Goal: Task Accomplishment & Management: Manage account settings

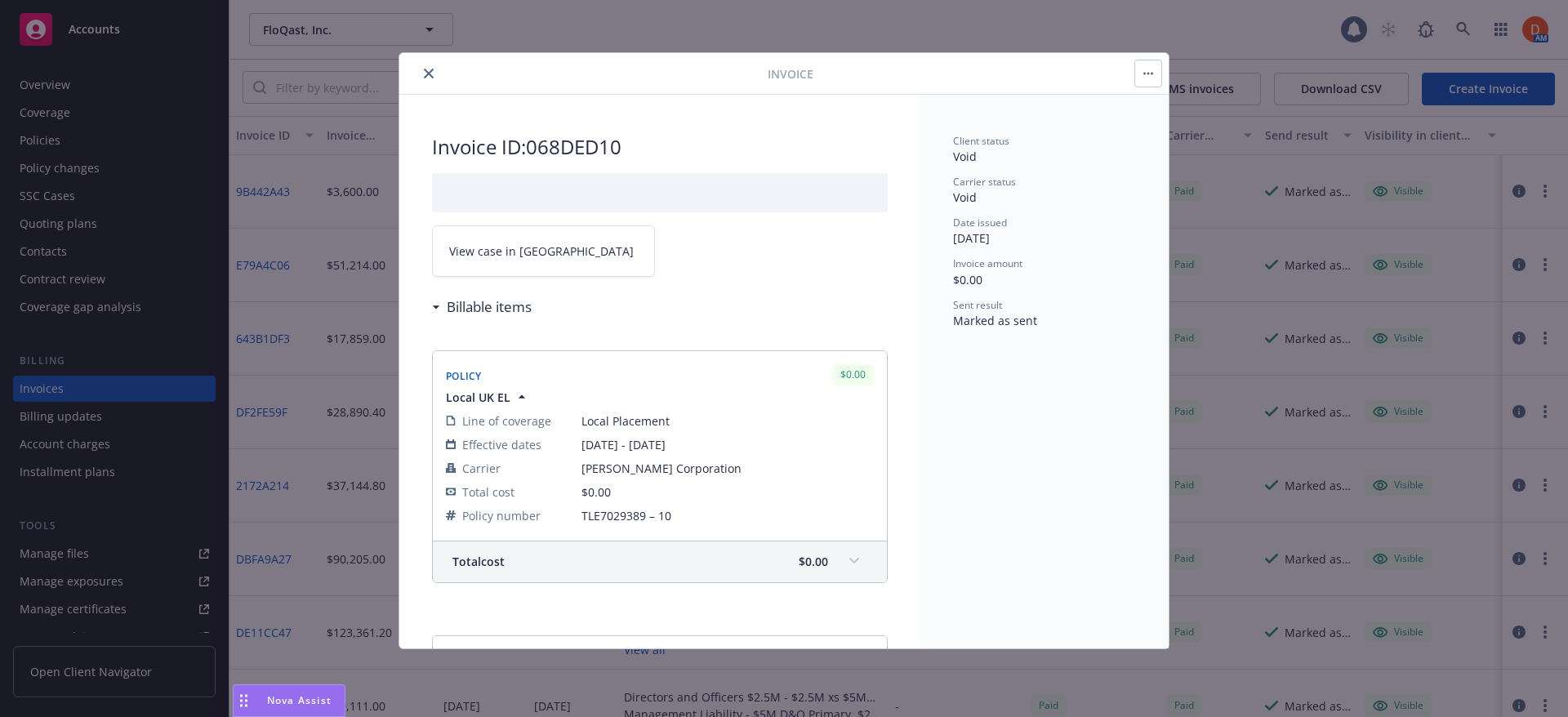
scroll to position [4, 0]
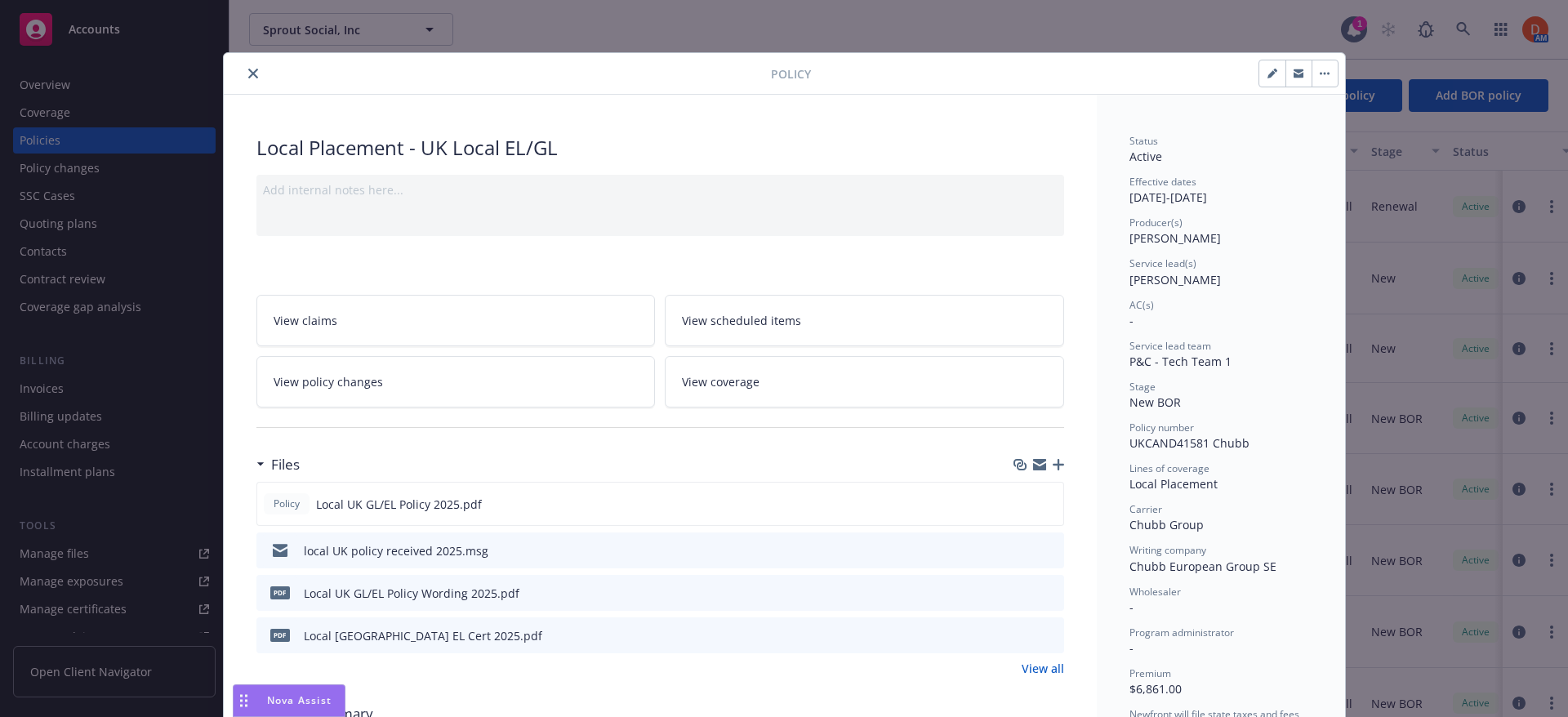
click at [249, 72] on icon "close" at bounding box center [253, 74] width 10 height 10
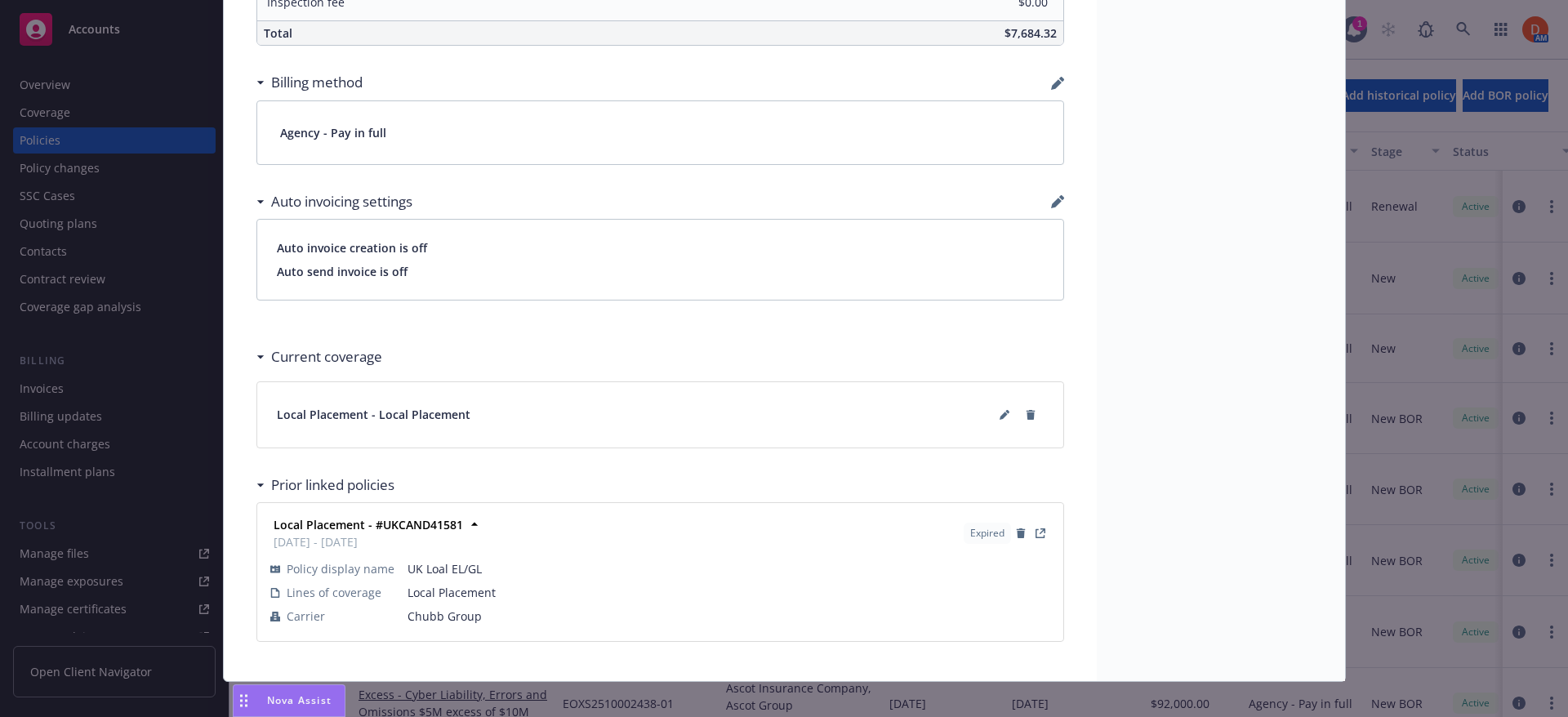
scroll to position [1111, 0]
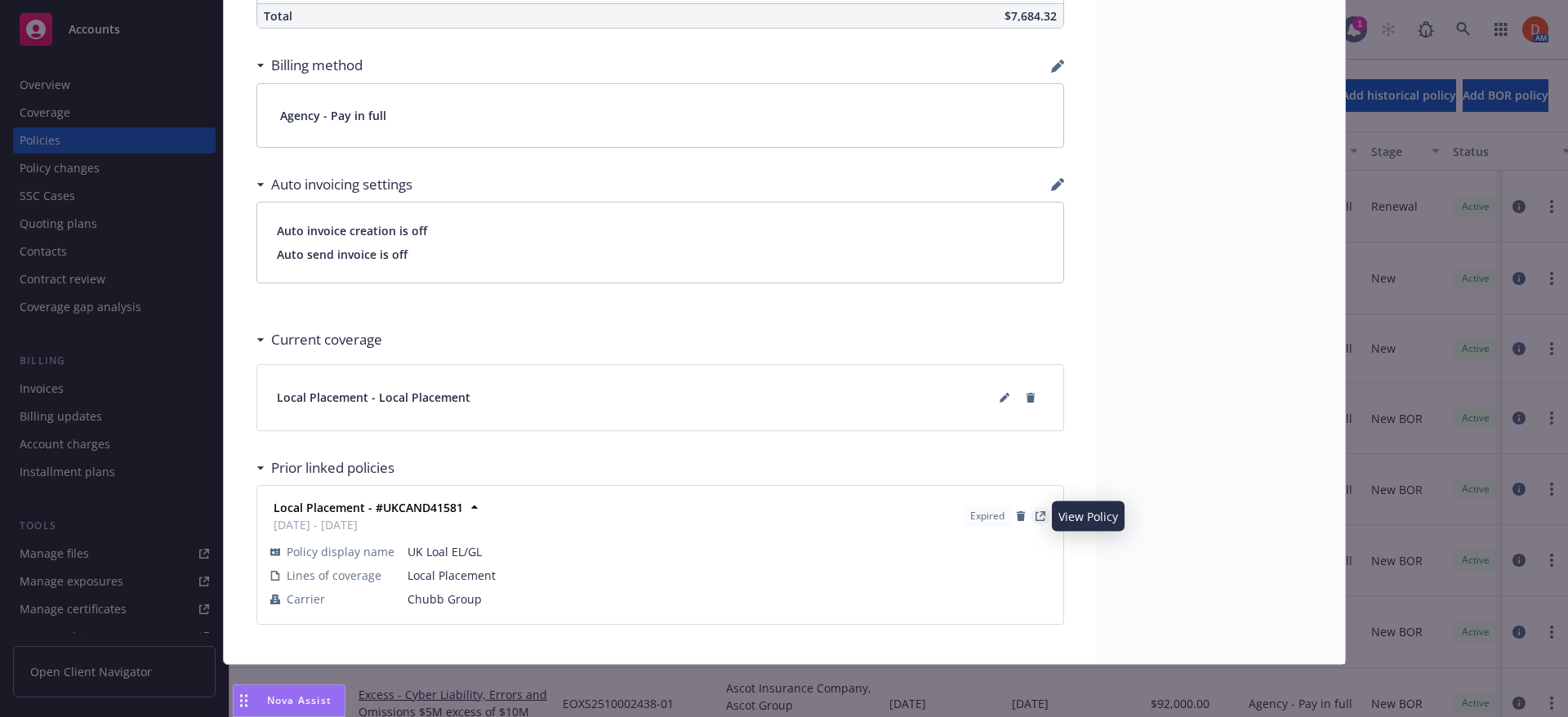
click at [1040, 517] on link "View Policy" at bounding box center [1040, 516] width 19 height 19
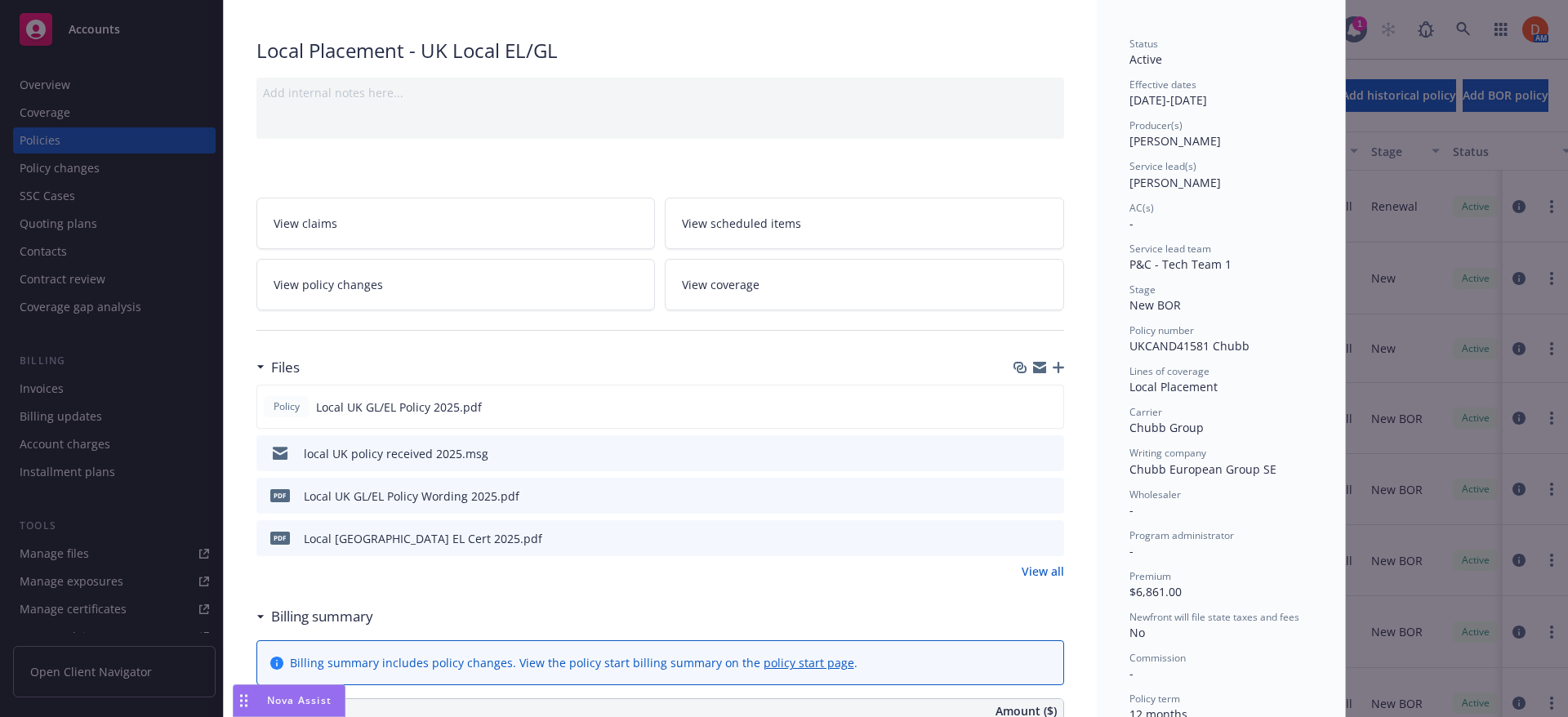
scroll to position [50, 0]
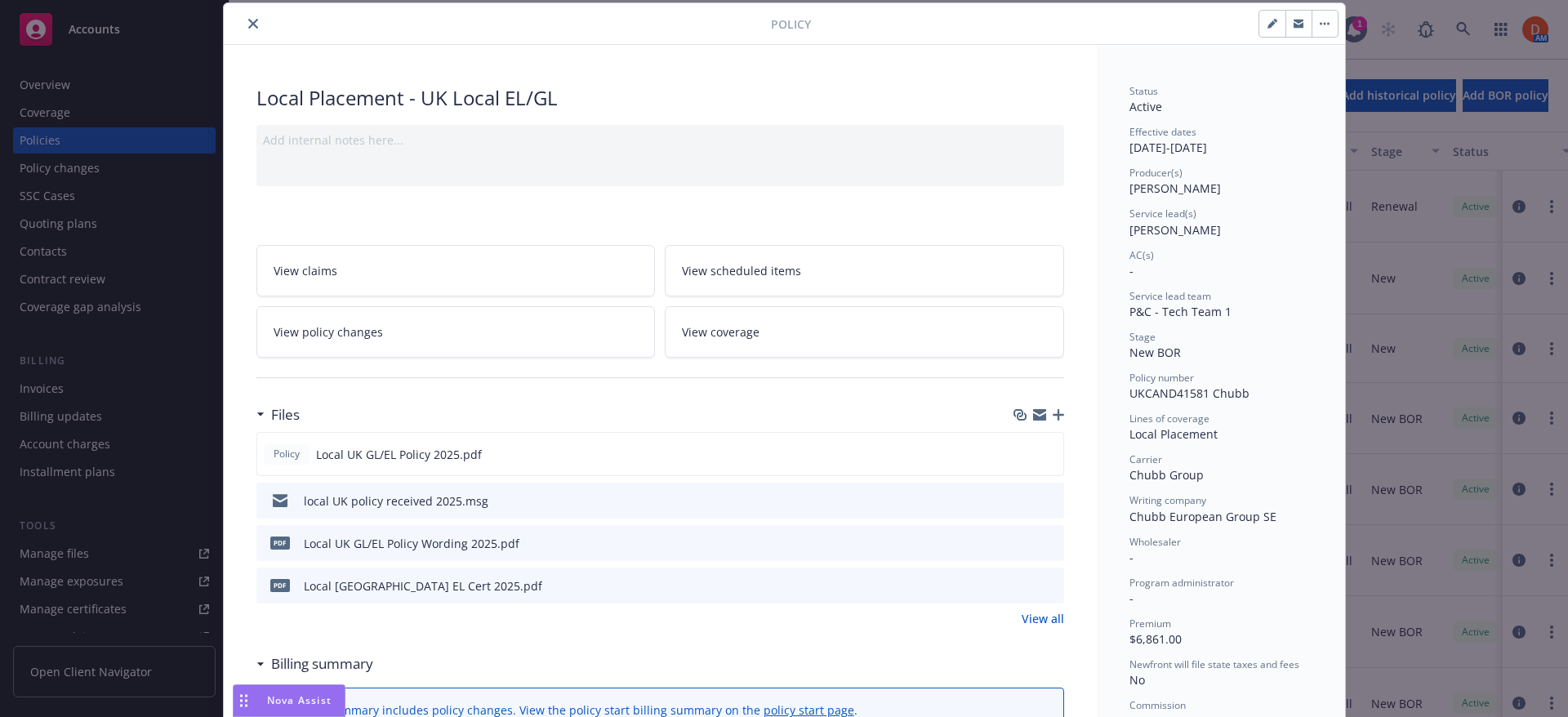
click at [254, 26] on button "close" at bounding box center [253, 23] width 19 height 19
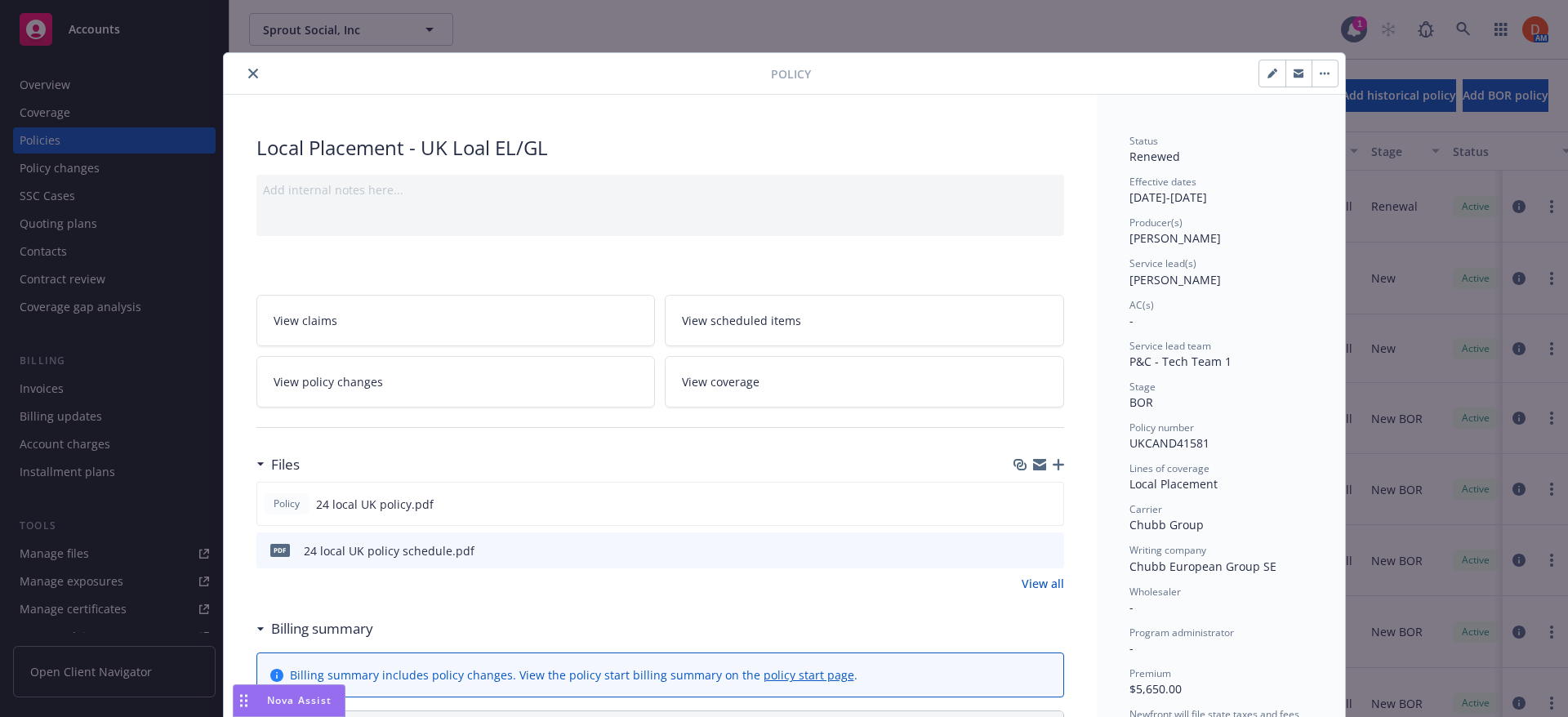
click at [1316, 85] on button "button" at bounding box center [1324, 74] width 26 height 26
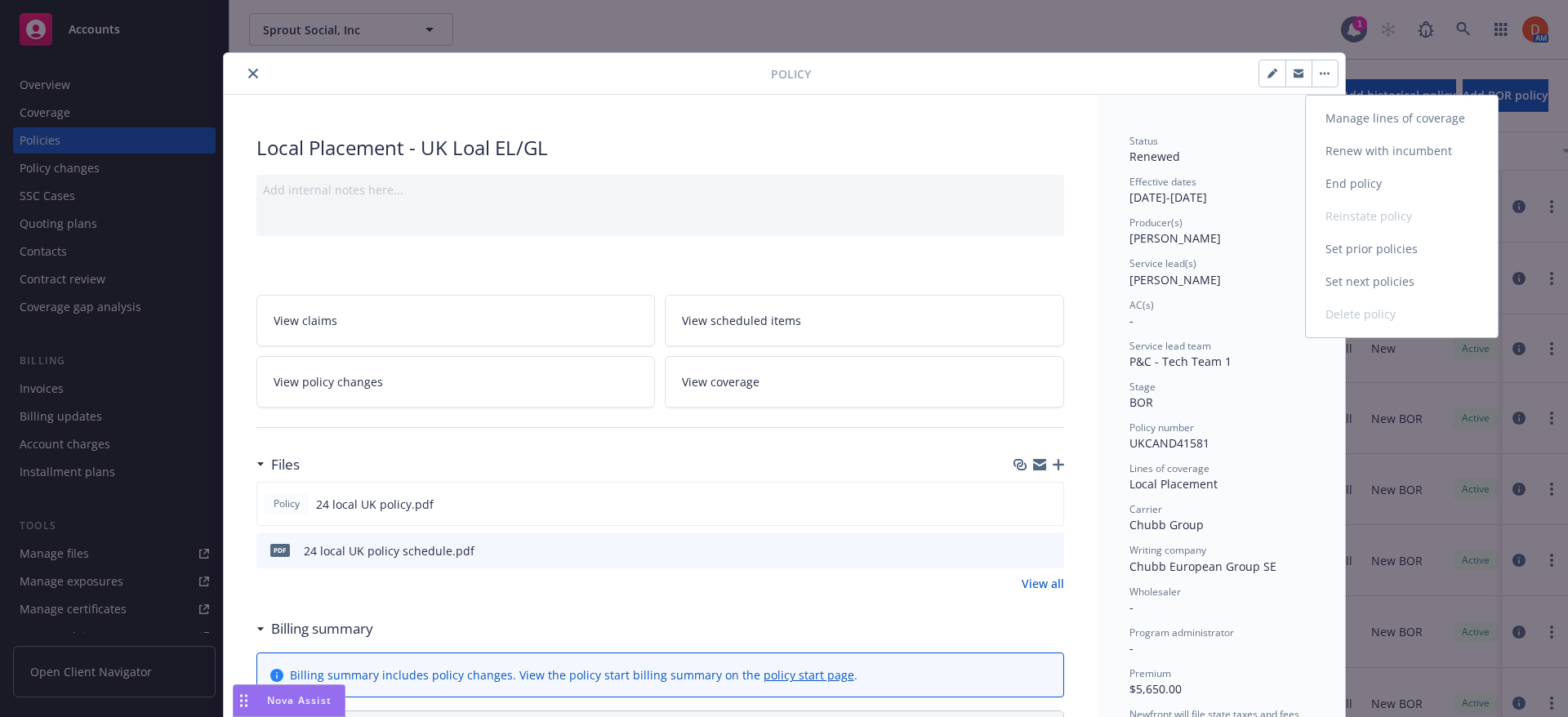
click at [1348, 161] on link "Renew with incumbent" at bounding box center [1402, 152] width 192 height 33
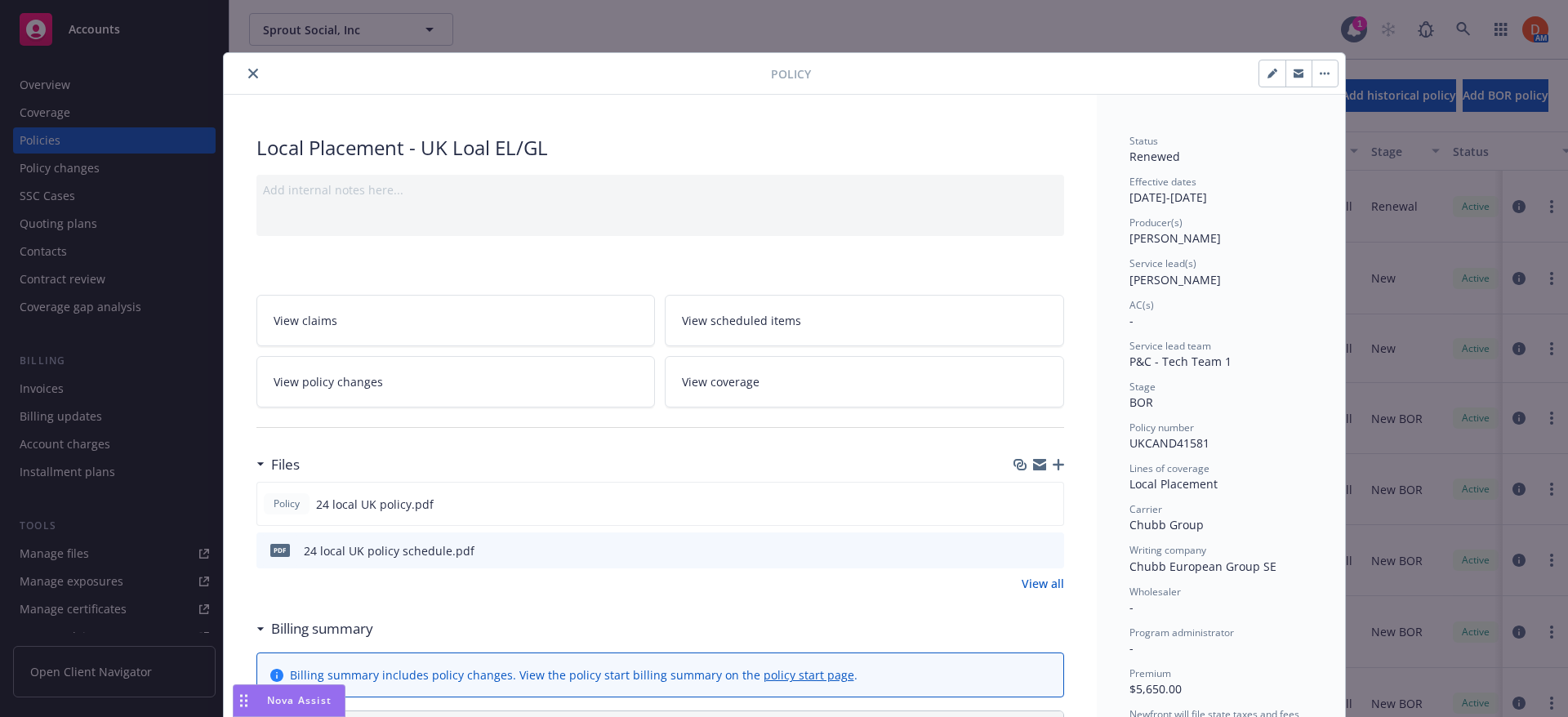
select select "12"
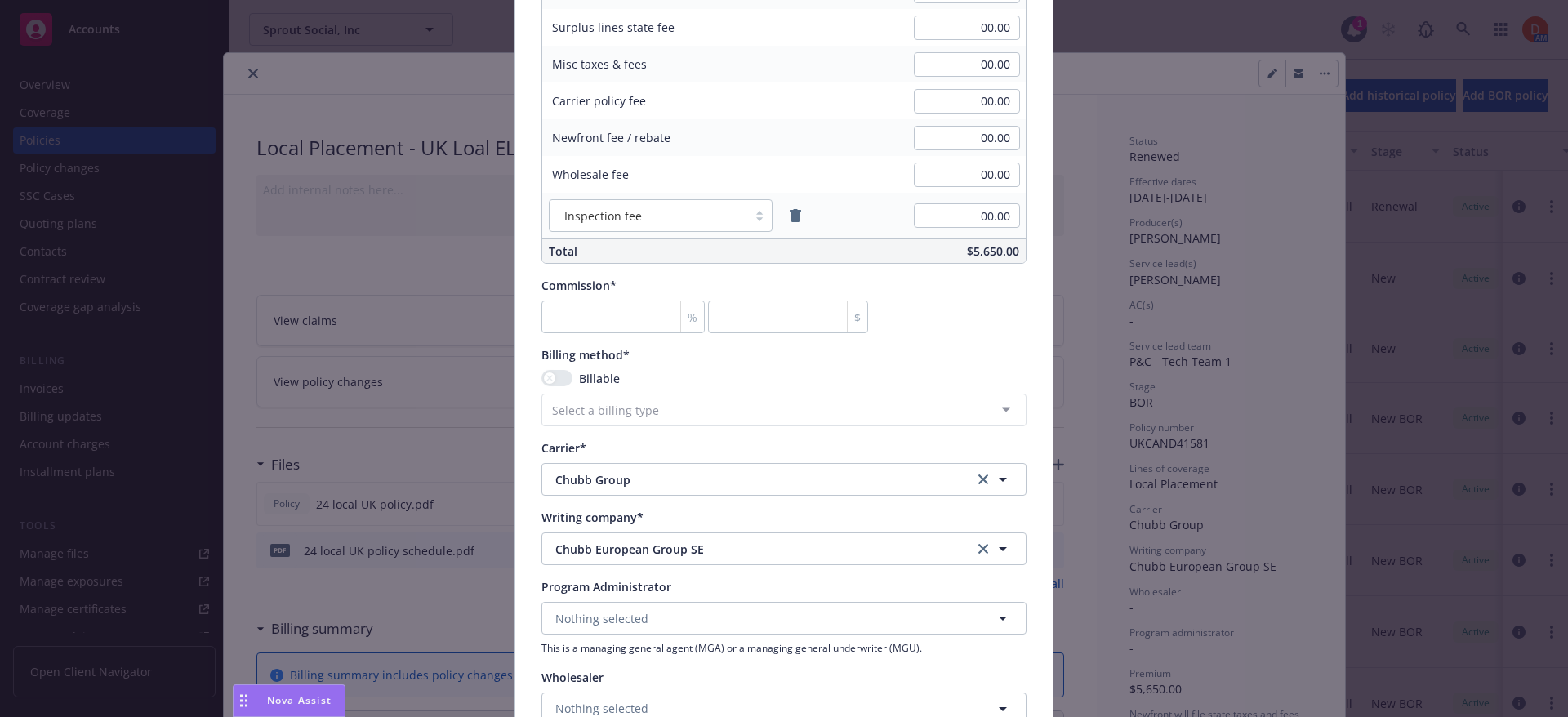
scroll to position [1143, 0]
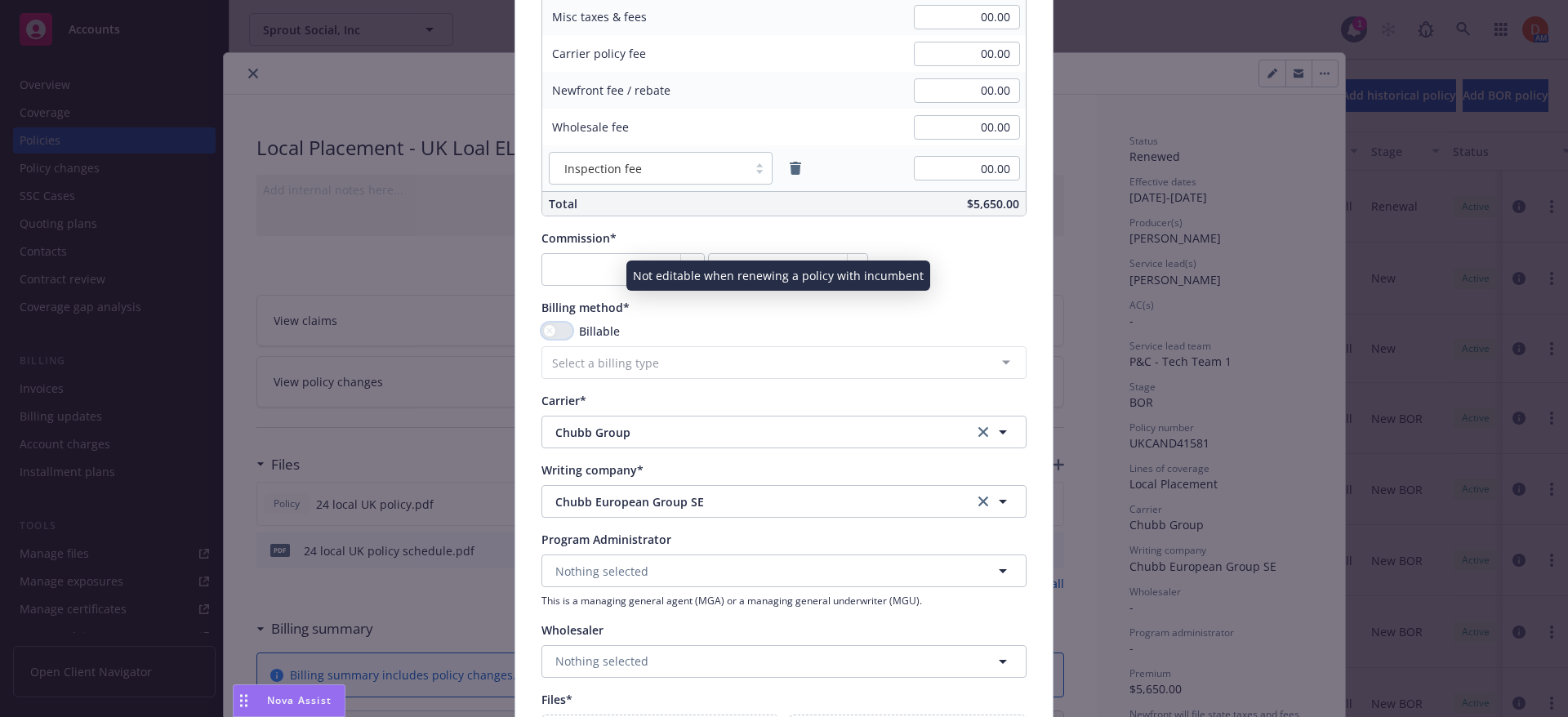
click at [546, 332] on icon "button" at bounding box center [549, 330] width 6 height 6
click at [546, 329] on icon "button" at bounding box center [549, 330] width 6 height 6
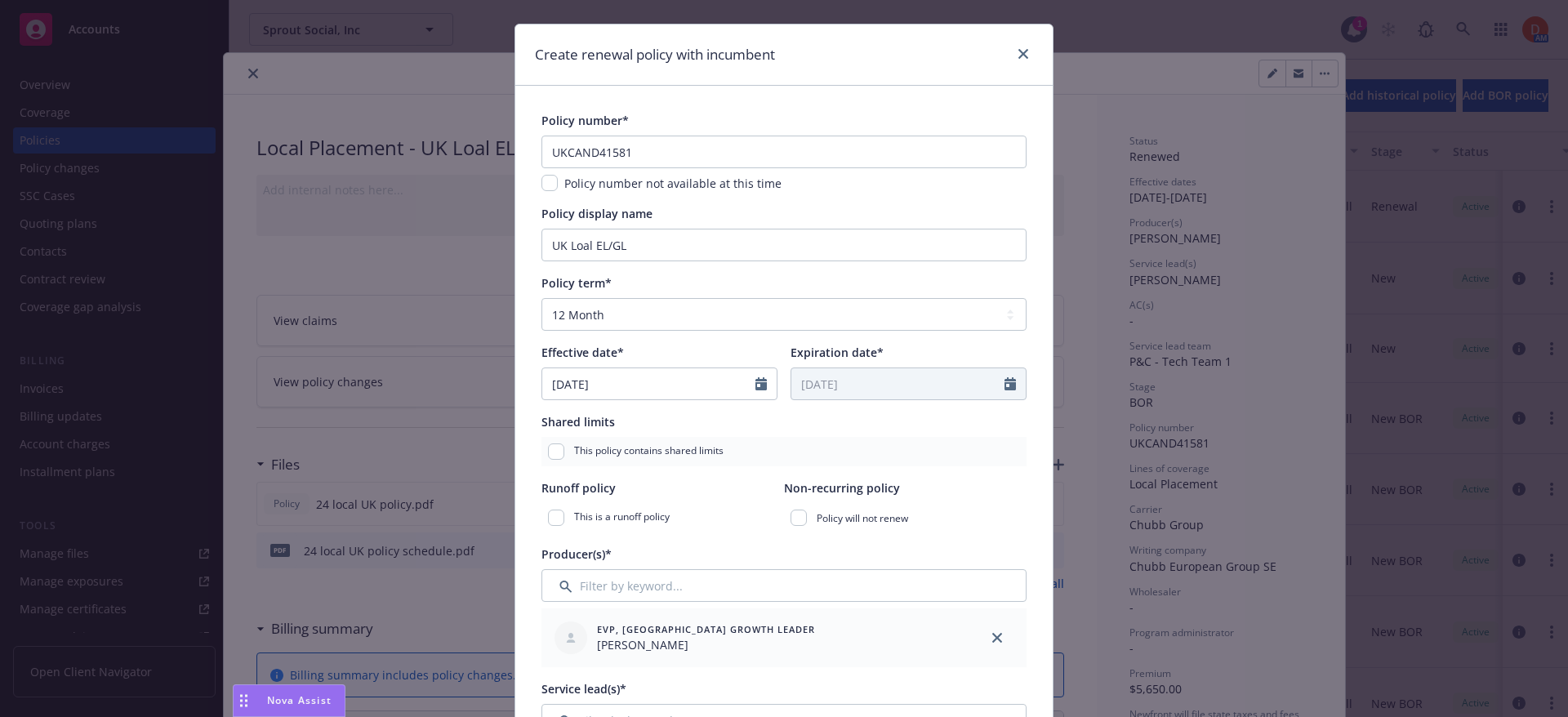
scroll to position [0, 0]
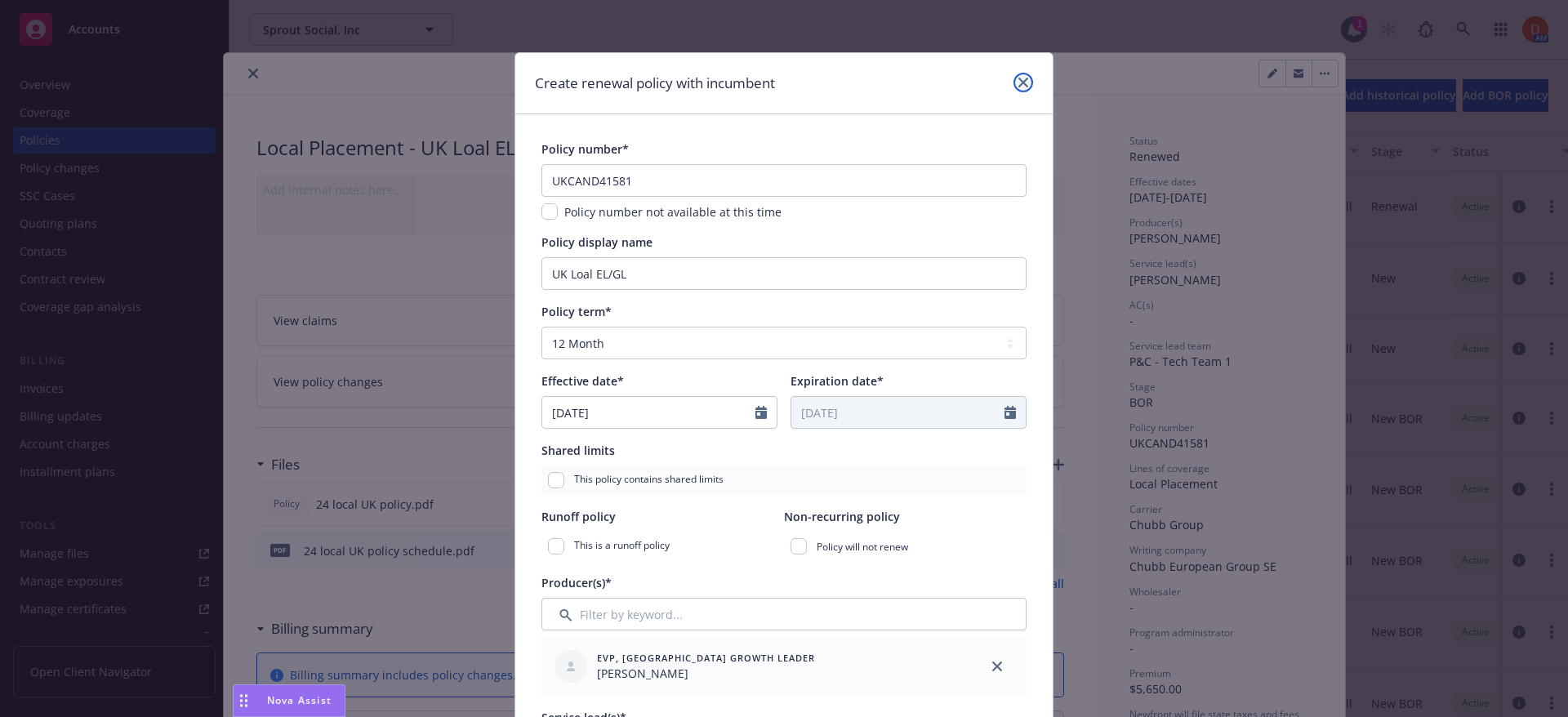
click at [1023, 78] on link "close" at bounding box center [1023, 82] width 19 height 19
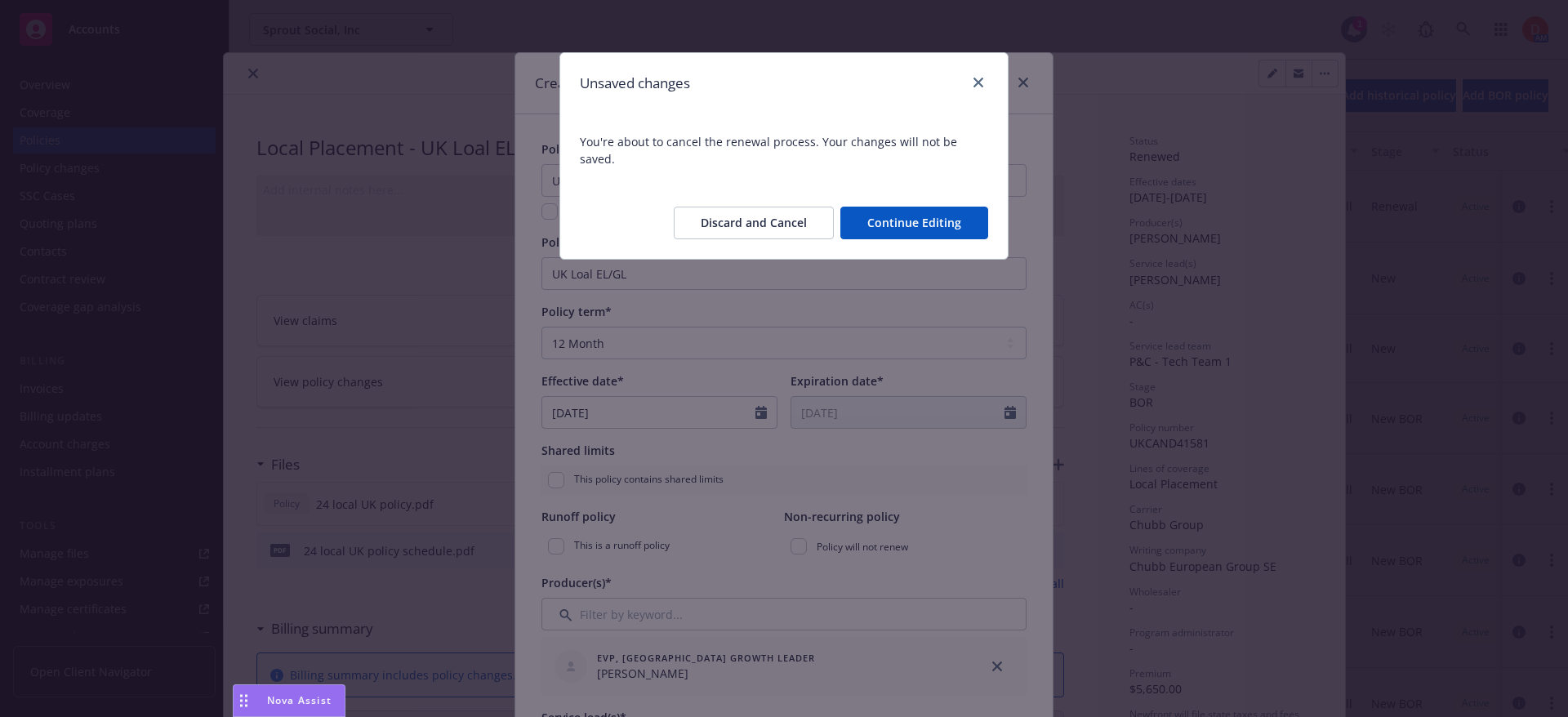
click at [814, 210] on button "Discard and Cancel" at bounding box center [754, 223] width 160 height 33
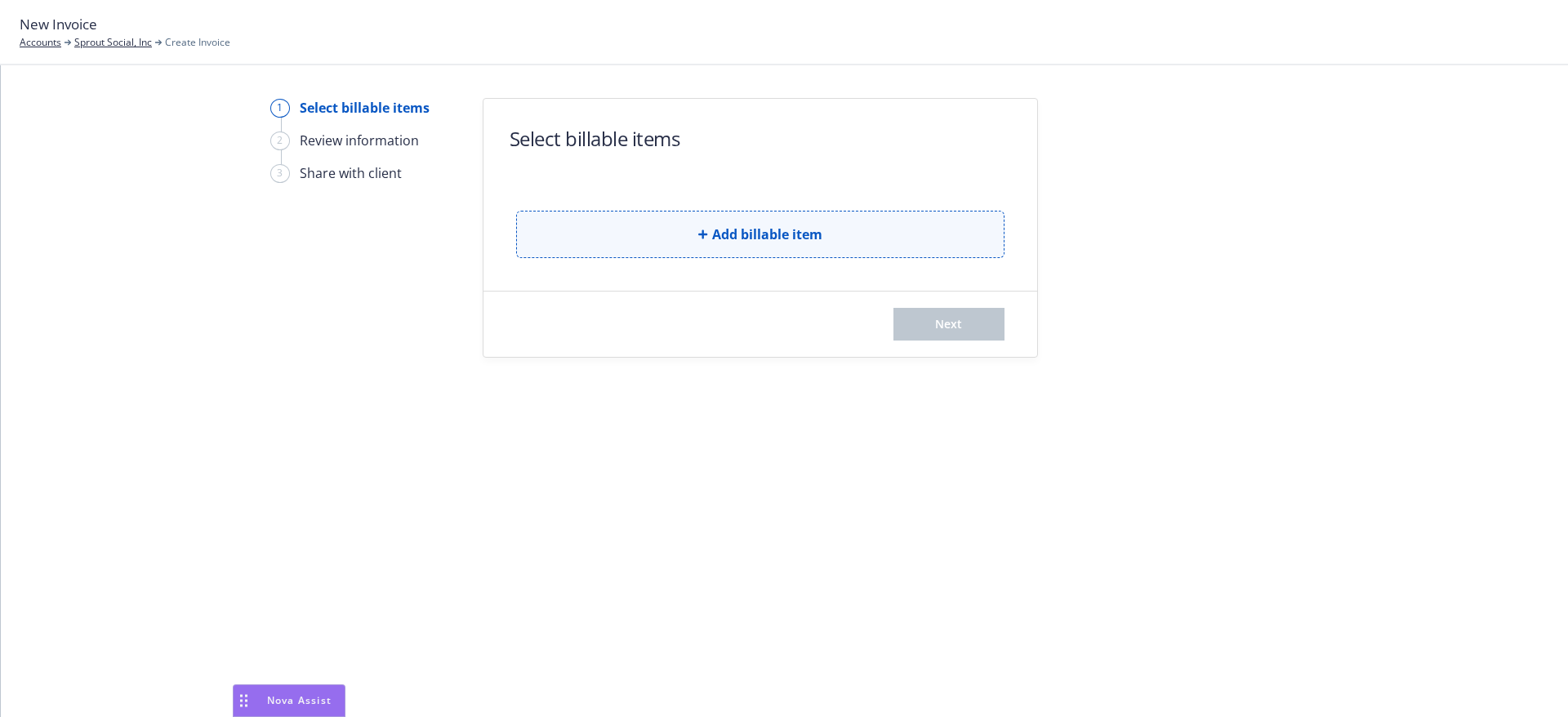
click at [785, 229] on span "Add billable item" at bounding box center [767, 233] width 110 height 19
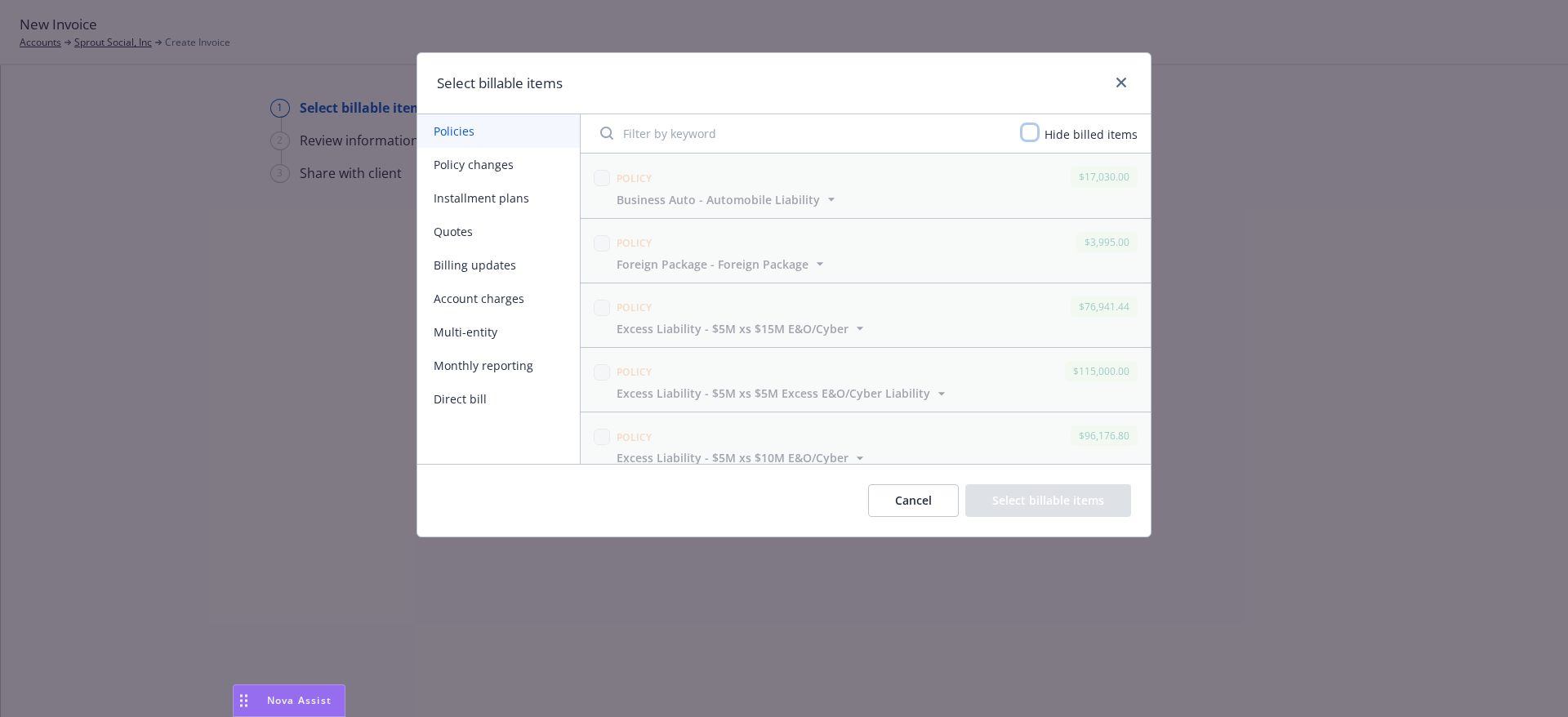
click at [1026, 131] on input "checkbox" at bounding box center [1030, 132] width 17 height 17
checkbox input "true"
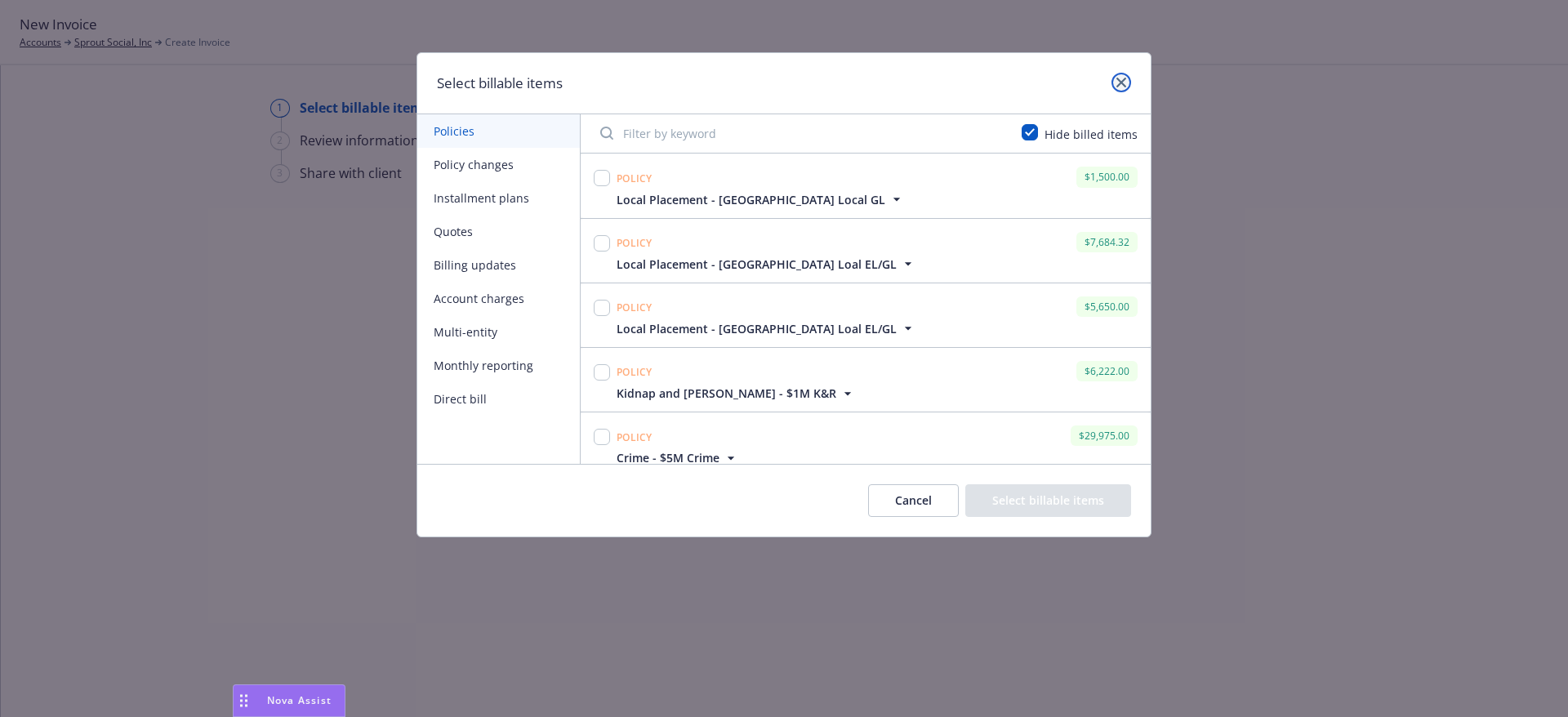
click at [1120, 80] on icon "close" at bounding box center [1121, 82] width 10 height 10
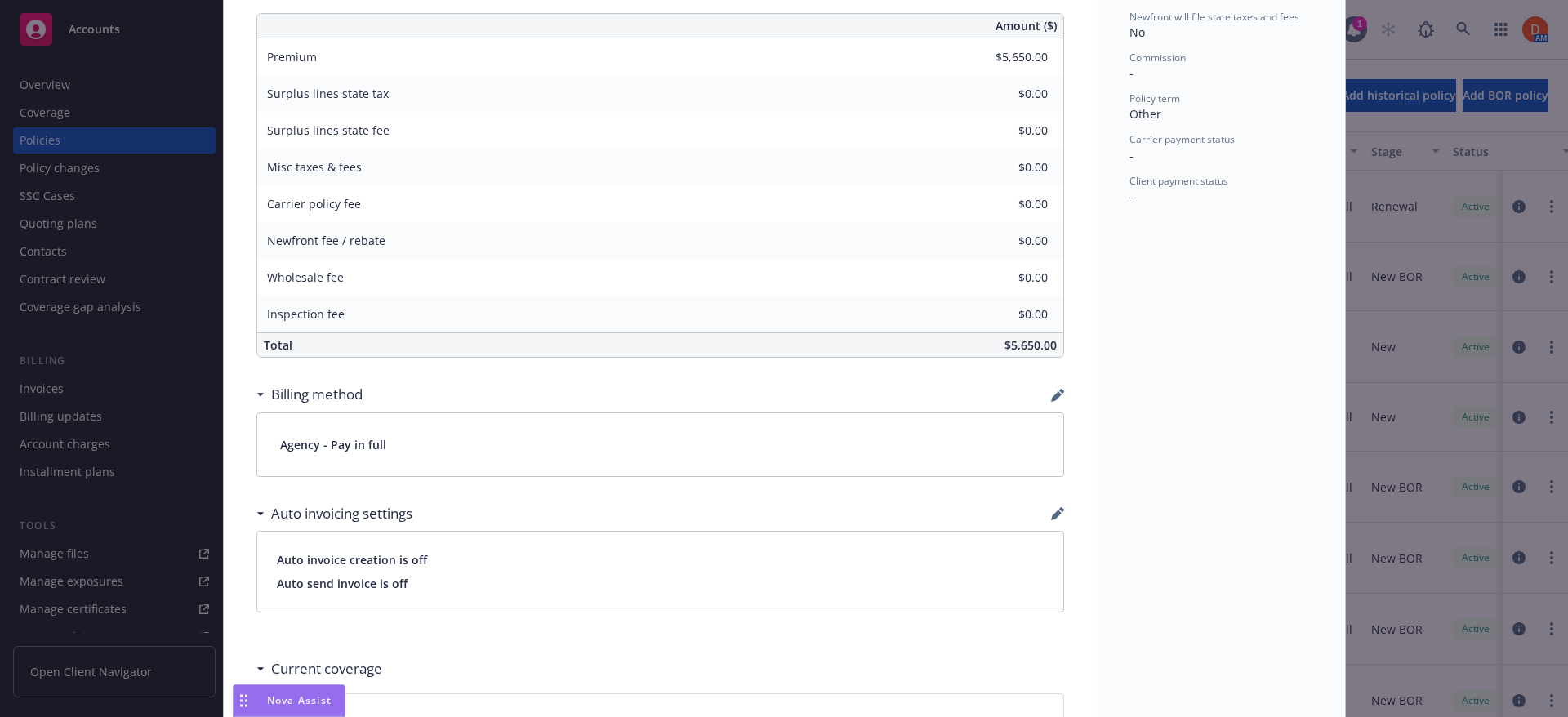
scroll to position [1172, 0]
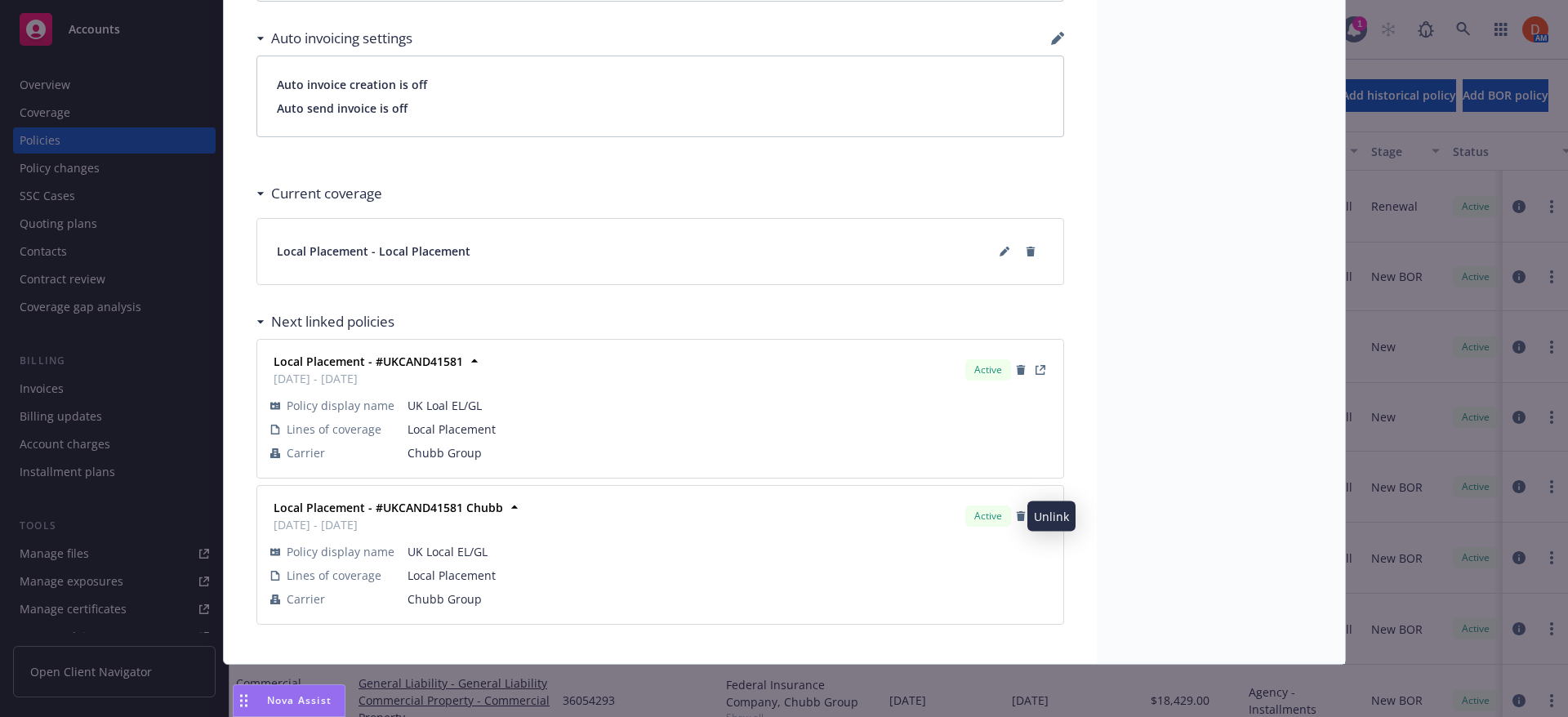
click at [1016, 518] on icon "button" at bounding box center [1021, 516] width 9 height 10
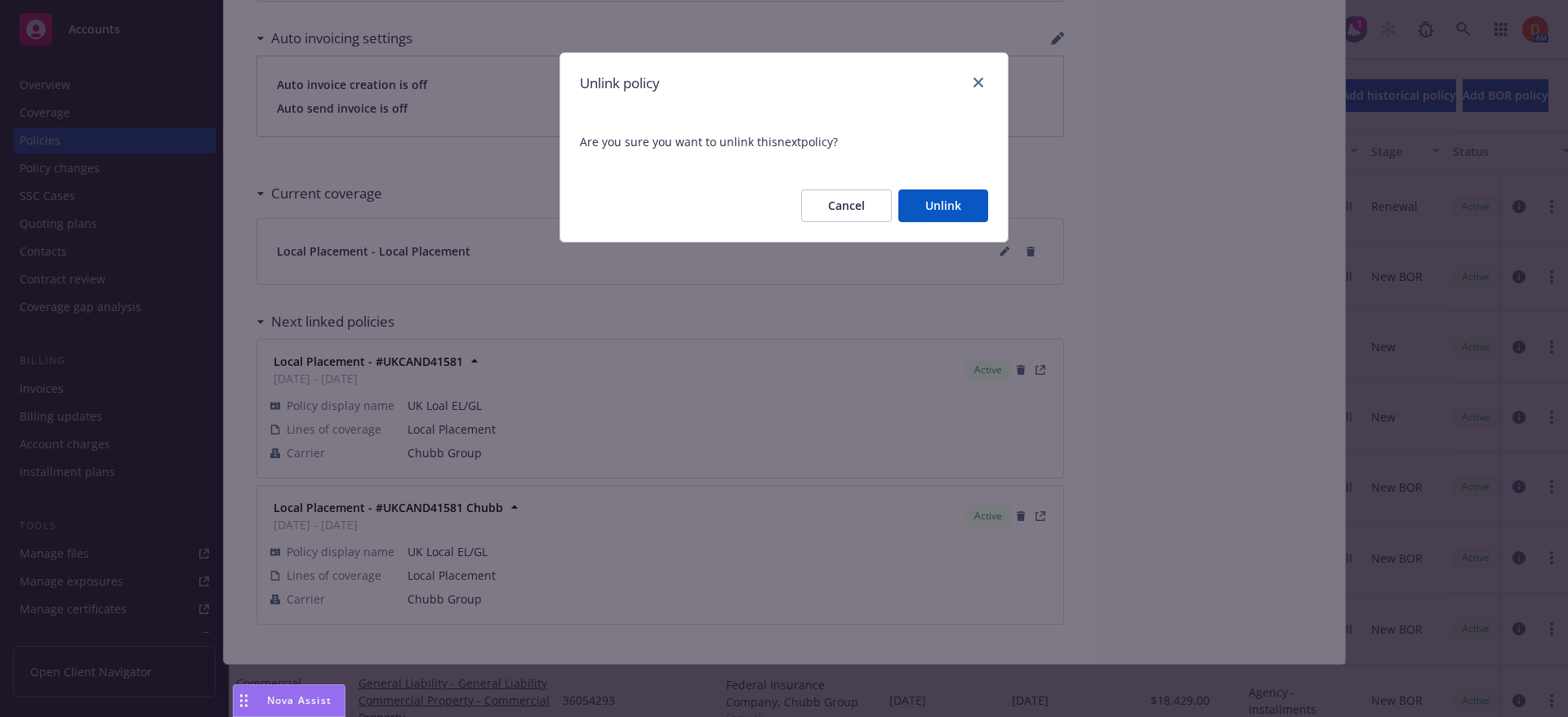
click at [920, 222] on button "Unlink" at bounding box center [944, 206] width 90 height 33
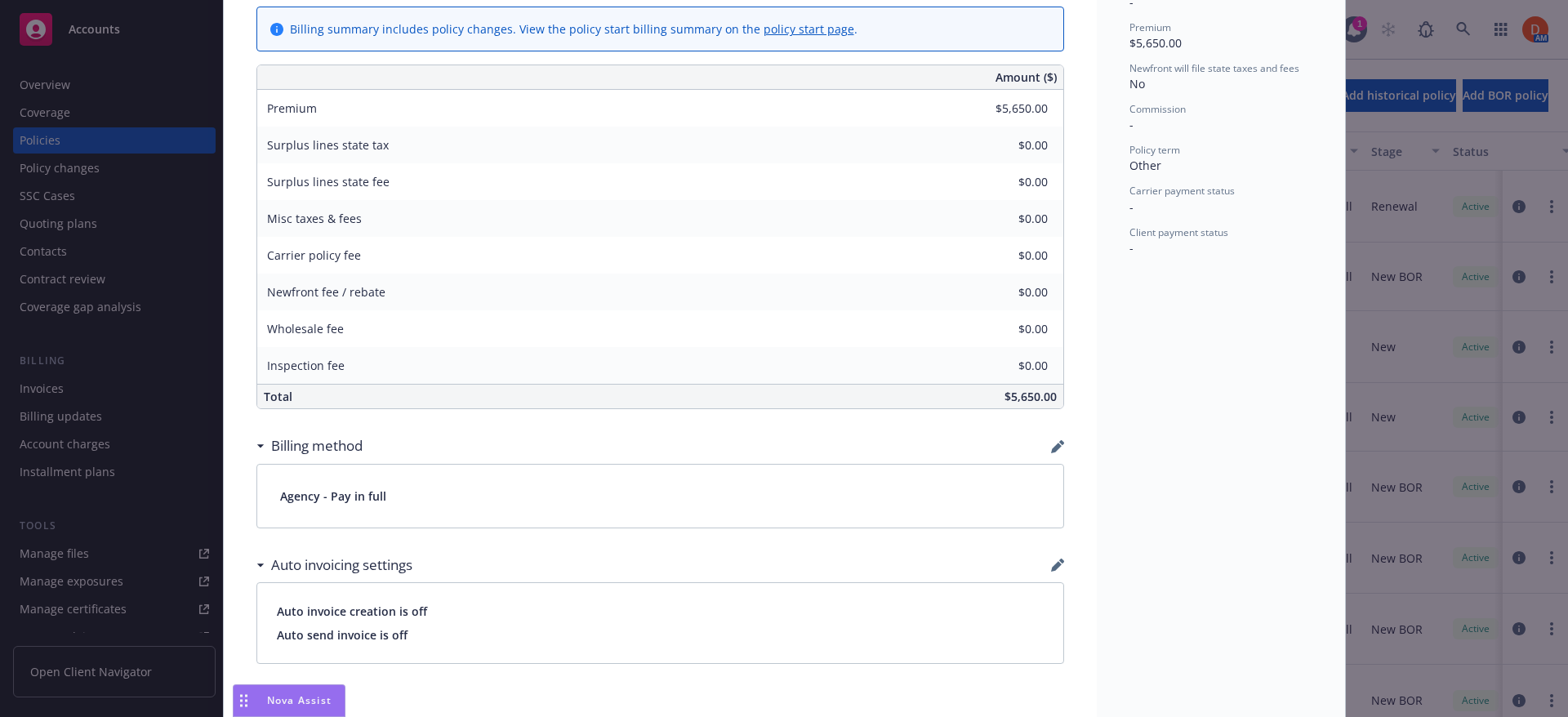
scroll to position [618, 0]
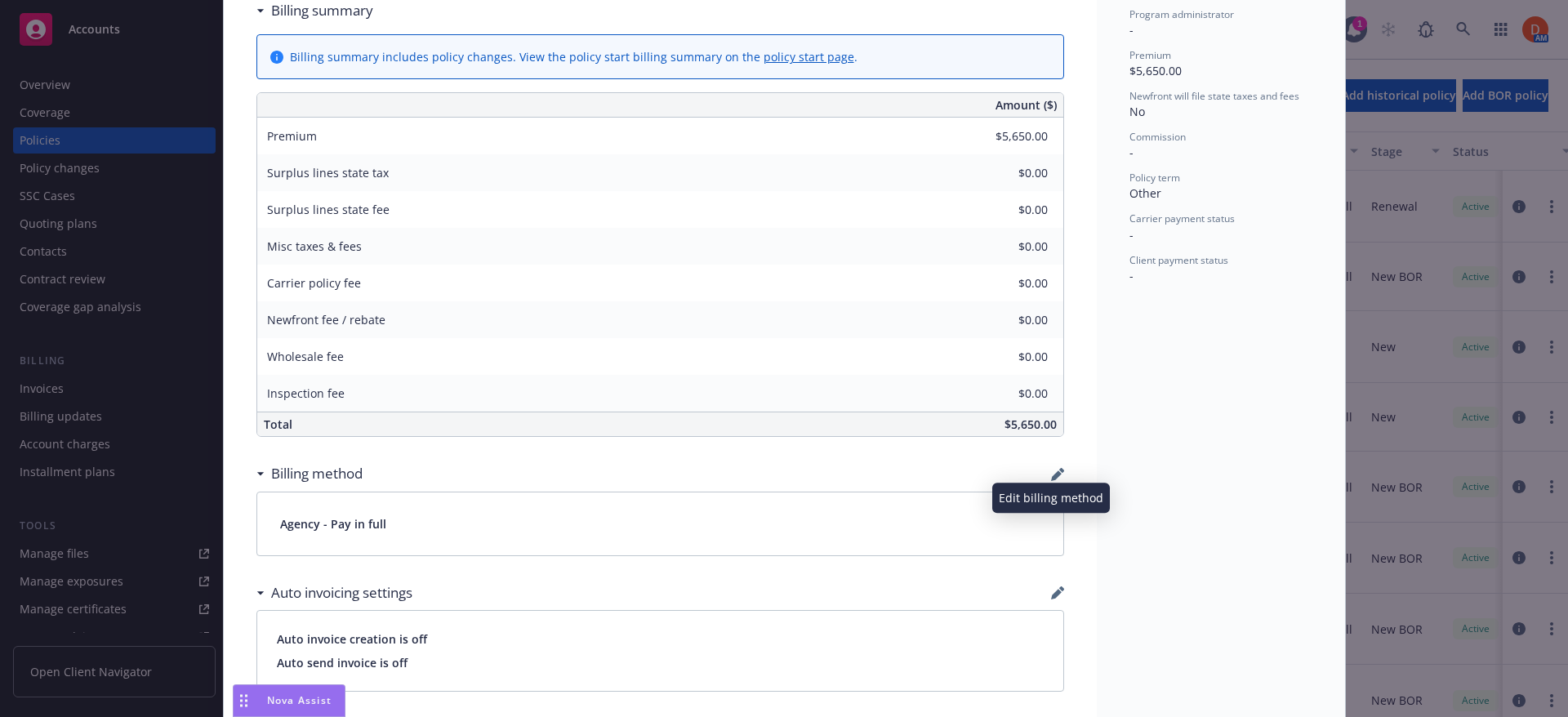
click at [1051, 474] on icon "button" at bounding box center [1057, 476] width 11 height 11
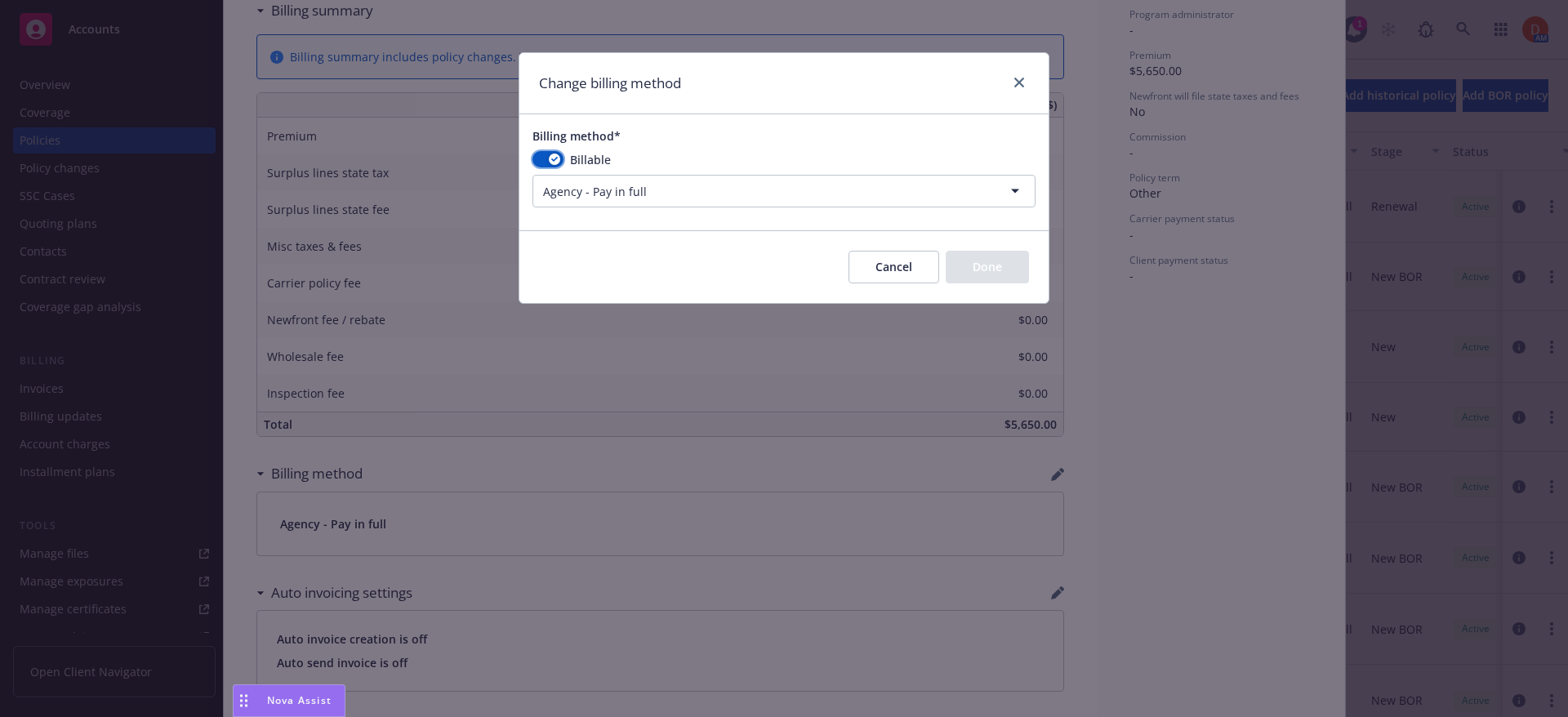
click at [551, 159] on icon "button" at bounding box center [554, 159] width 6 height 5
select select
click at [1004, 263] on button "Done" at bounding box center [987, 267] width 84 height 33
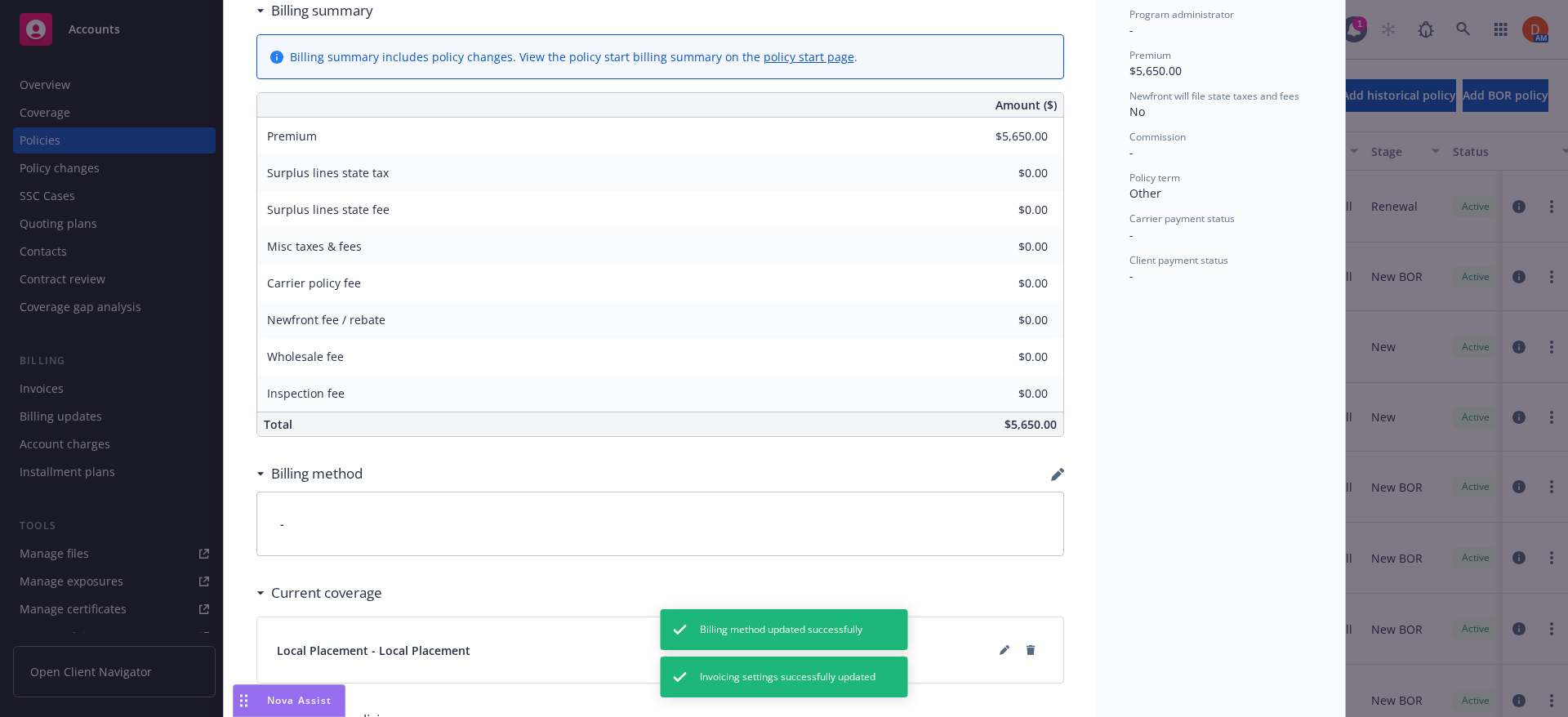
scroll to position [0, 0]
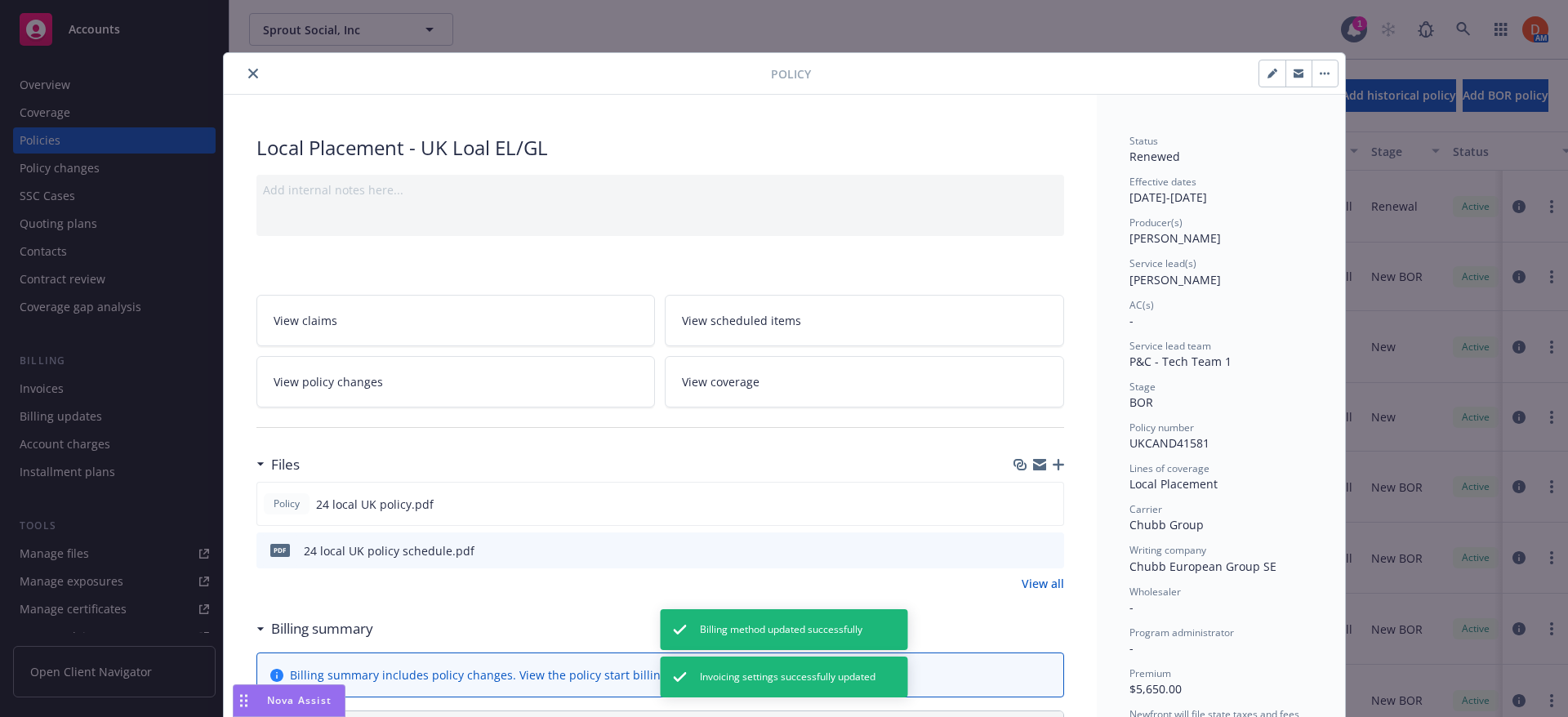
click at [249, 69] on icon "close" at bounding box center [253, 74] width 10 height 10
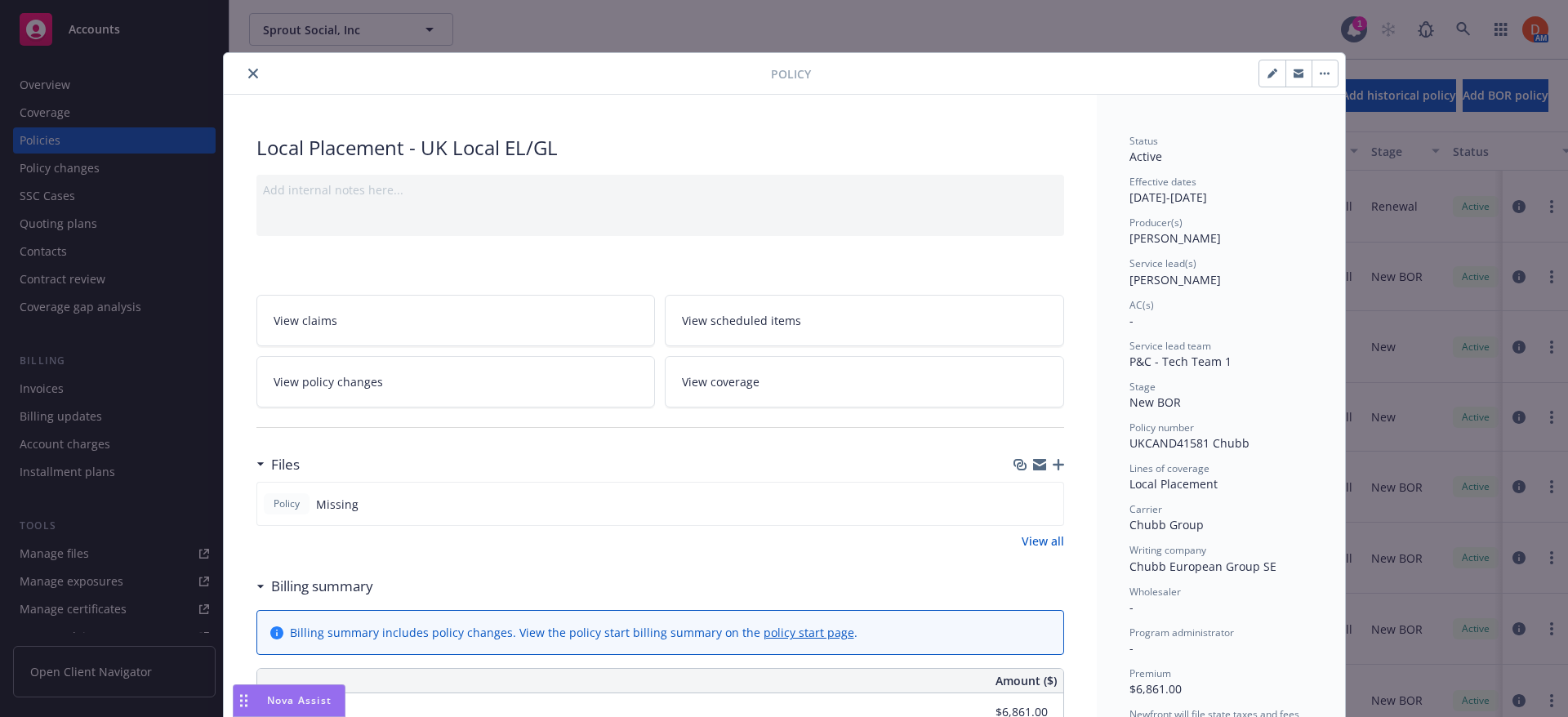
click at [1311, 75] on button "button" at bounding box center [1324, 74] width 26 height 26
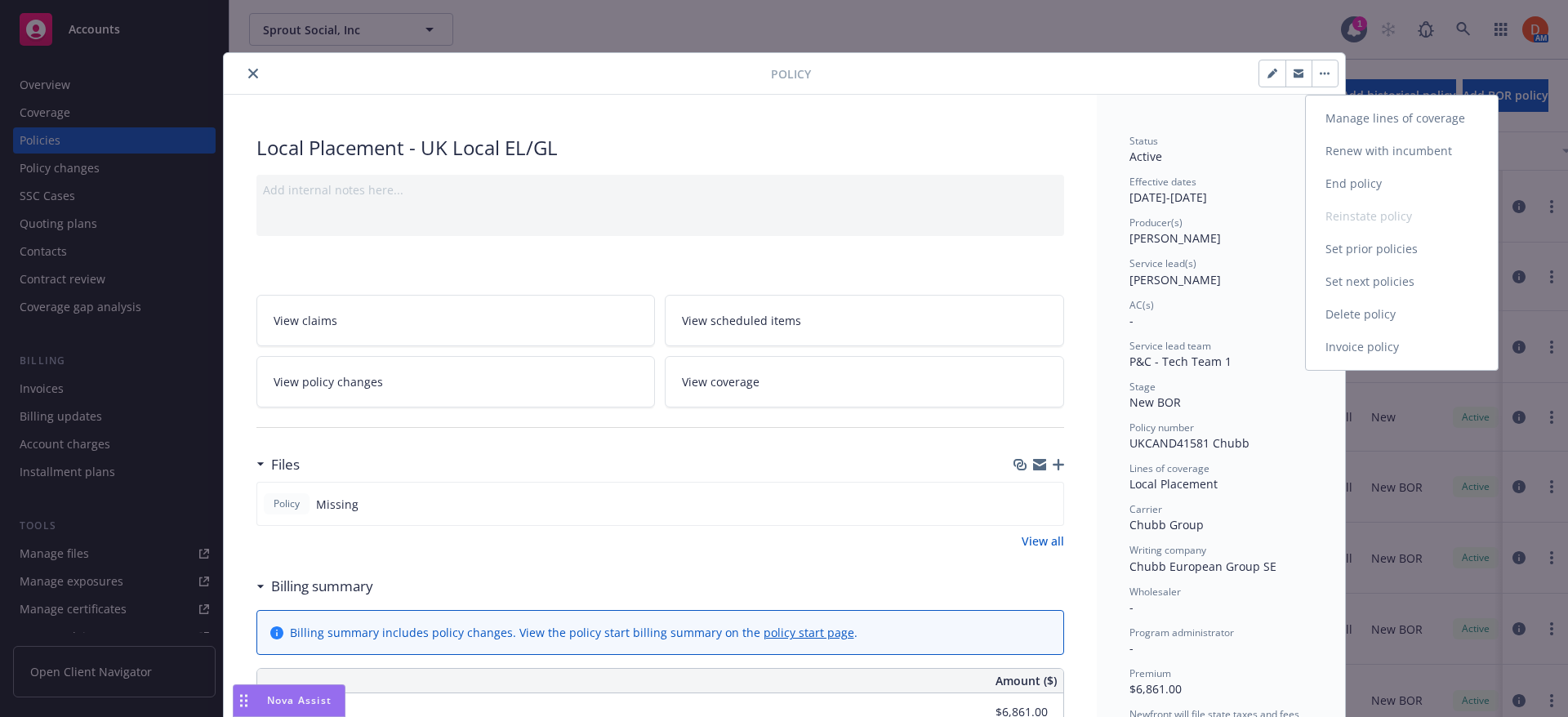
click at [1369, 305] on link "Delete policy" at bounding box center [1402, 314] width 192 height 33
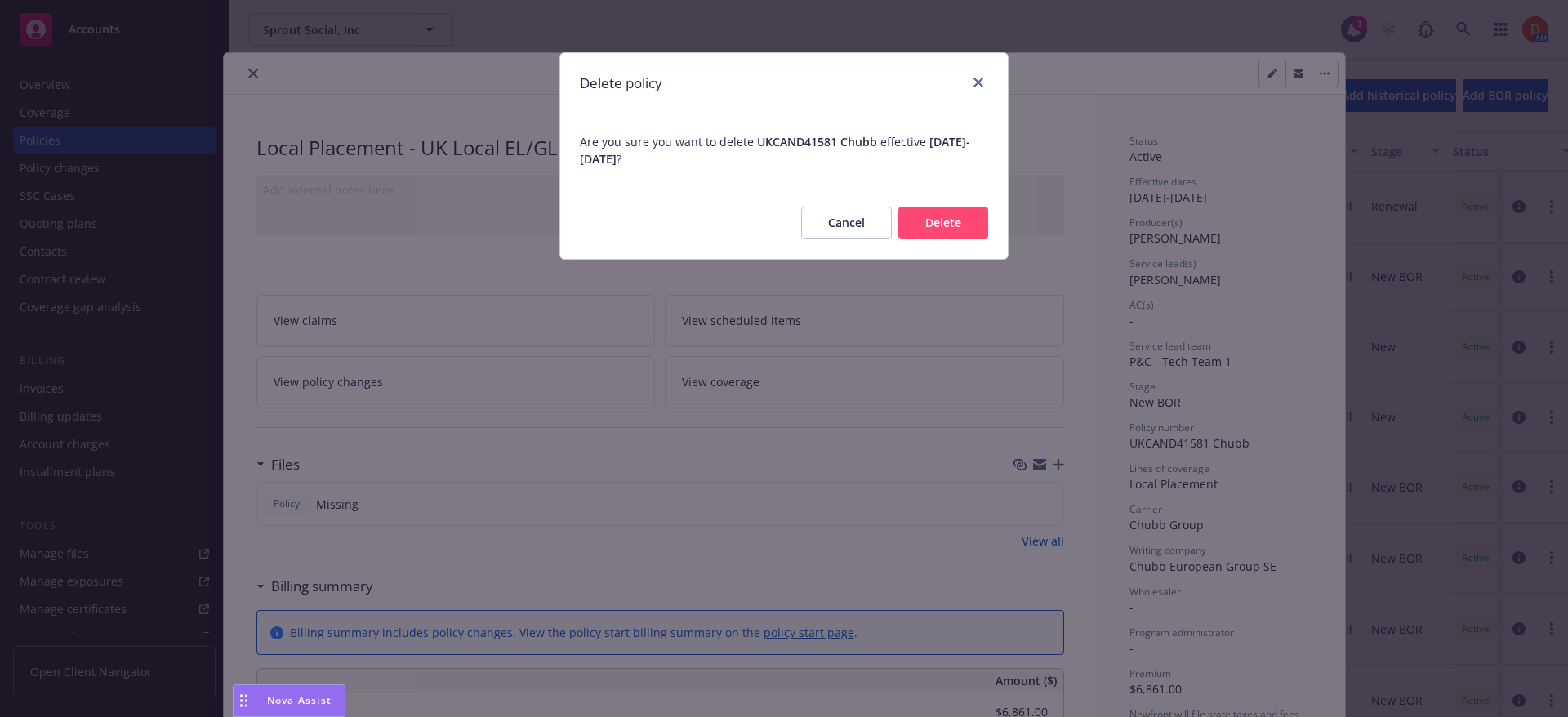
click at [967, 226] on button "Delete" at bounding box center [944, 223] width 90 height 33
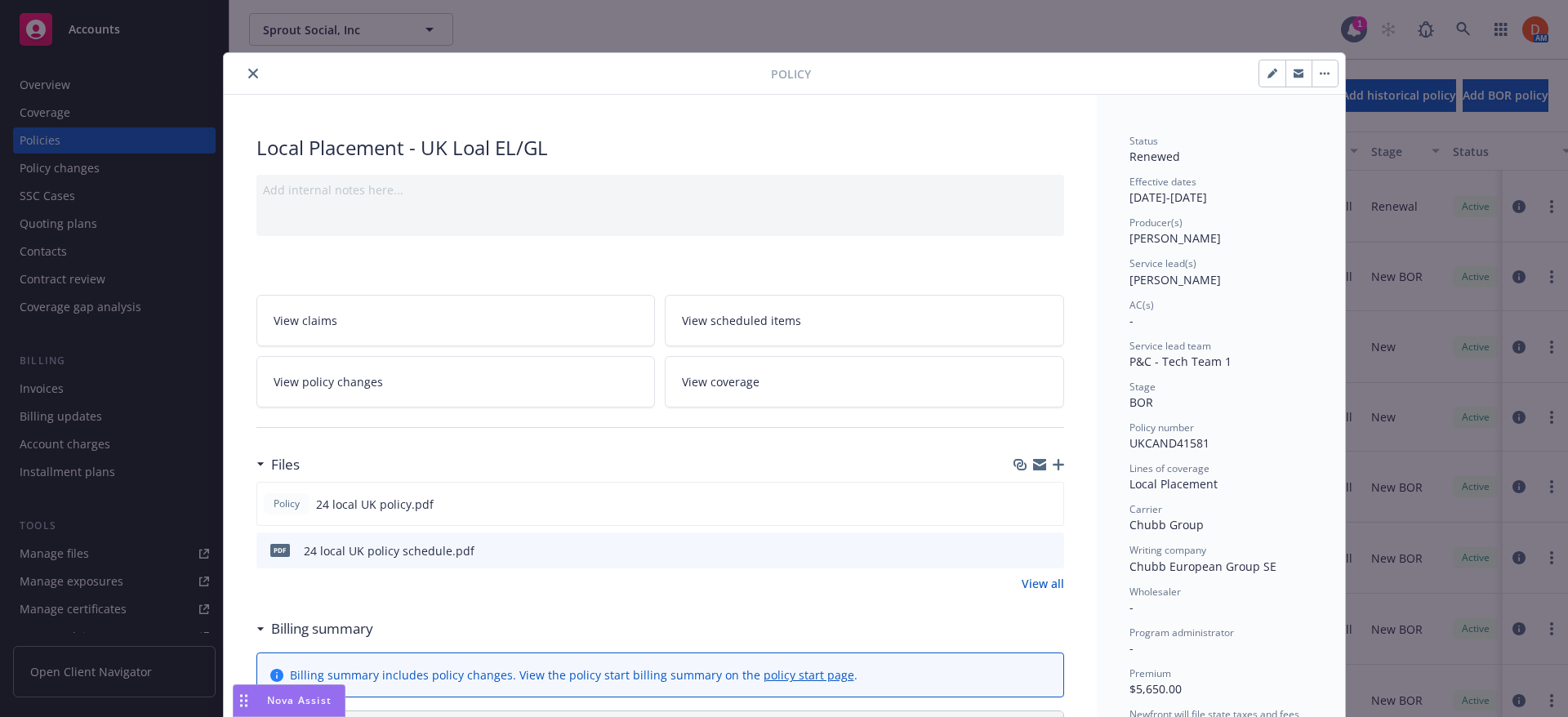
click at [249, 75] on icon "close" at bounding box center [253, 74] width 10 height 10
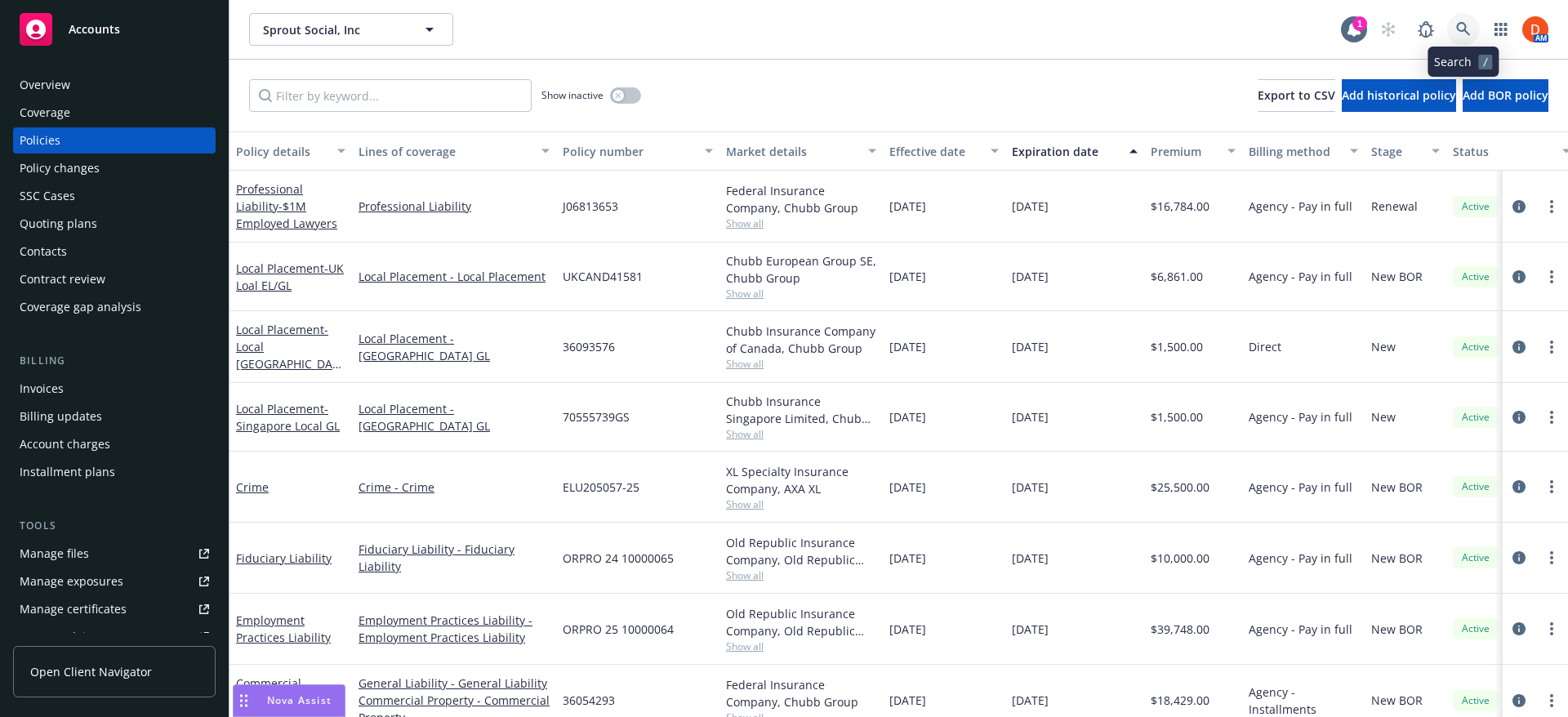
click at [1458, 27] on icon at bounding box center [1463, 28] width 14 height 14
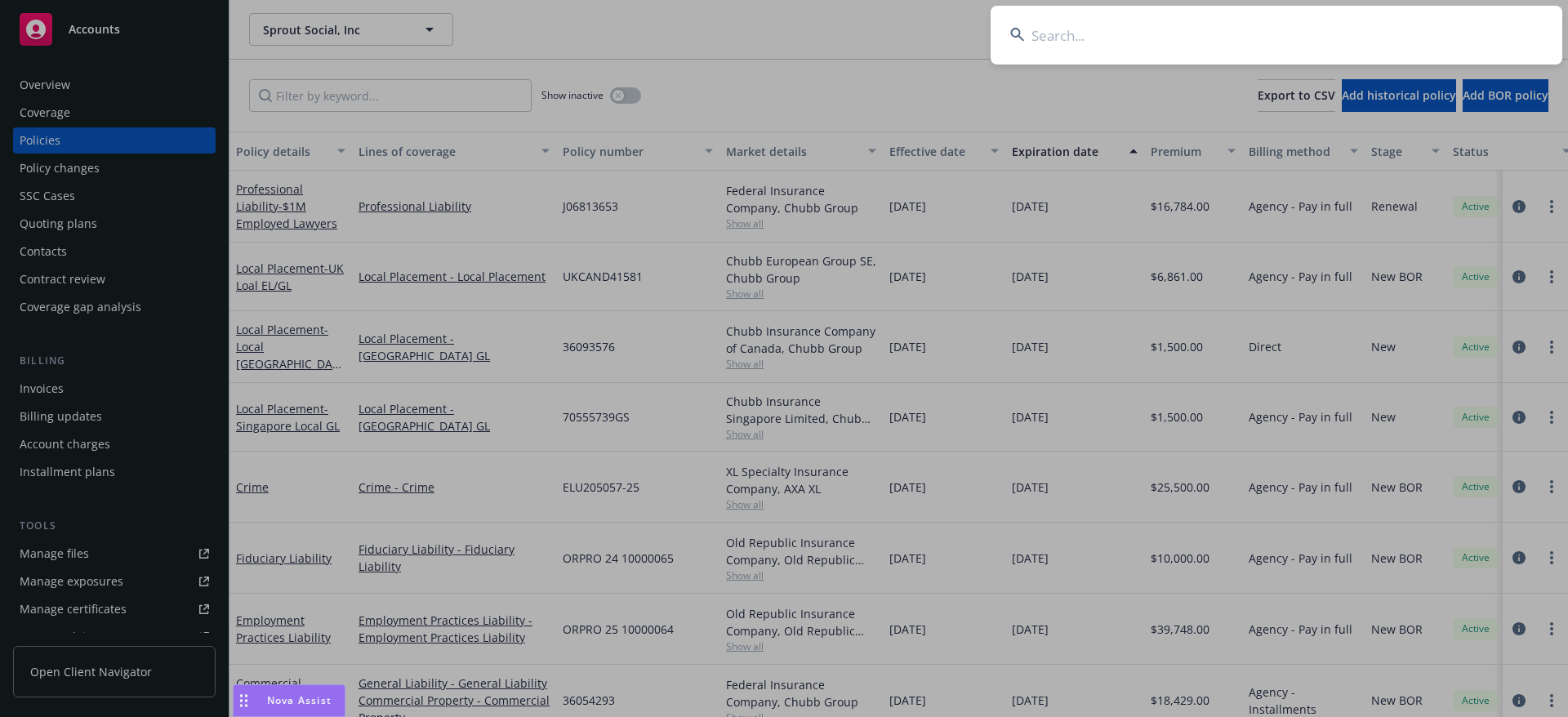
type input "[URL][DOMAIN_NAME]"
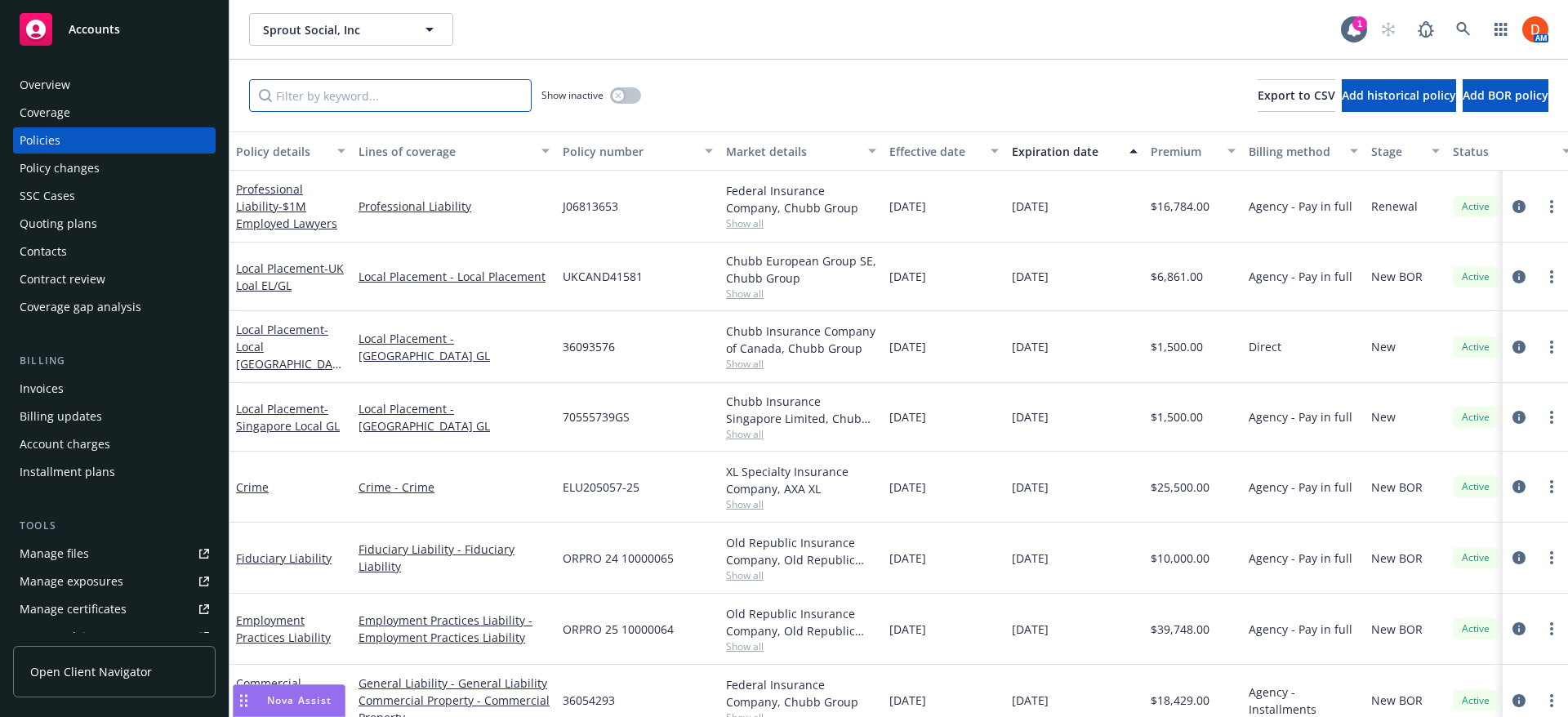
click at [435, 104] on input "Filter by keyword..." at bounding box center [390, 96] width 282 height 33
click at [1513, 272] on icon "circleInformation" at bounding box center [1519, 277] width 13 height 13
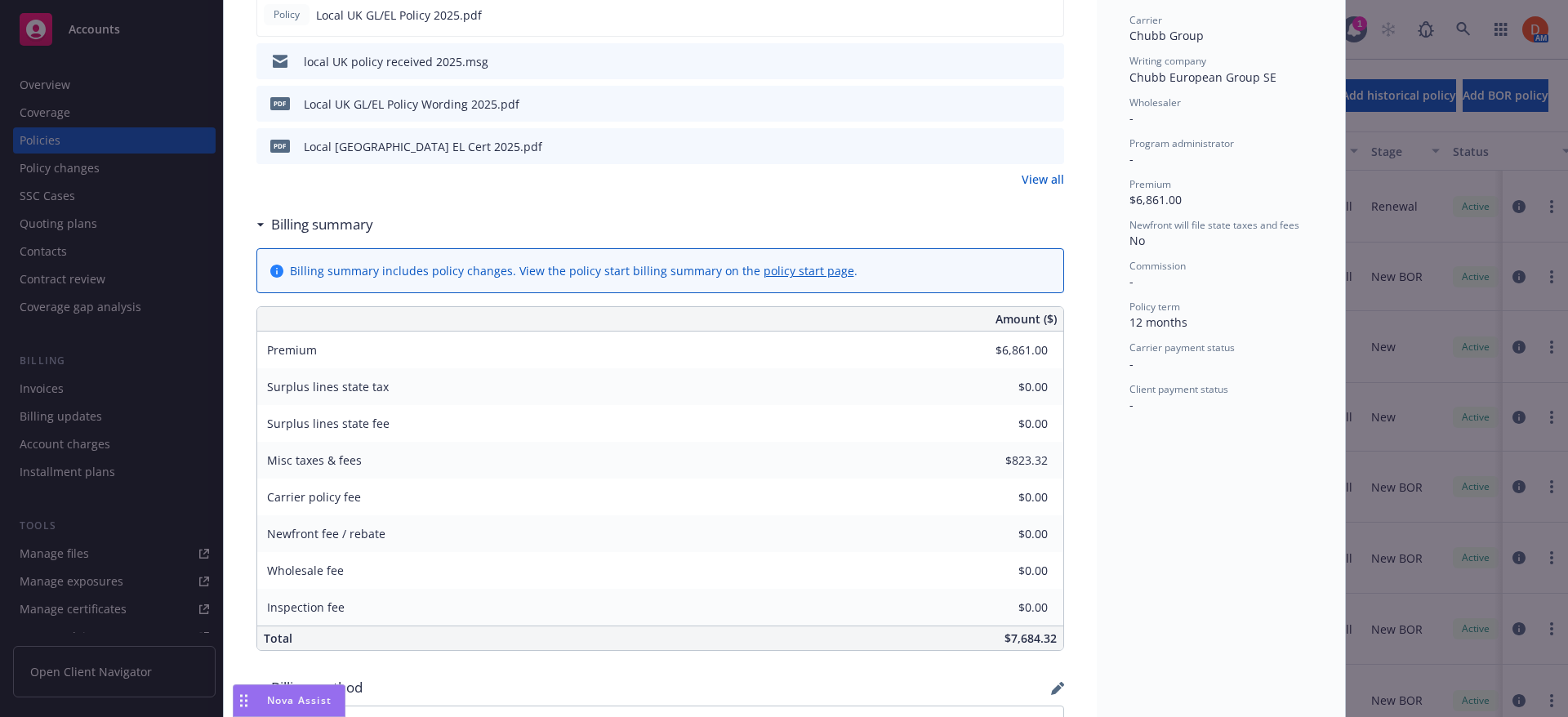
scroll to position [490, 0]
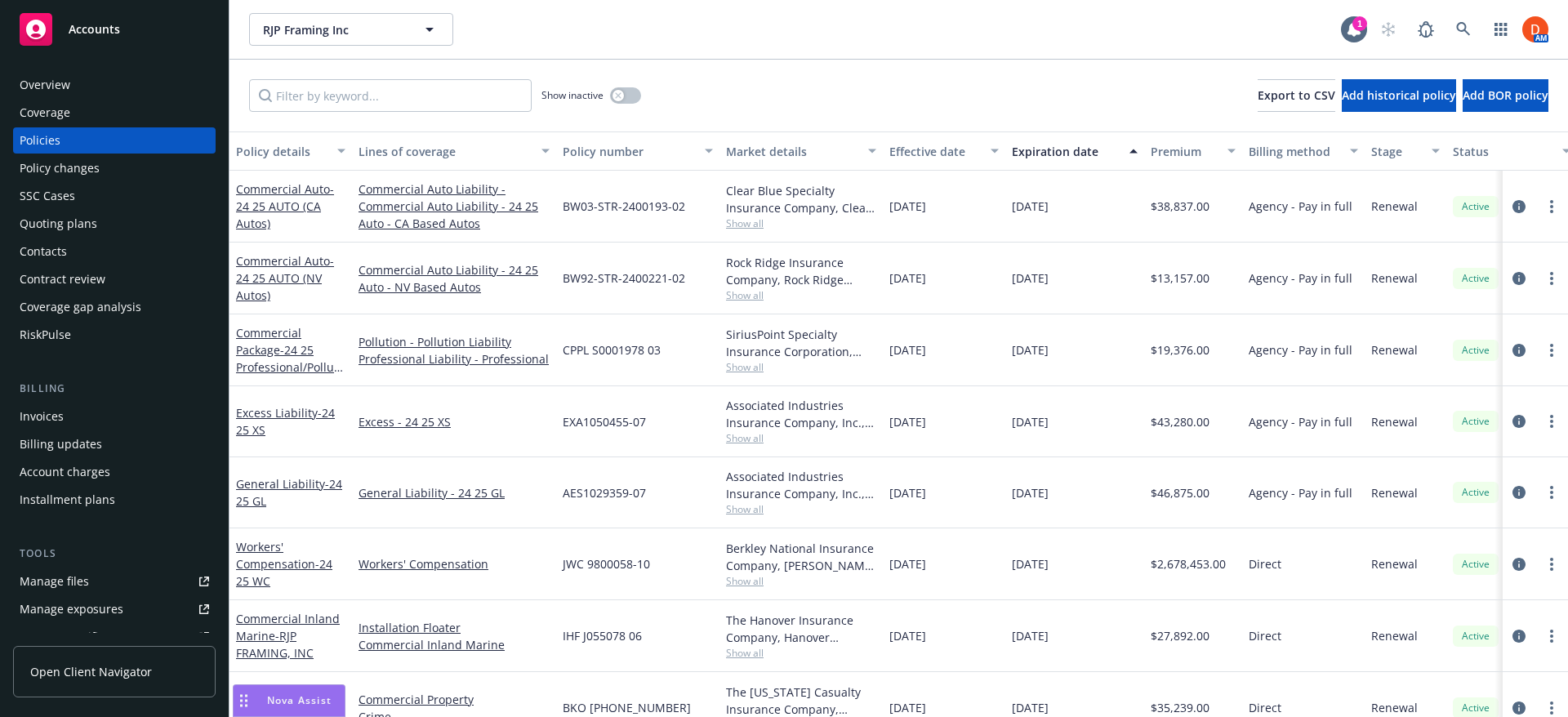
click at [122, 202] on div "SSC Cases" at bounding box center [114, 196] width 189 height 26
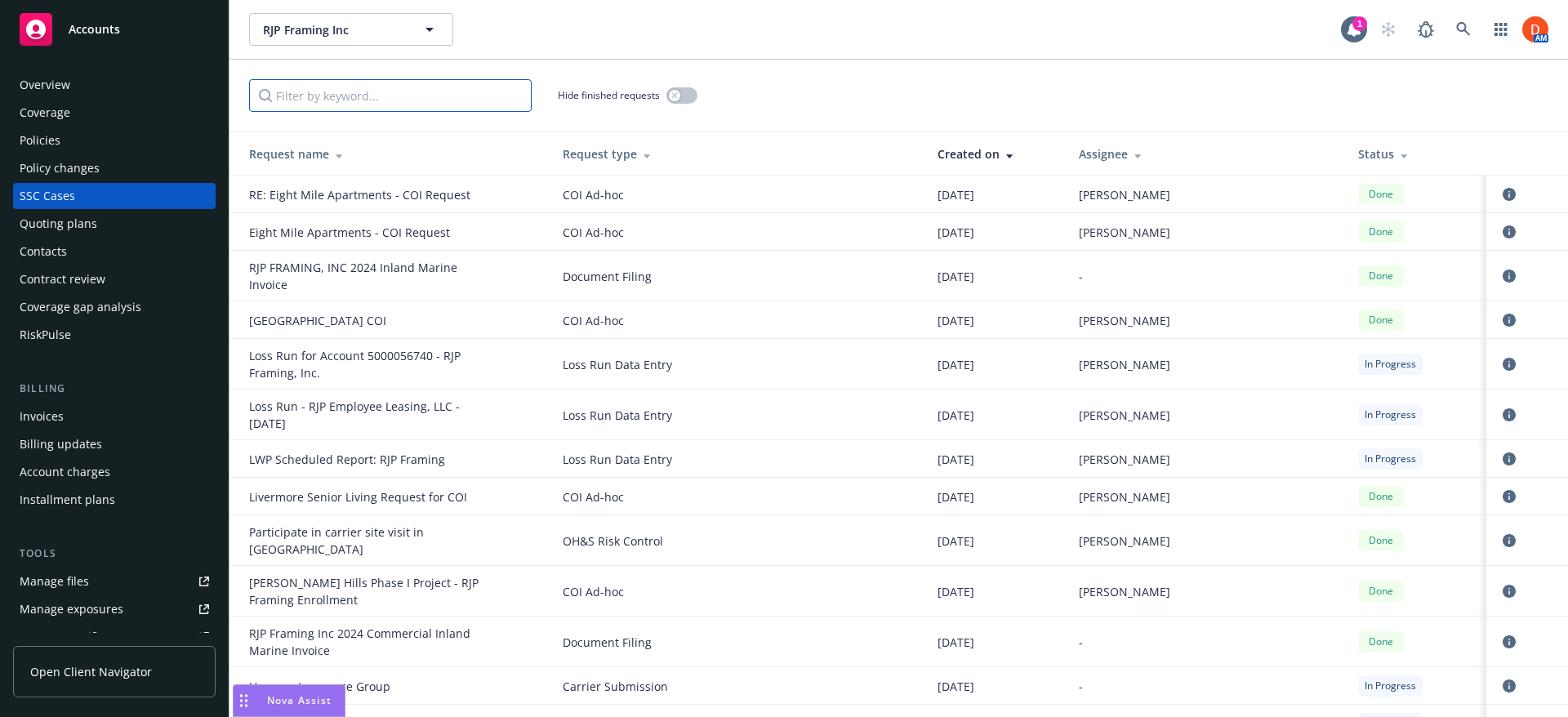
click at [358, 83] on input "Filter by keyword..." at bounding box center [390, 96] width 282 height 33
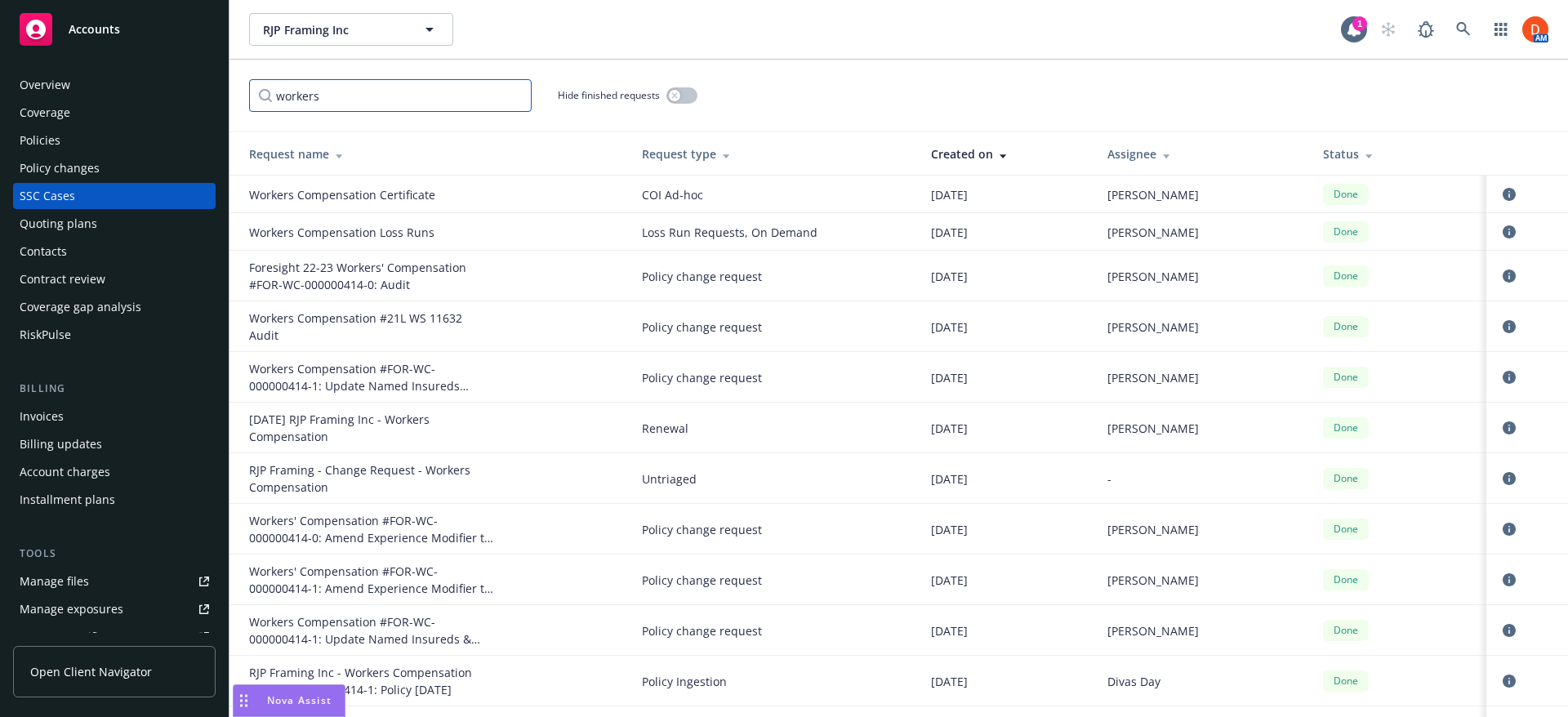
drag, startPoint x: 408, startPoint y: 84, endPoint x: 223, endPoint y: 103, distance: 186.0
click at [223, 103] on div "Accounts Overview Coverage Policies Policy changes SSC Cases Quoting plans Cont…" at bounding box center [784, 358] width 1568 height 717
paste input "OH&S Workers Comp"
type input "OH&S Workers Comp"
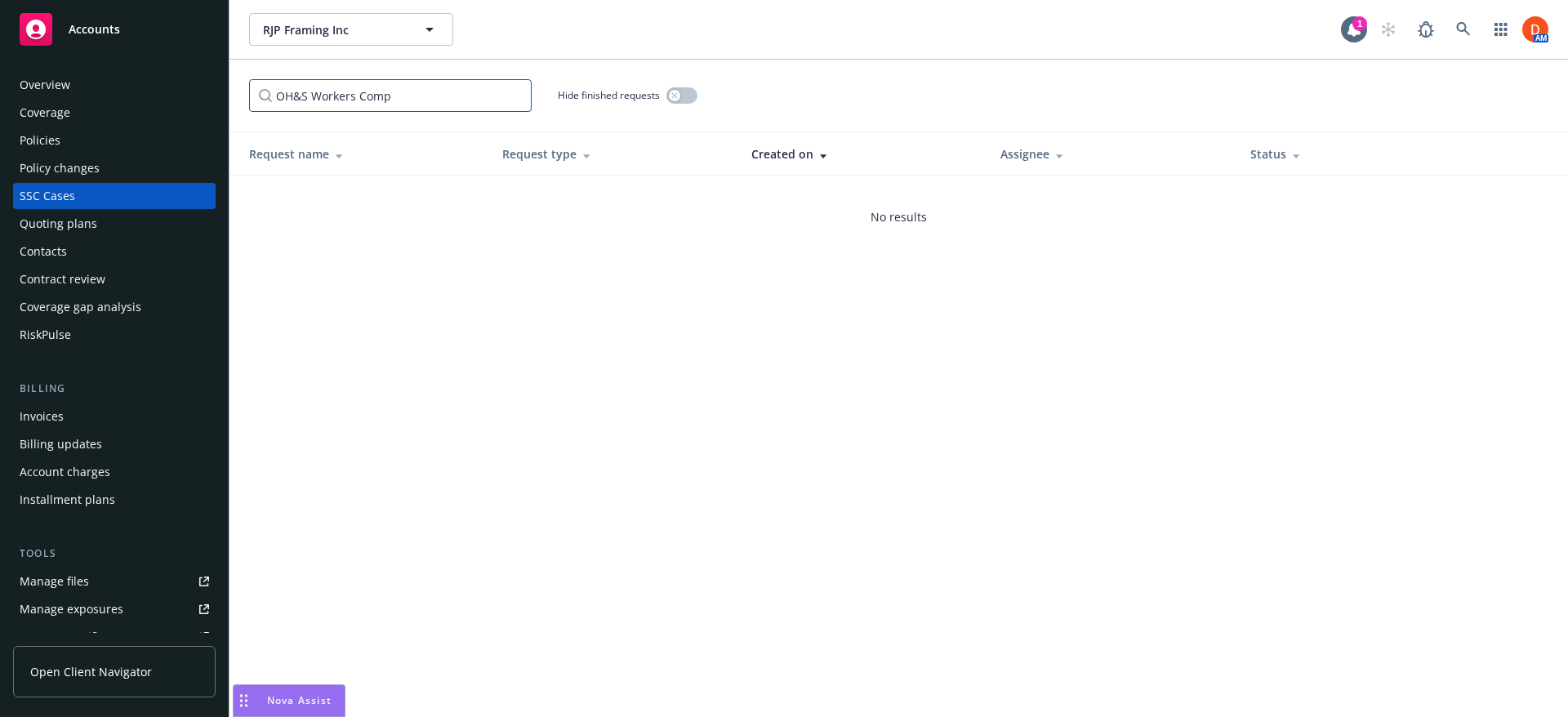
click at [521, 94] on input "OH&S Workers Comp" at bounding box center [390, 96] width 282 height 33
click at [516, 95] on input "OH&S Workers Comp" at bounding box center [390, 96] width 282 height 33
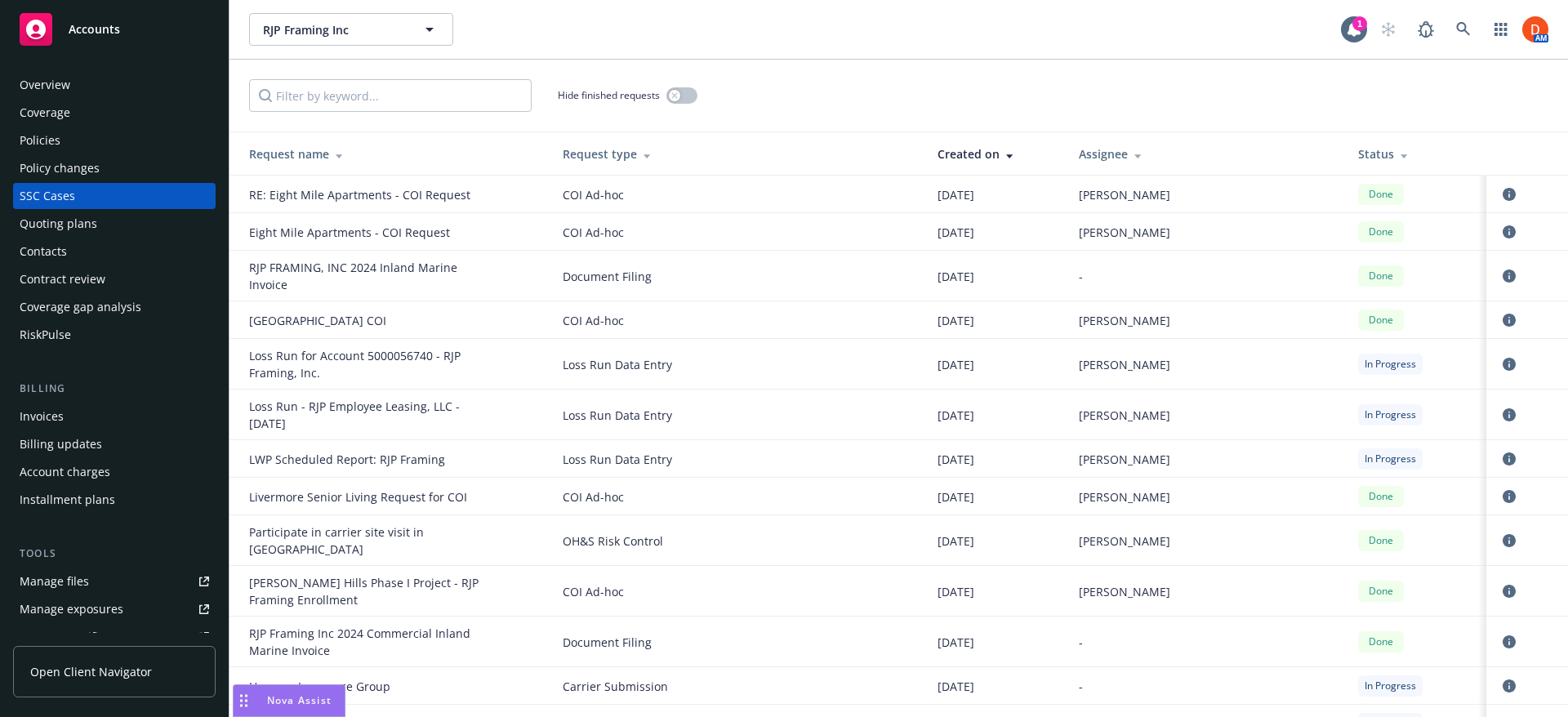
click at [661, 157] on div "Request type" at bounding box center [737, 154] width 349 height 17
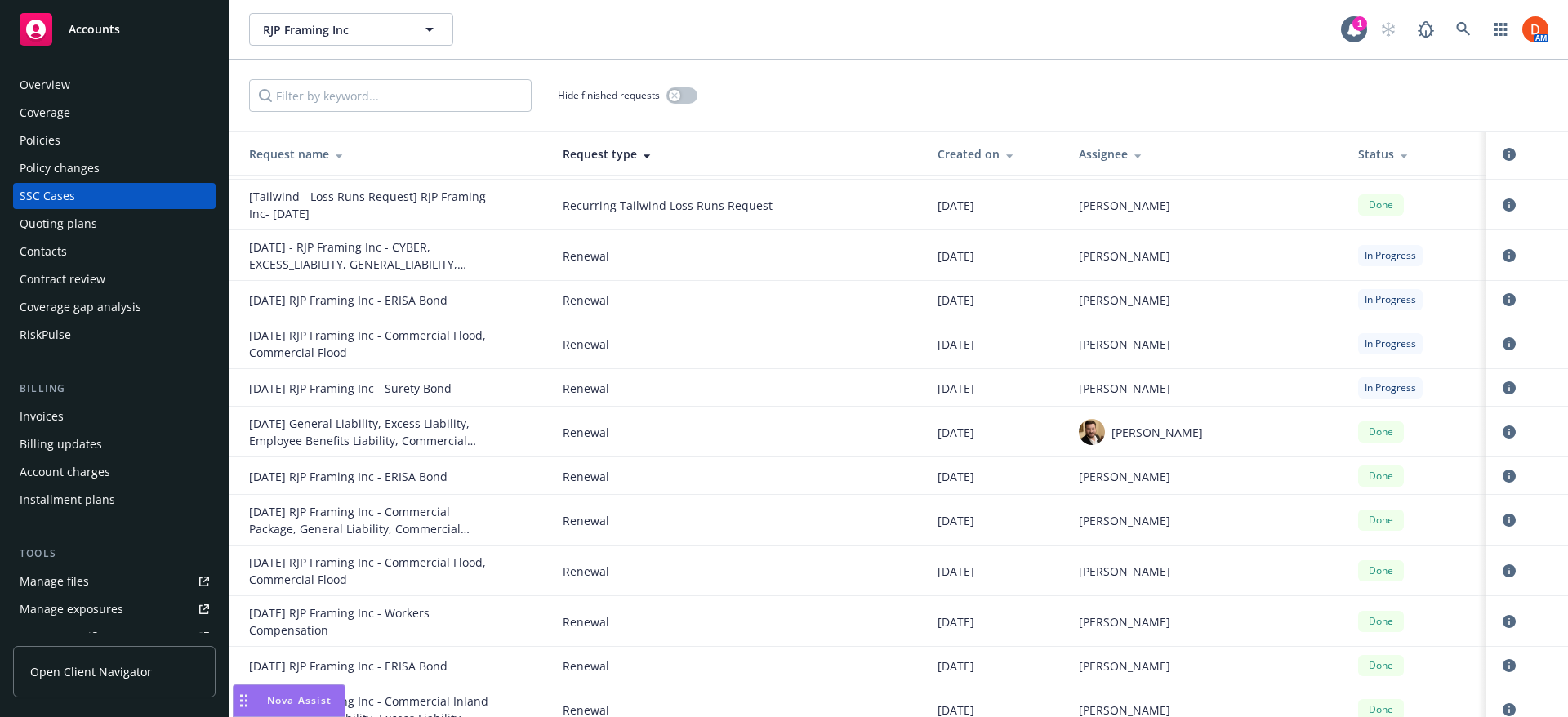
scroll to position [24976, 0]
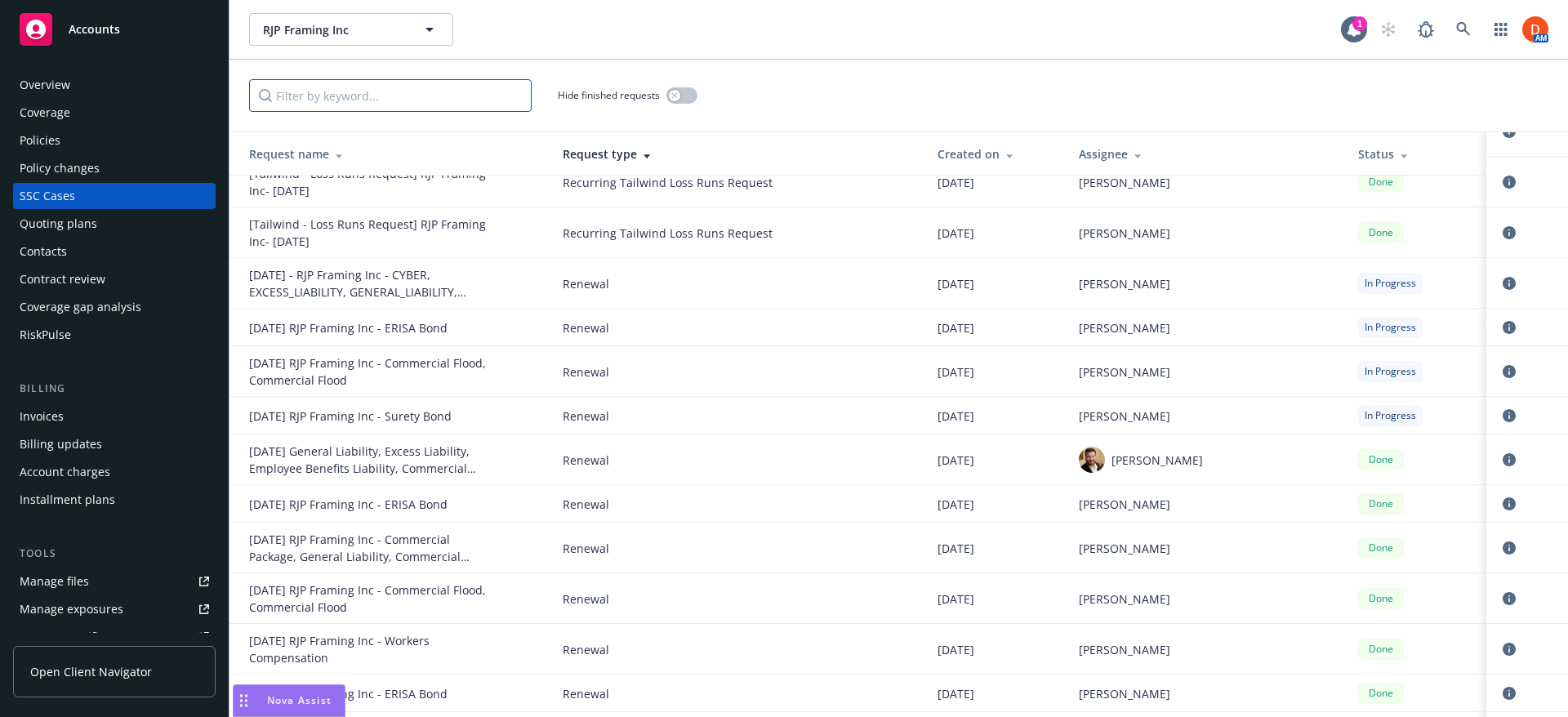
click at [429, 106] on input "Filter by keyword..." at bounding box center [390, 96] width 282 height 33
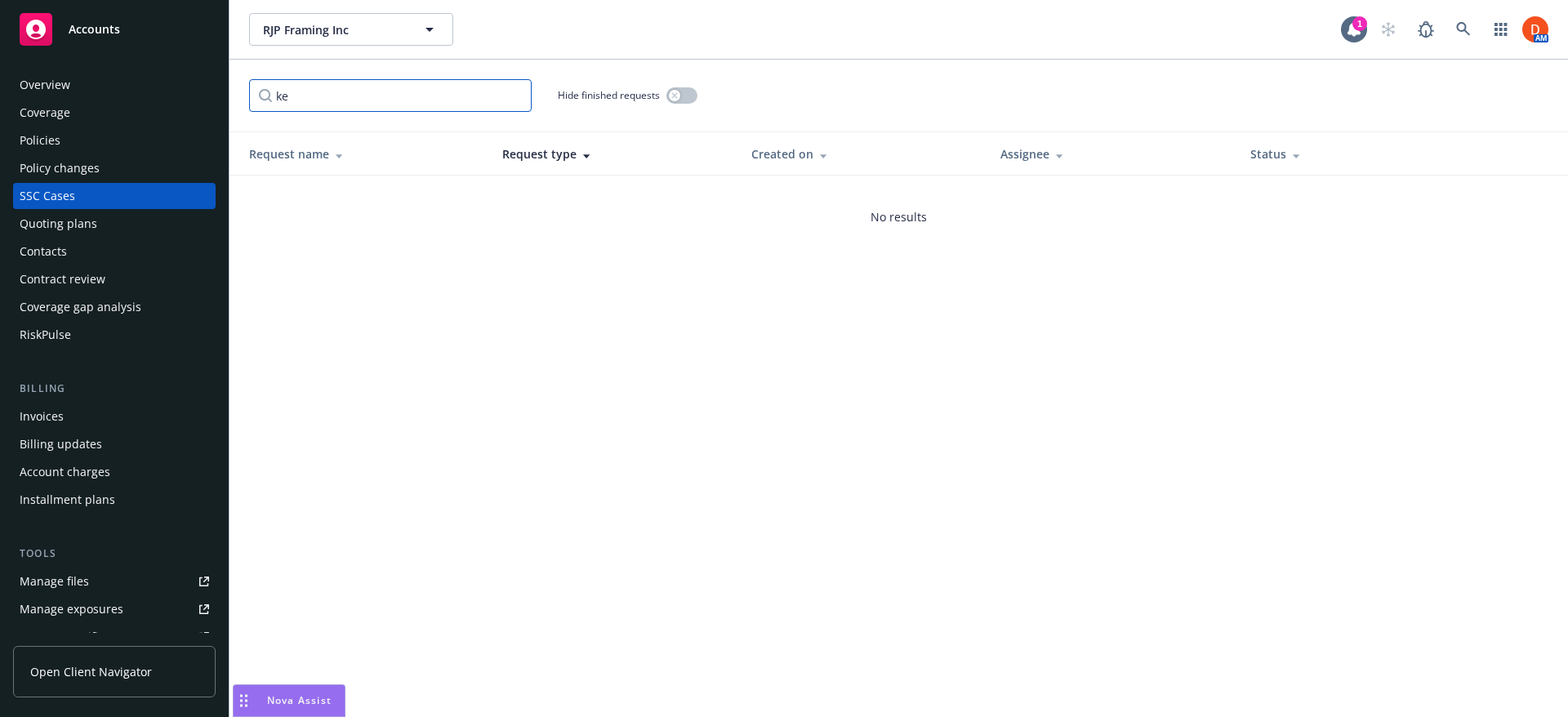
type input "k"
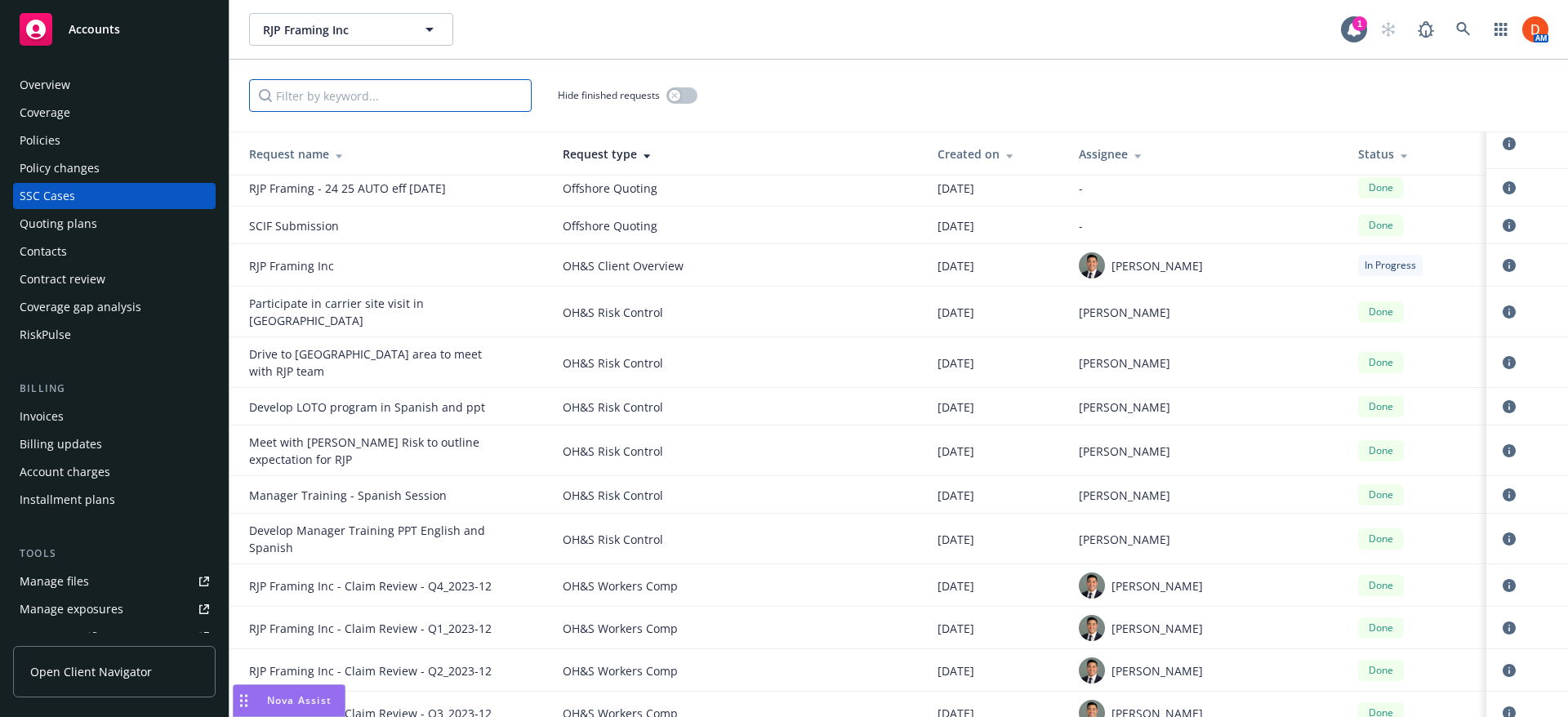
scroll to position [20411, 0]
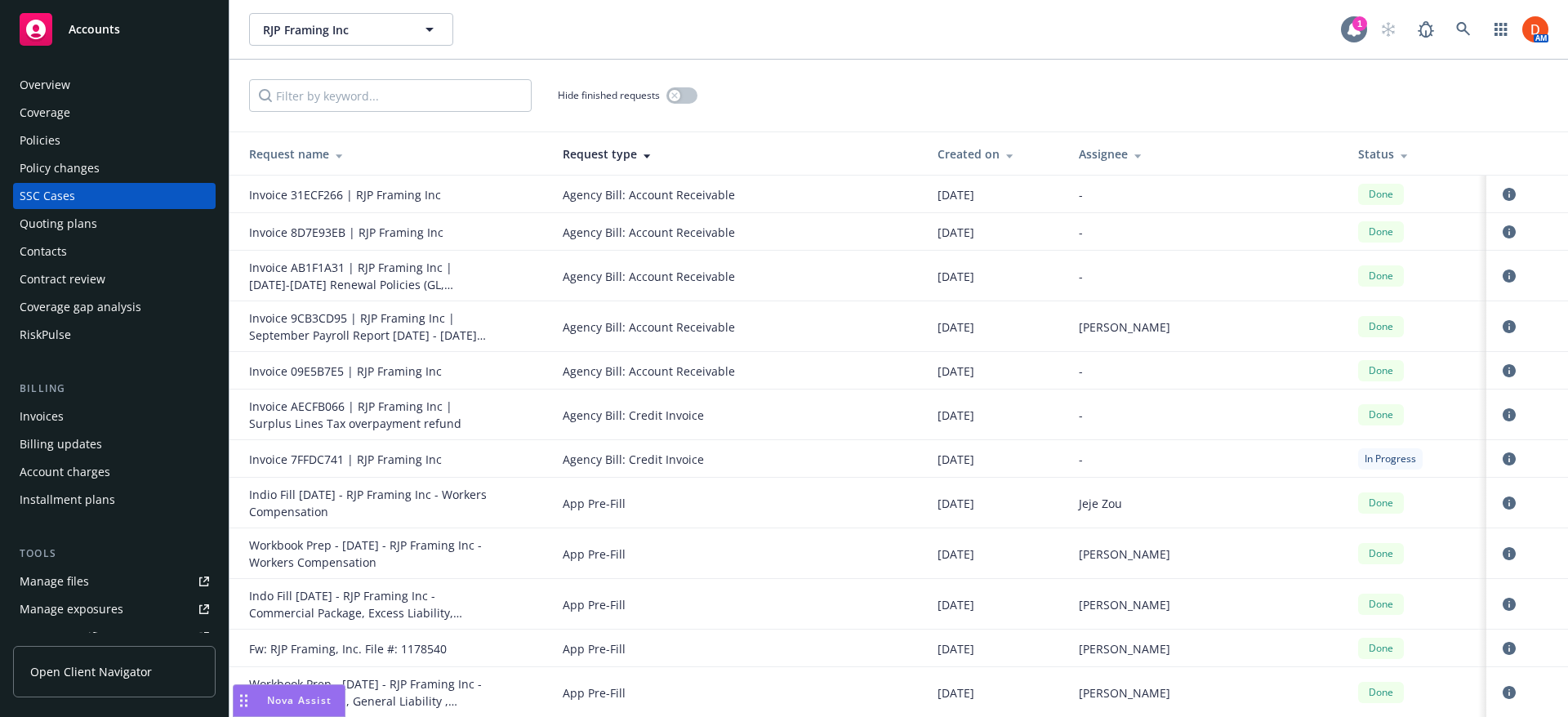
scroll to position [20411, 0]
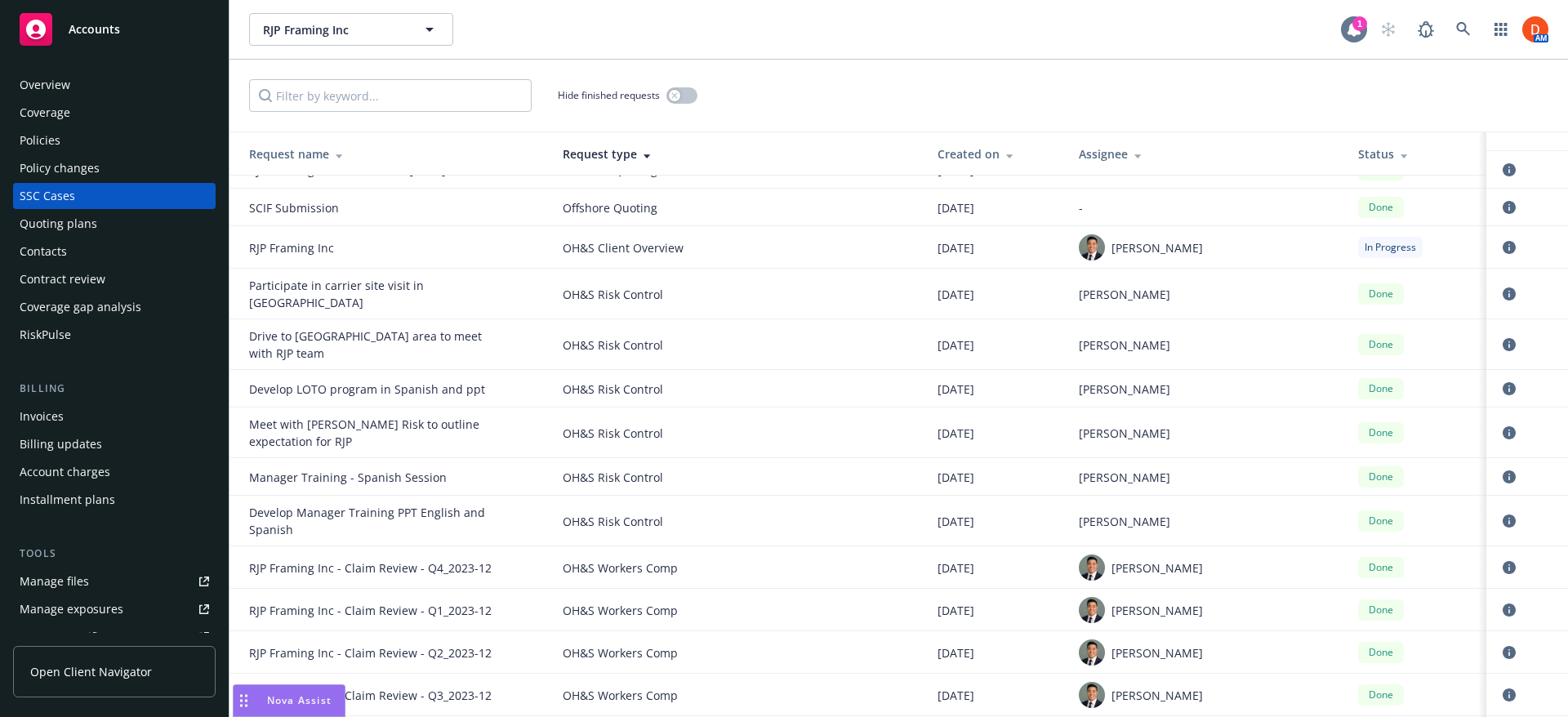
click at [1362, 38] on div at bounding box center [1354, 29] width 26 height 26
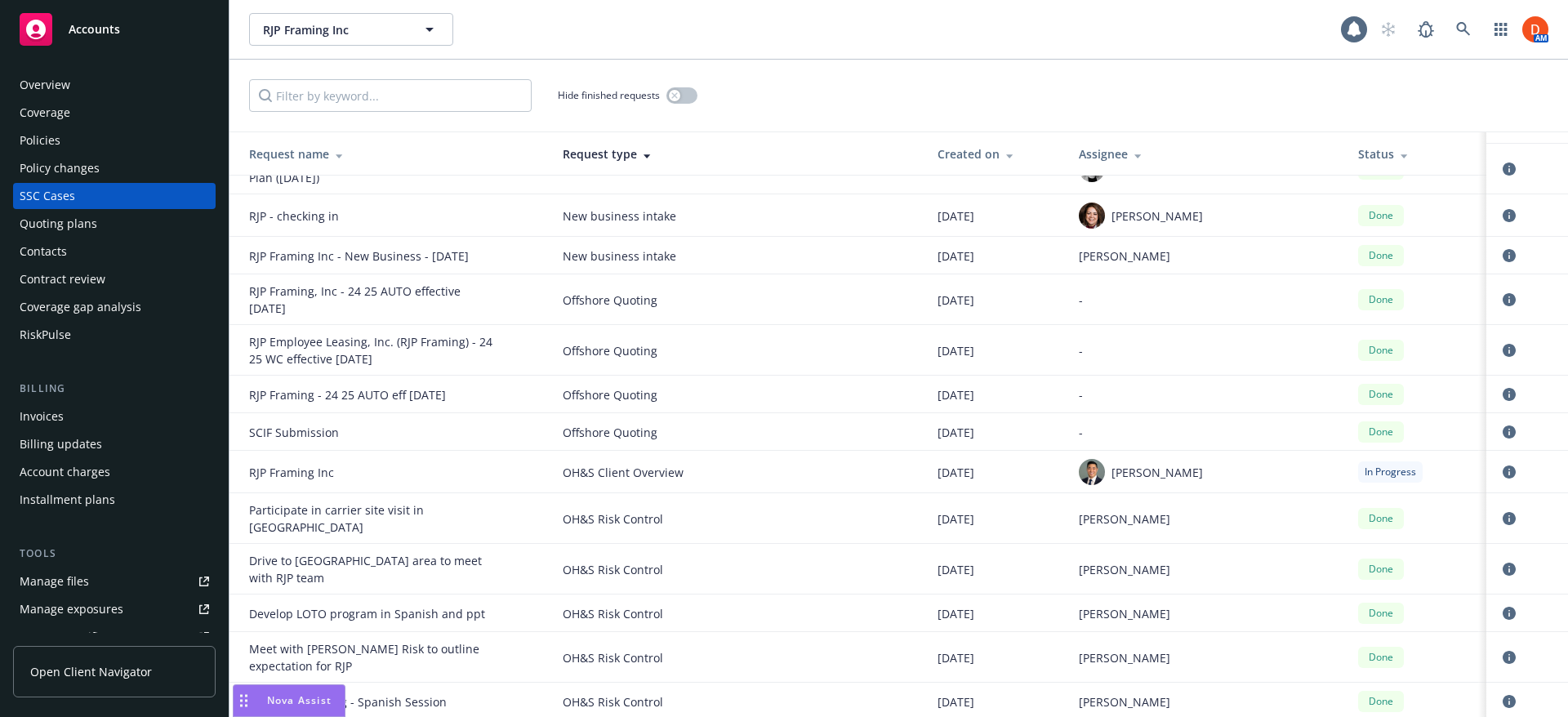
scroll to position [20083, 0]
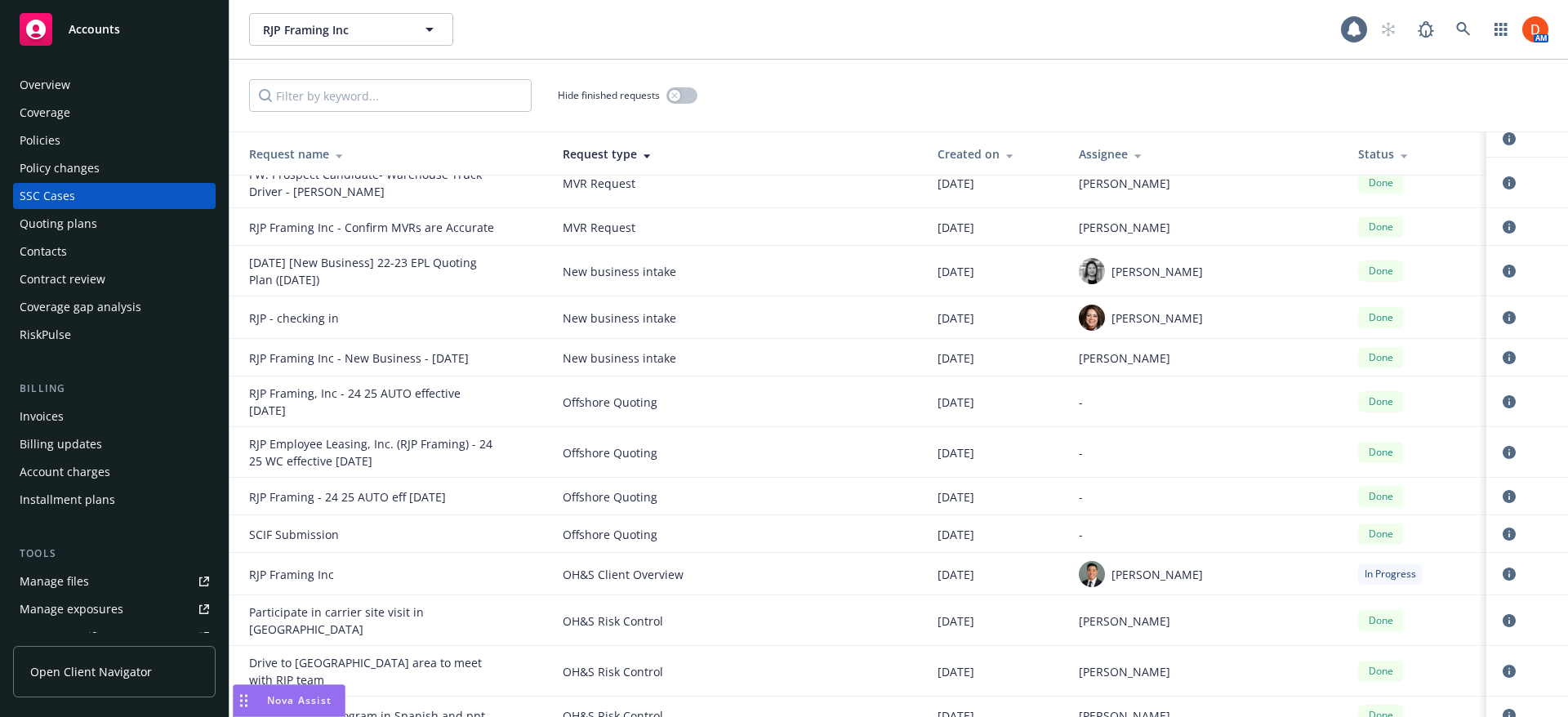
click at [117, 252] on div "Contacts" at bounding box center [114, 251] width 189 height 26
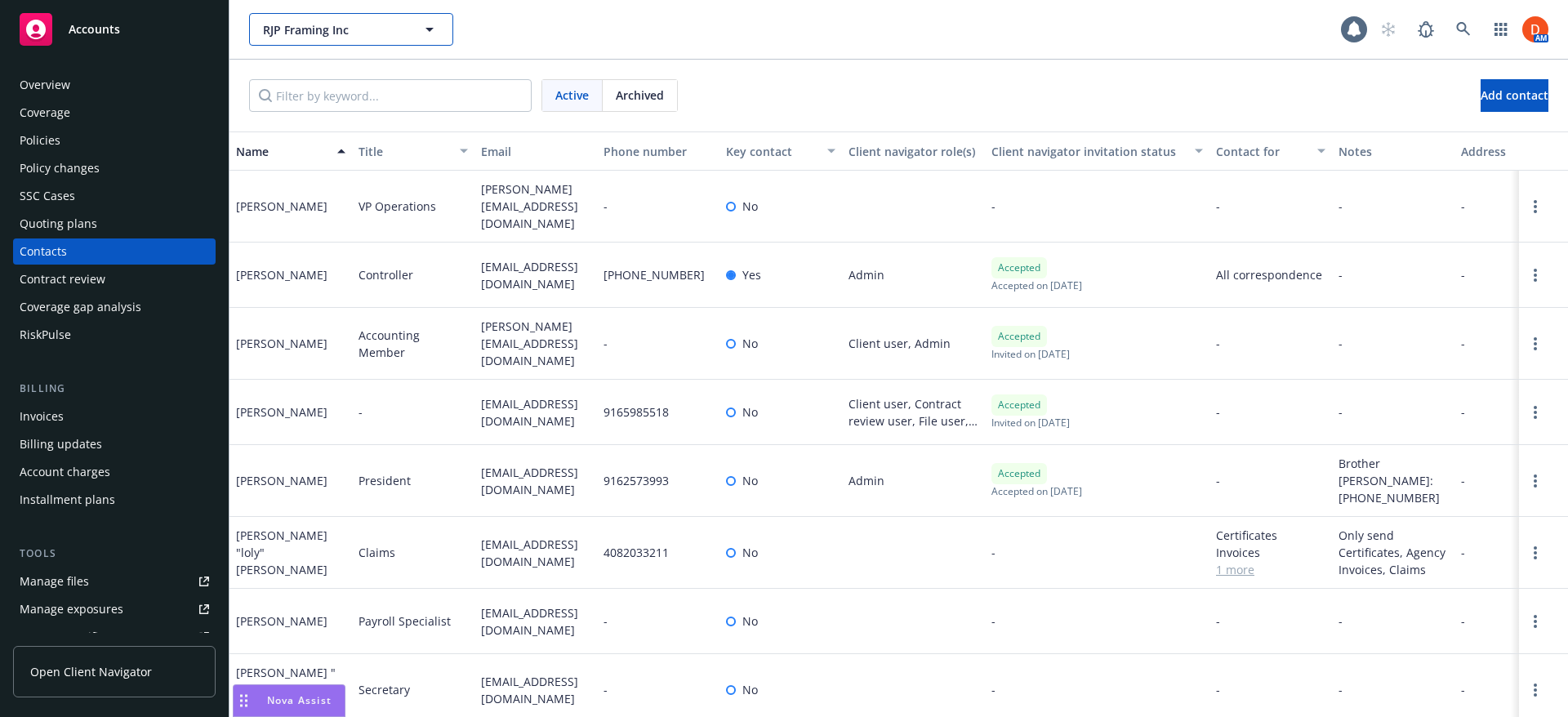
click at [432, 29] on icon "button" at bounding box center [429, 29] width 8 height 4
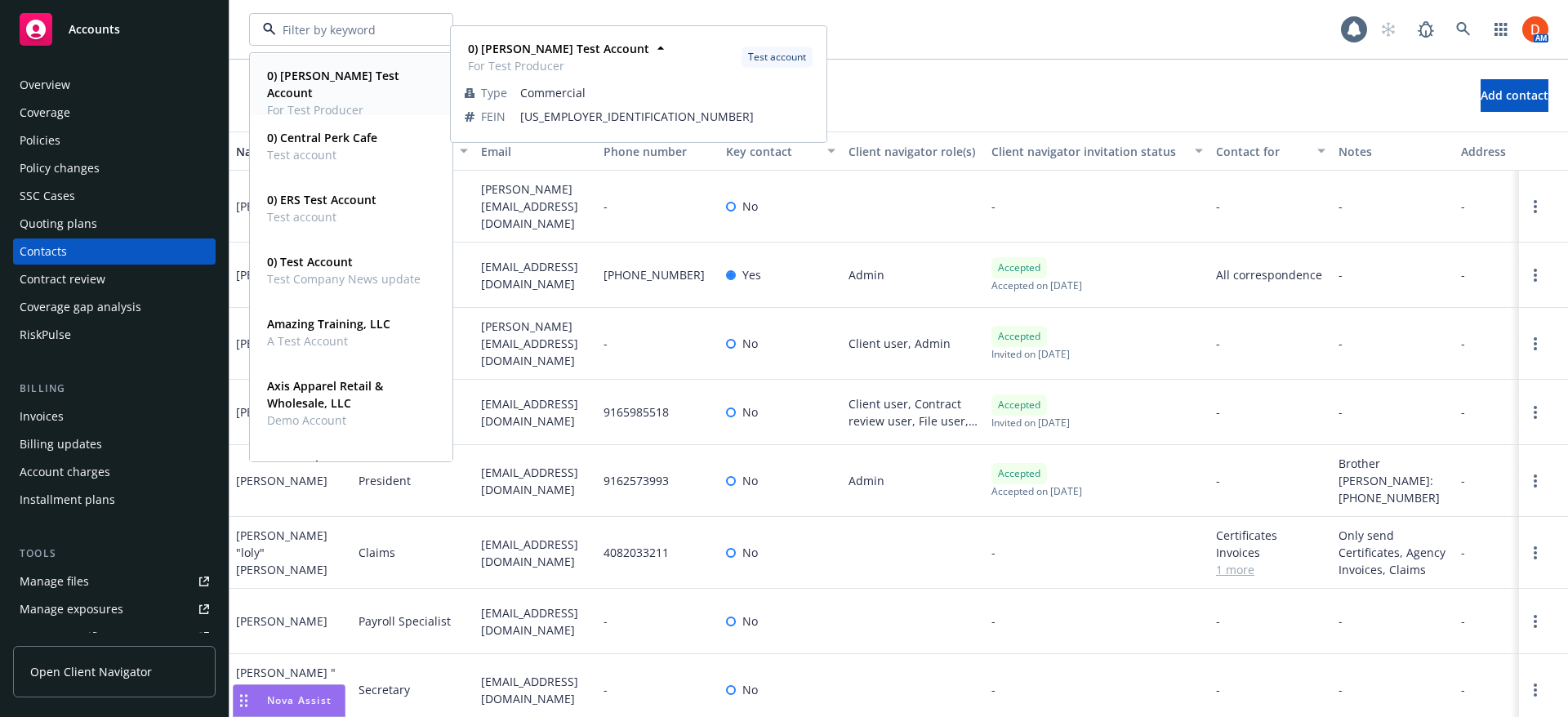
click at [388, 104] on div "0) Bruno's Test Account For Test Producer" at bounding box center [348, 92] width 175 height 58
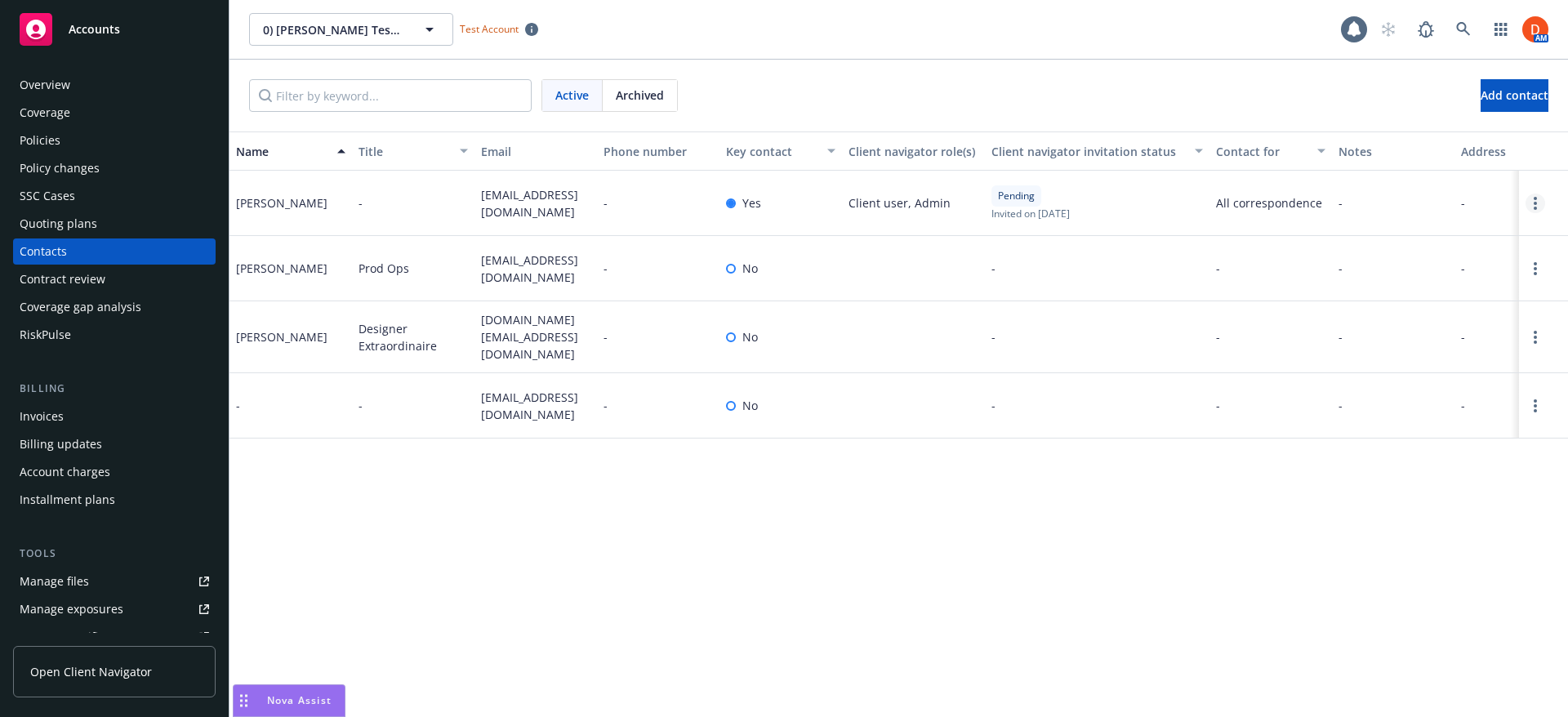
click at [1532, 208] on link "Open options" at bounding box center [1535, 202] width 19 height 19
click at [1241, 485] on div "Name Title Email Phone number Key contact Client navigator role(s) Client navig…" at bounding box center [899, 424] width 1339 height 586
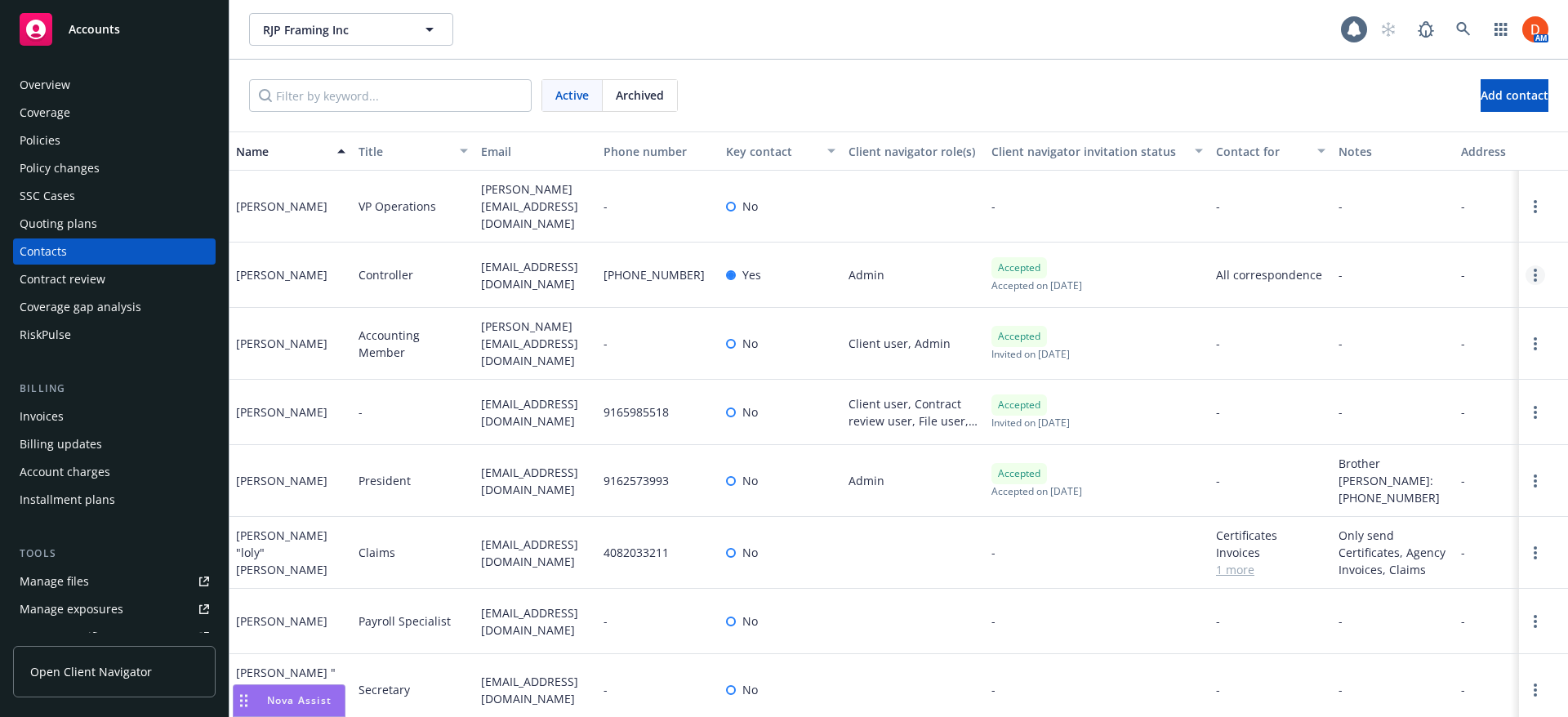
click at [1526, 266] on link "Open options" at bounding box center [1535, 275] width 19 height 19
click at [103, 84] on div "Overview" at bounding box center [114, 85] width 189 height 26
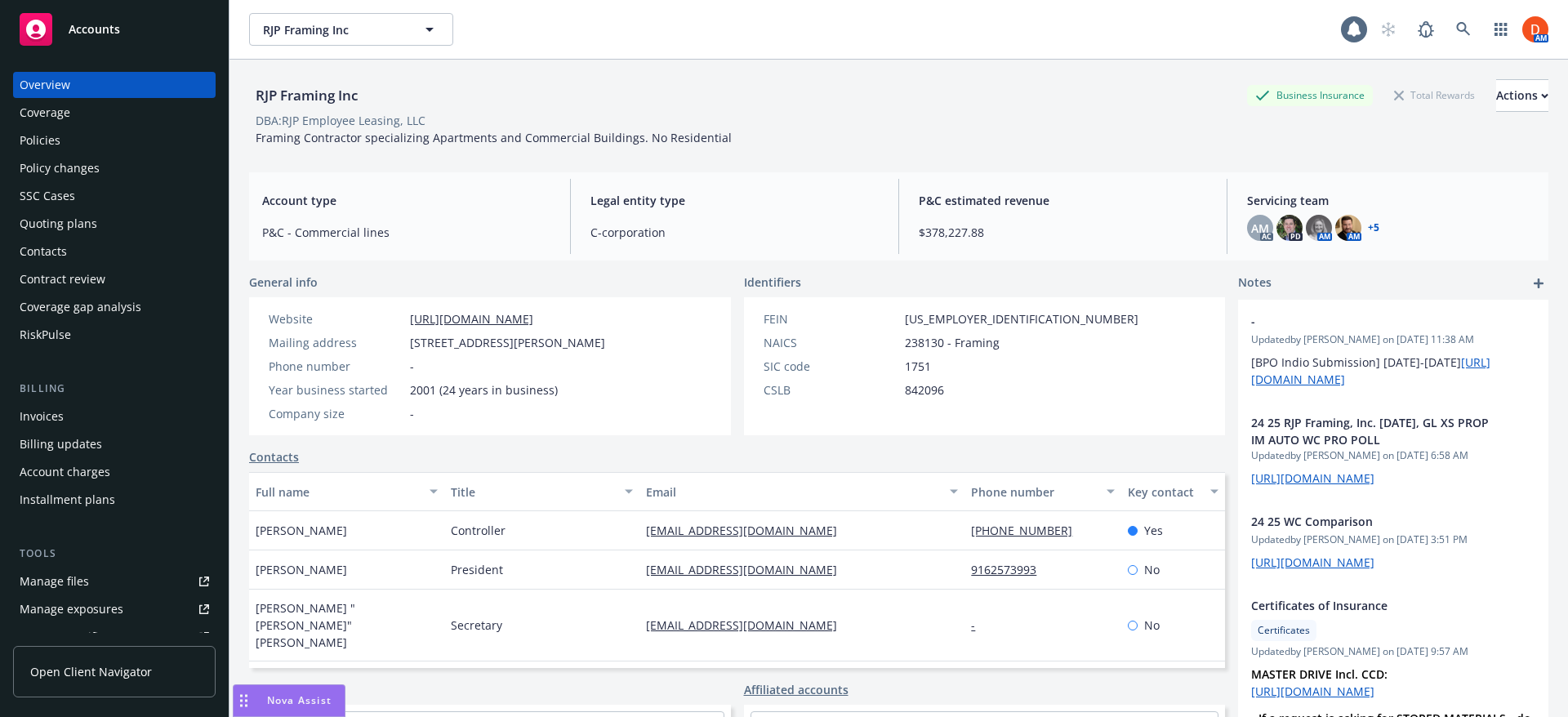
click at [118, 41] on div "Accounts" at bounding box center [114, 29] width 189 height 33
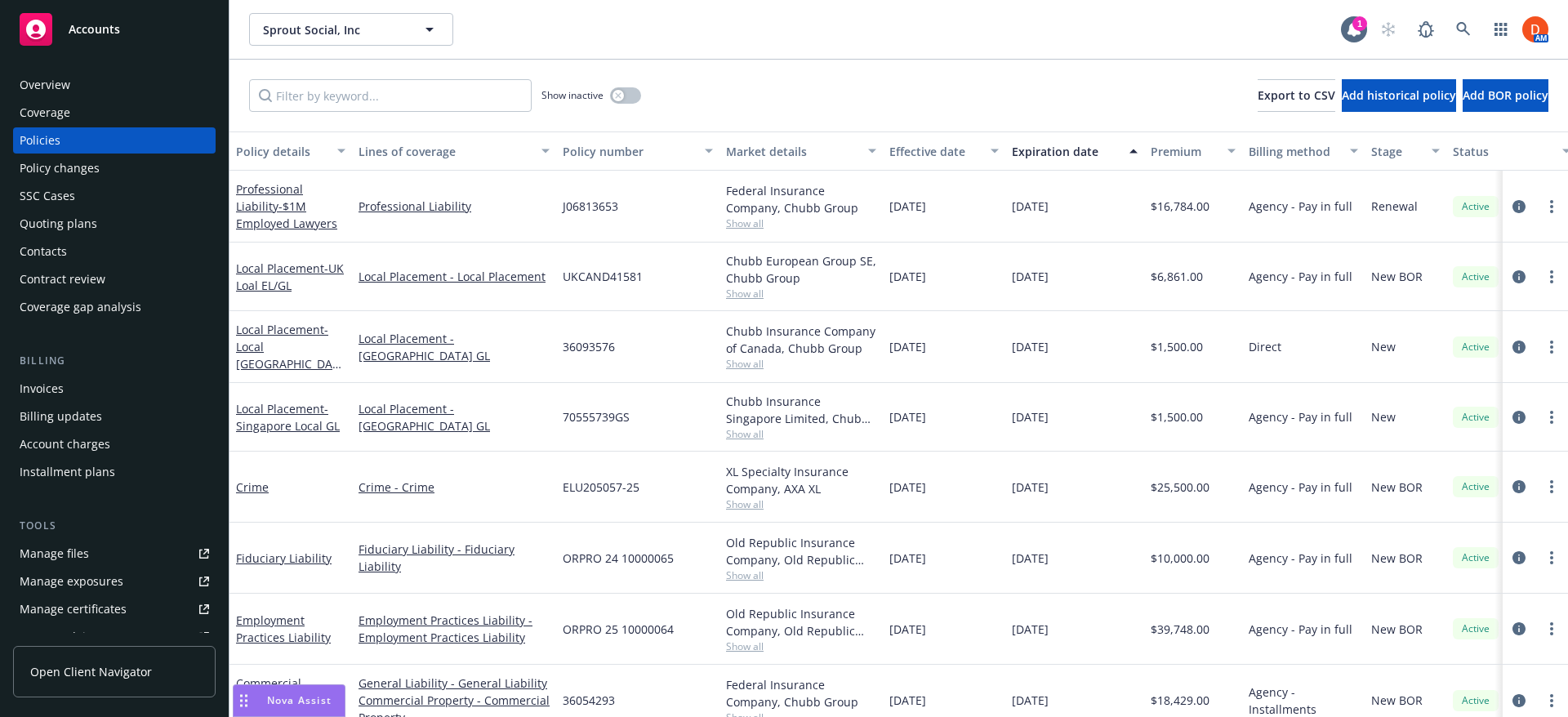
click at [120, 29] on div "Accounts" at bounding box center [114, 29] width 189 height 33
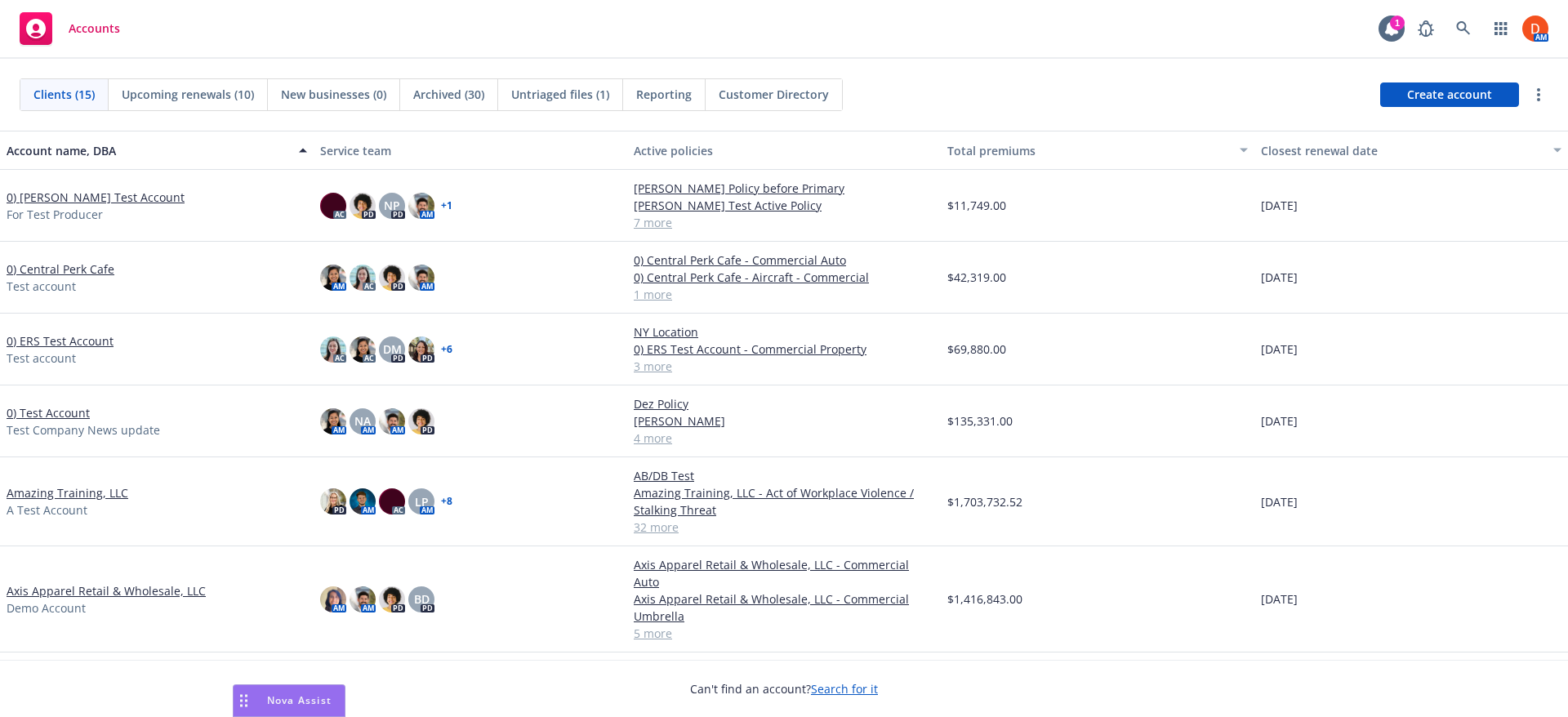
click at [63, 411] on link "0) Test Account" at bounding box center [48, 413] width 84 height 17
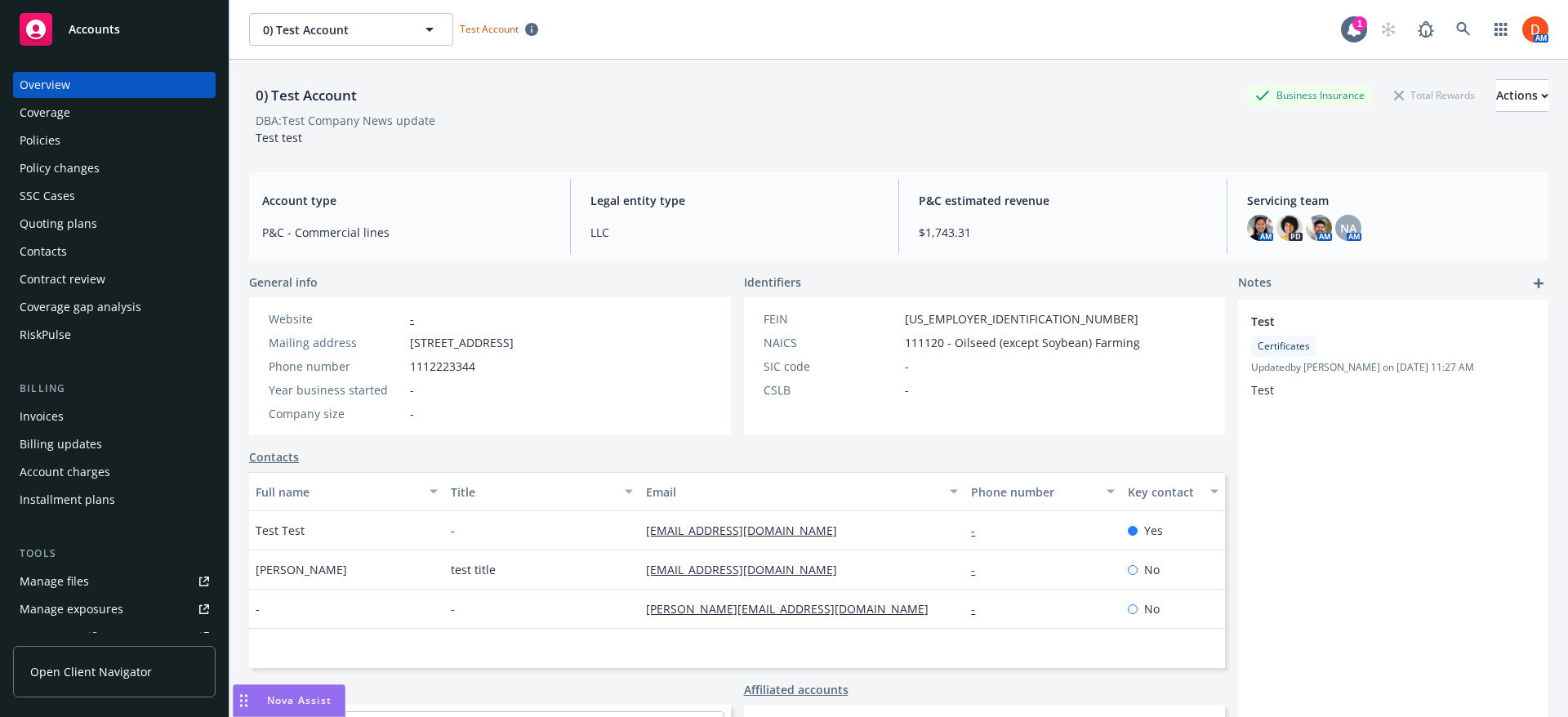
click at [112, 503] on div "Installment plans" at bounding box center [114, 499] width 189 height 26
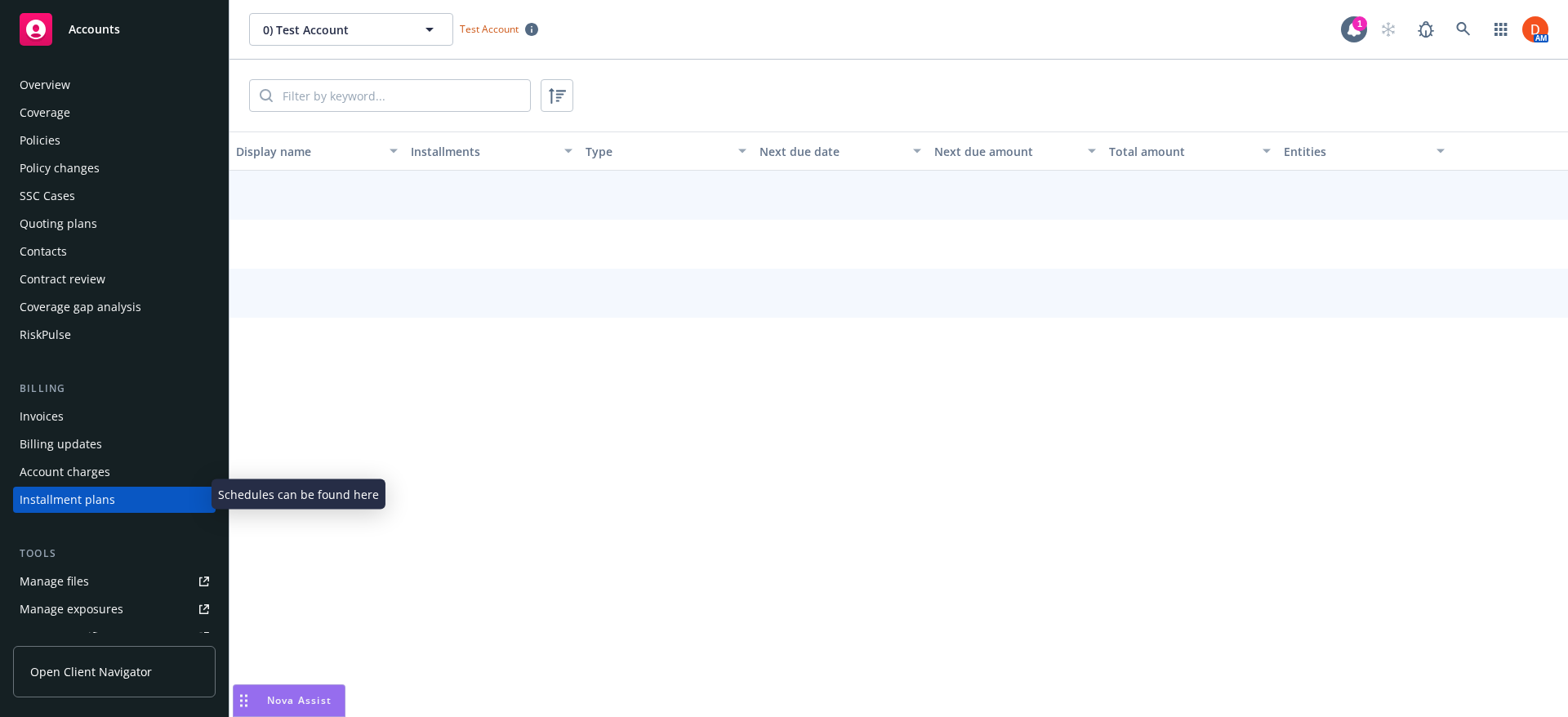
scroll to position [115, 0]
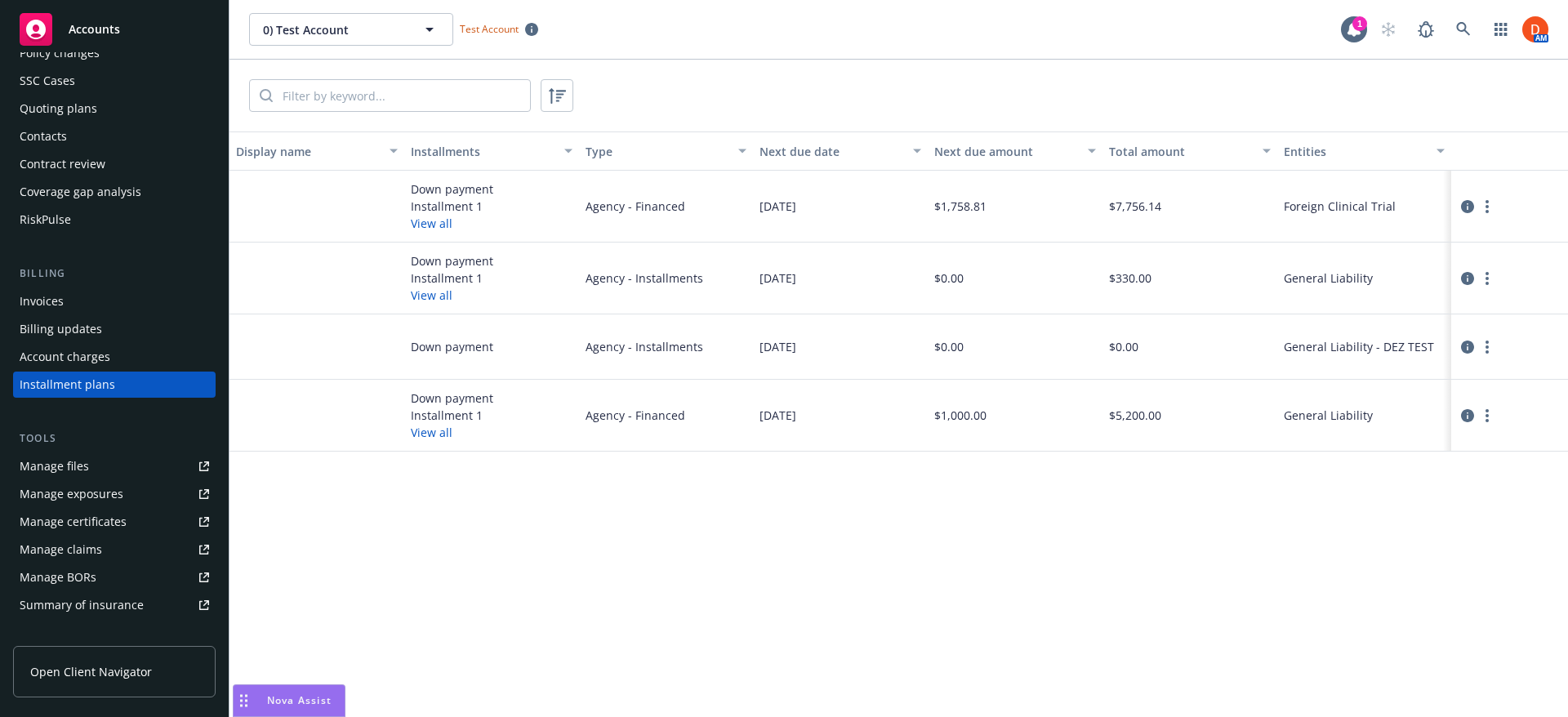
click at [785, 225] on div "[DATE]" at bounding box center [841, 207] width 175 height 72
click at [436, 29] on icon "button" at bounding box center [429, 28] width 19 height 19
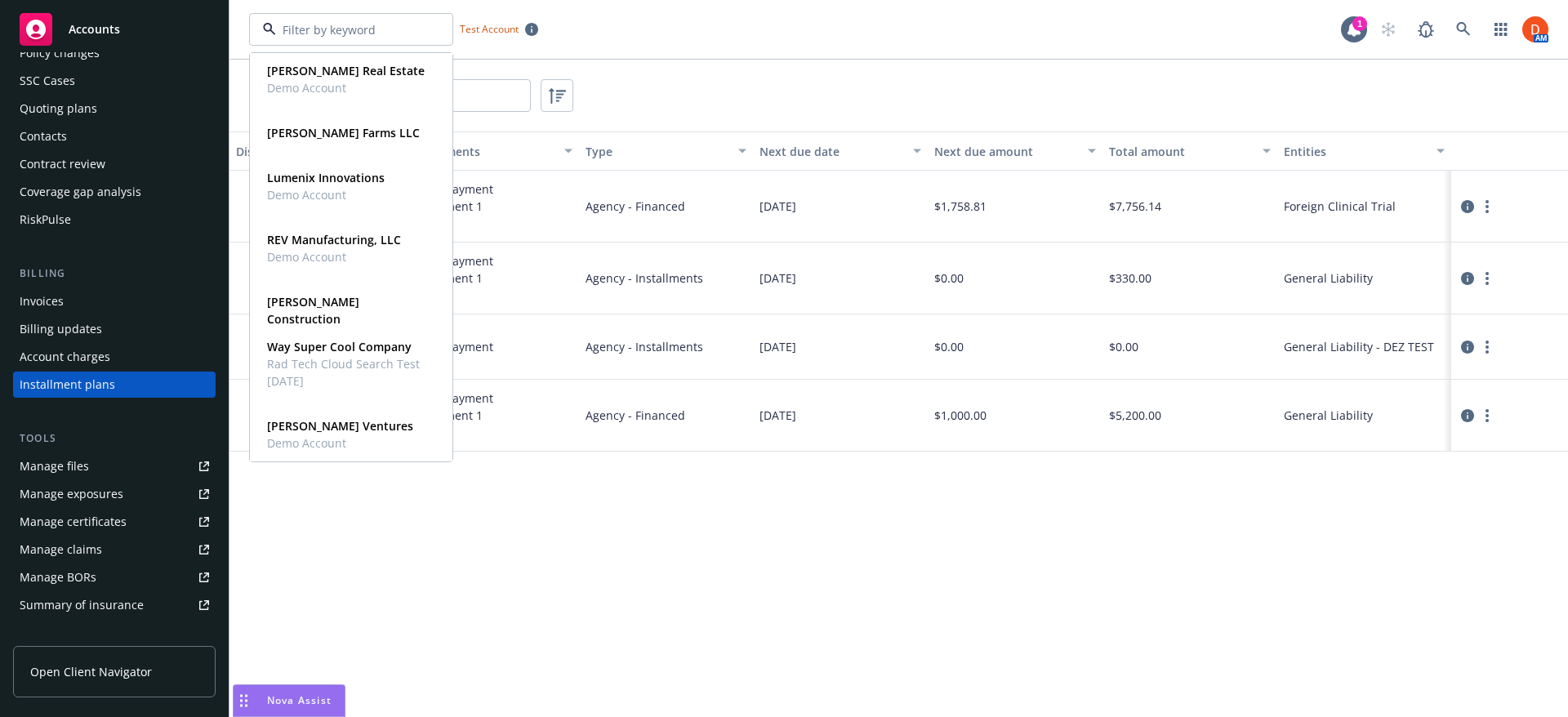
scroll to position [522, 0]
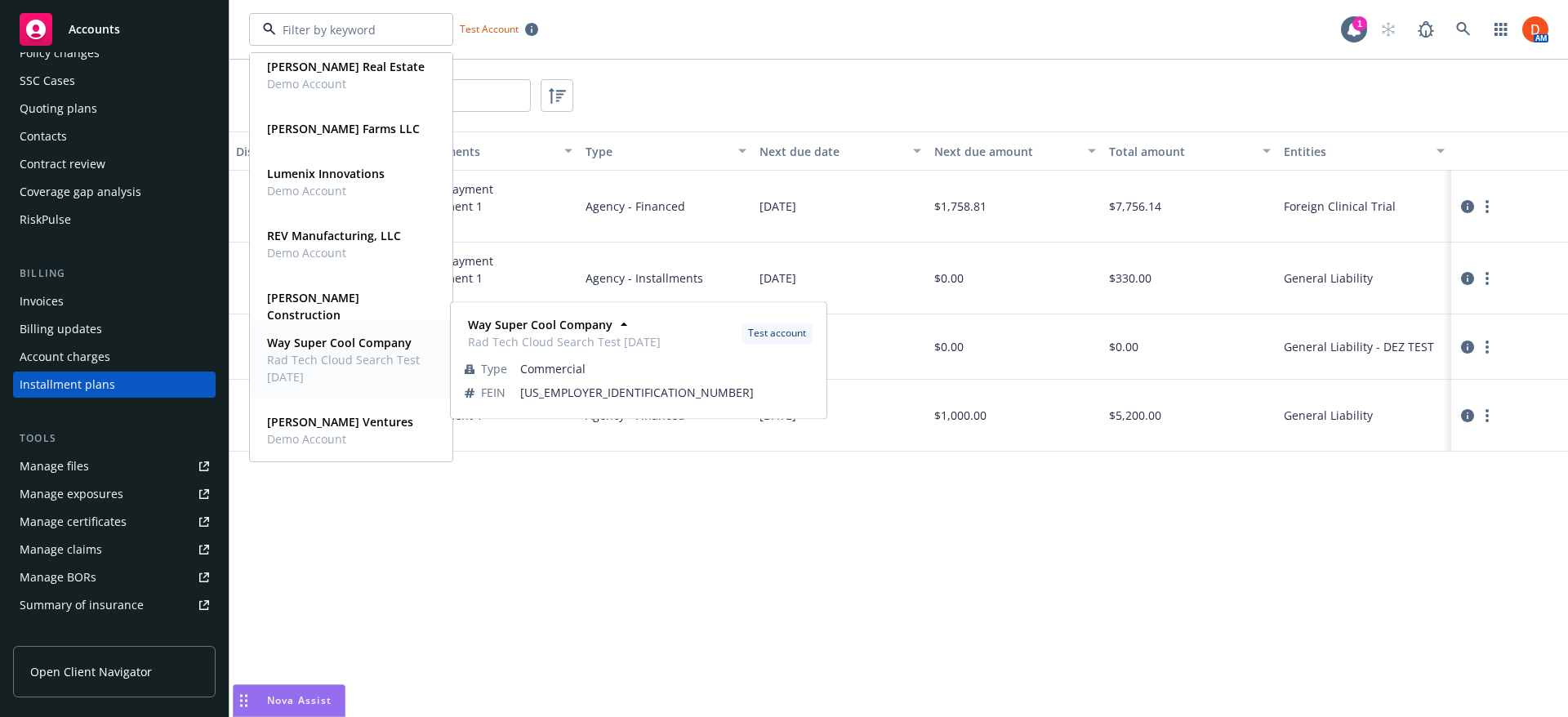
click at [372, 355] on span "Rad Tech Cloud Search Test [DATE]" at bounding box center [349, 368] width 165 height 34
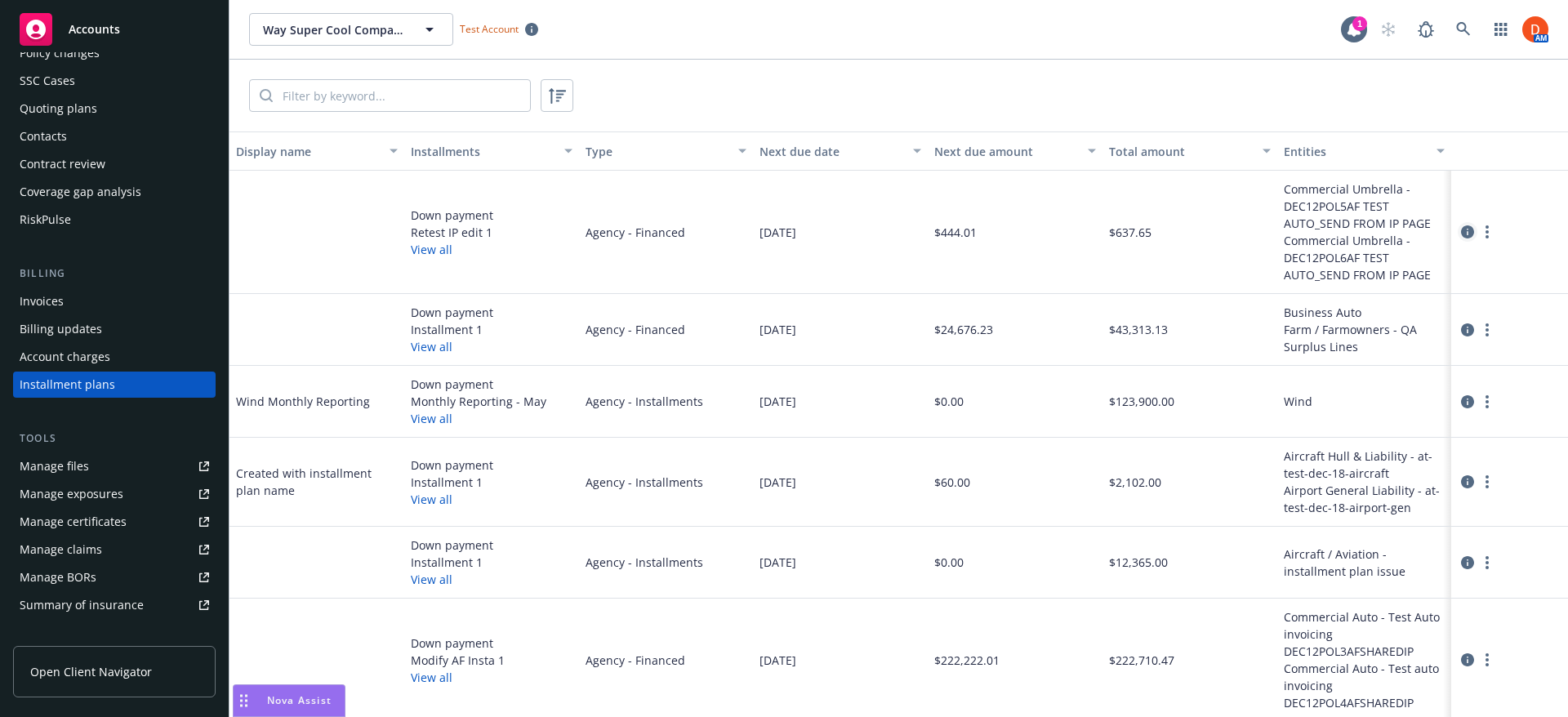
click at [1461, 230] on icon "circleInformation" at bounding box center [1468, 232] width 13 height 13
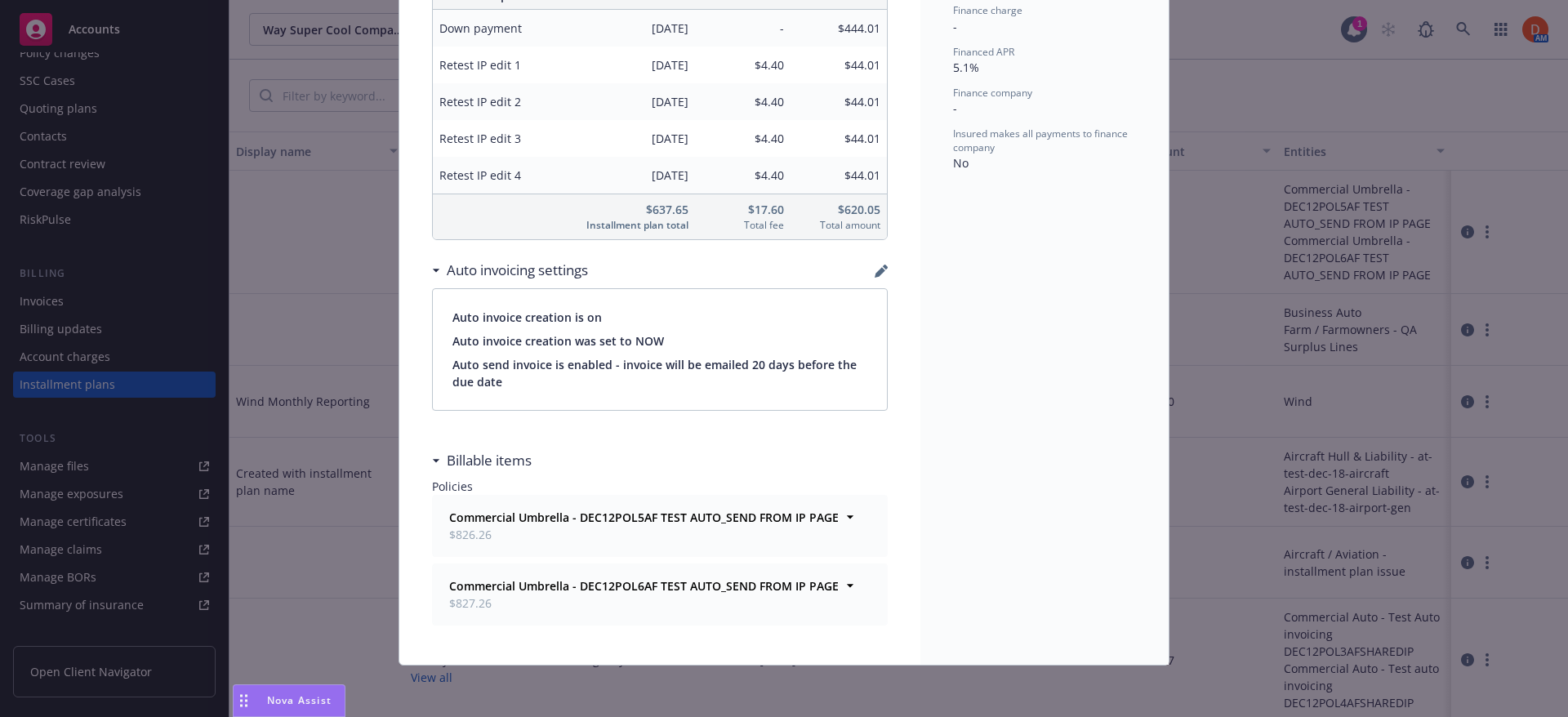
scroll to position [254, 0]
click at [842, 524] on icon at bounding box center [851, 516] width 17 height 17
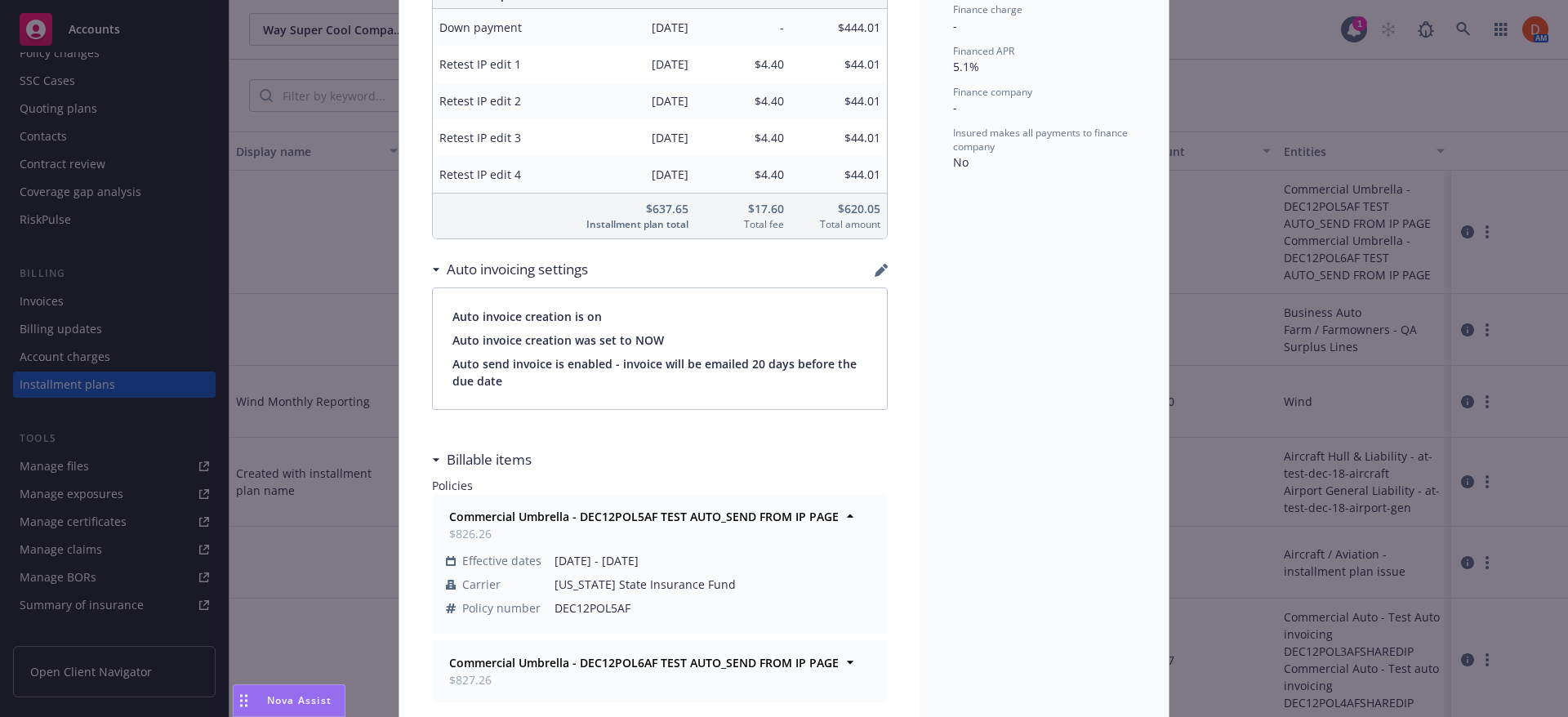
click at [837, 671] on div "Commercial Umbrella - DEC12POL6AF TEST AUTO_SEND FROM IP PAGE $827.26" at bounding box center [659, 671] width 434 height 40
click at [842, 662] on icon at bounding box center [851, 662] width 17 height 17
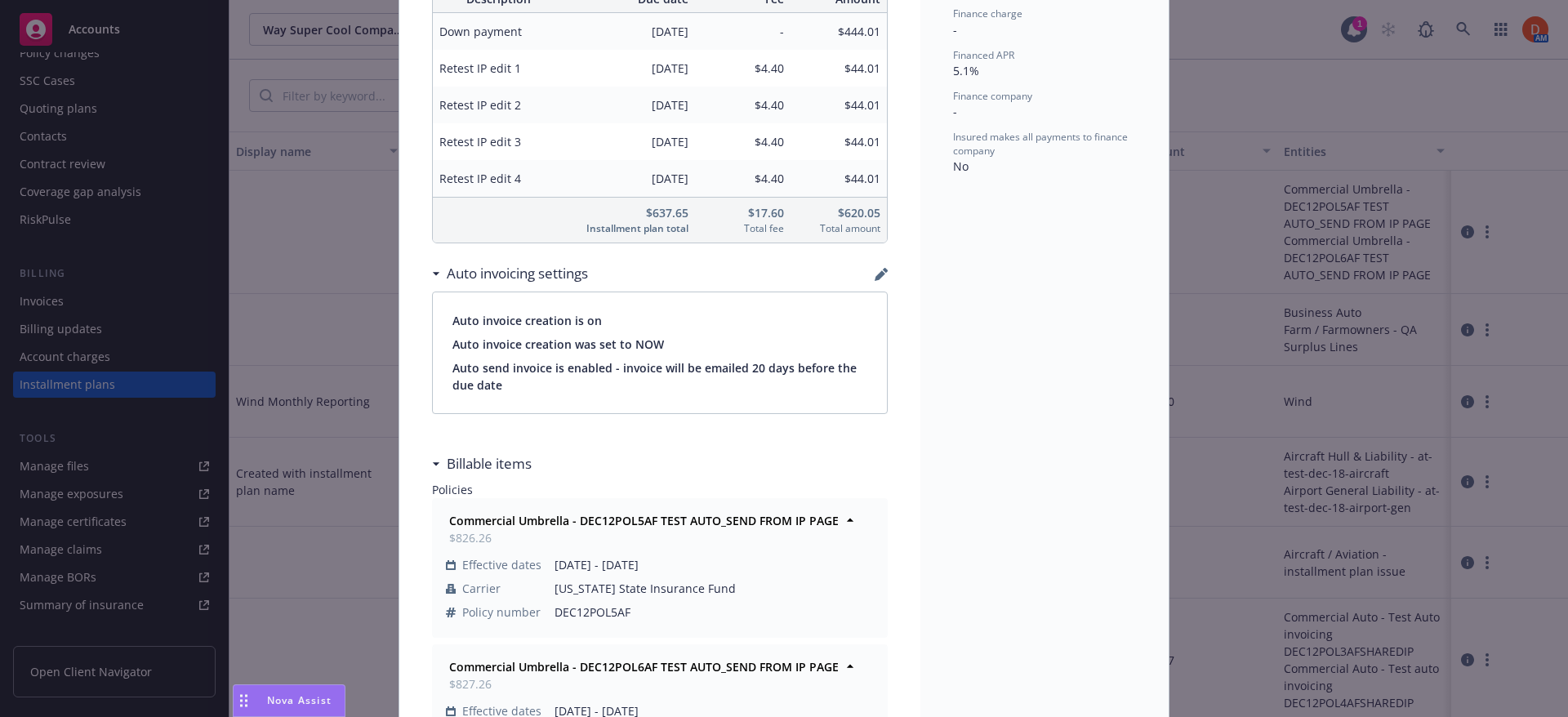
scroll to position [1, 0]
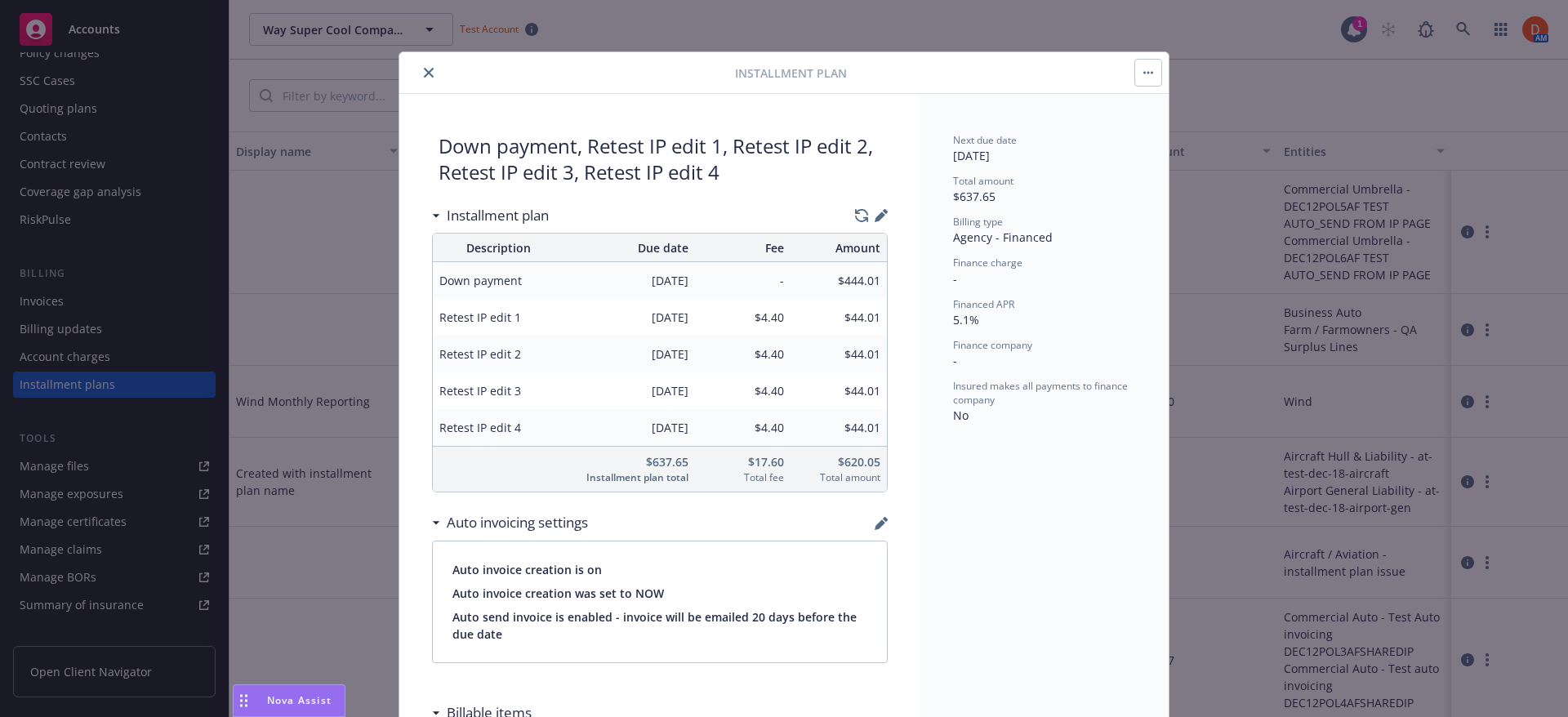
click at [424, 73] on icon "close" at bounding box center [429, 73] width 10 height 10
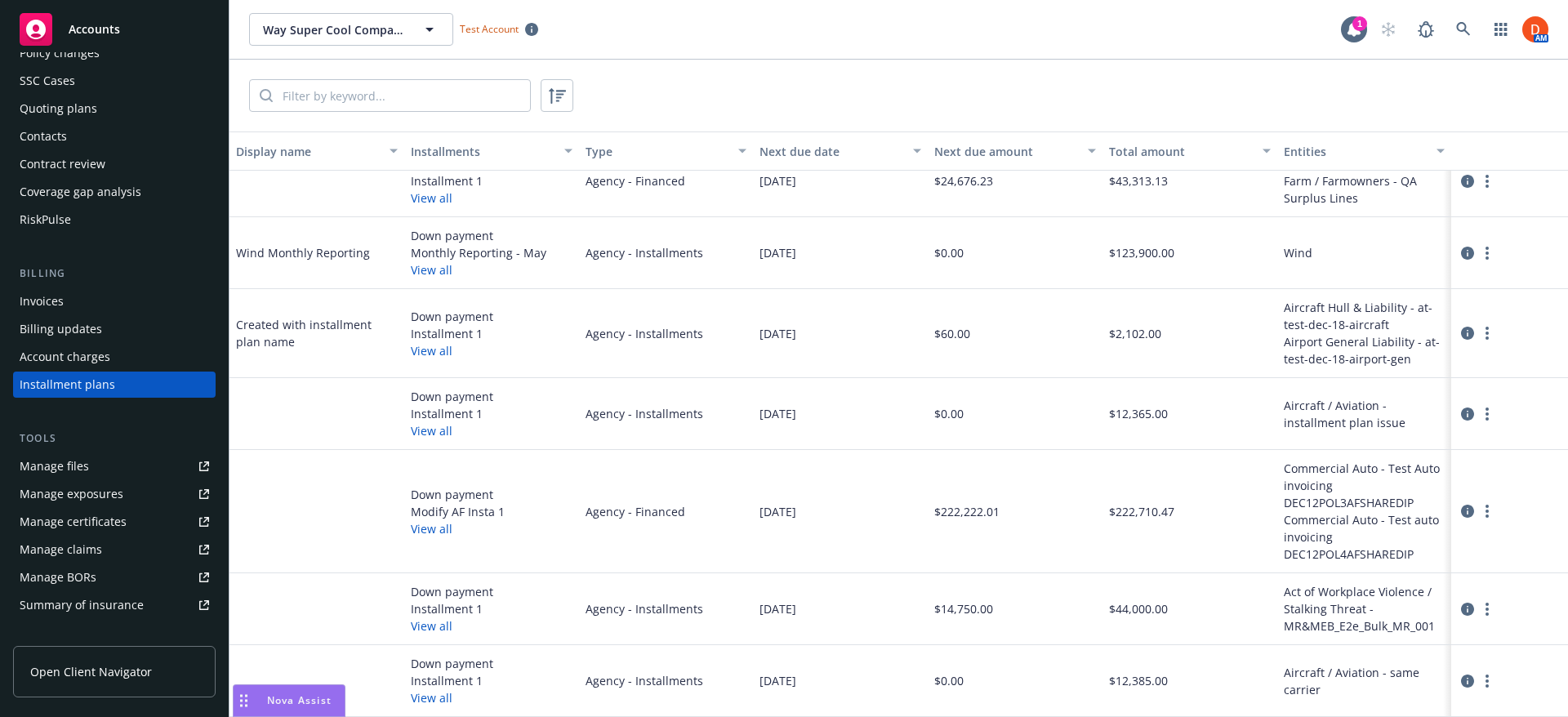
scroll to position [82, 0]
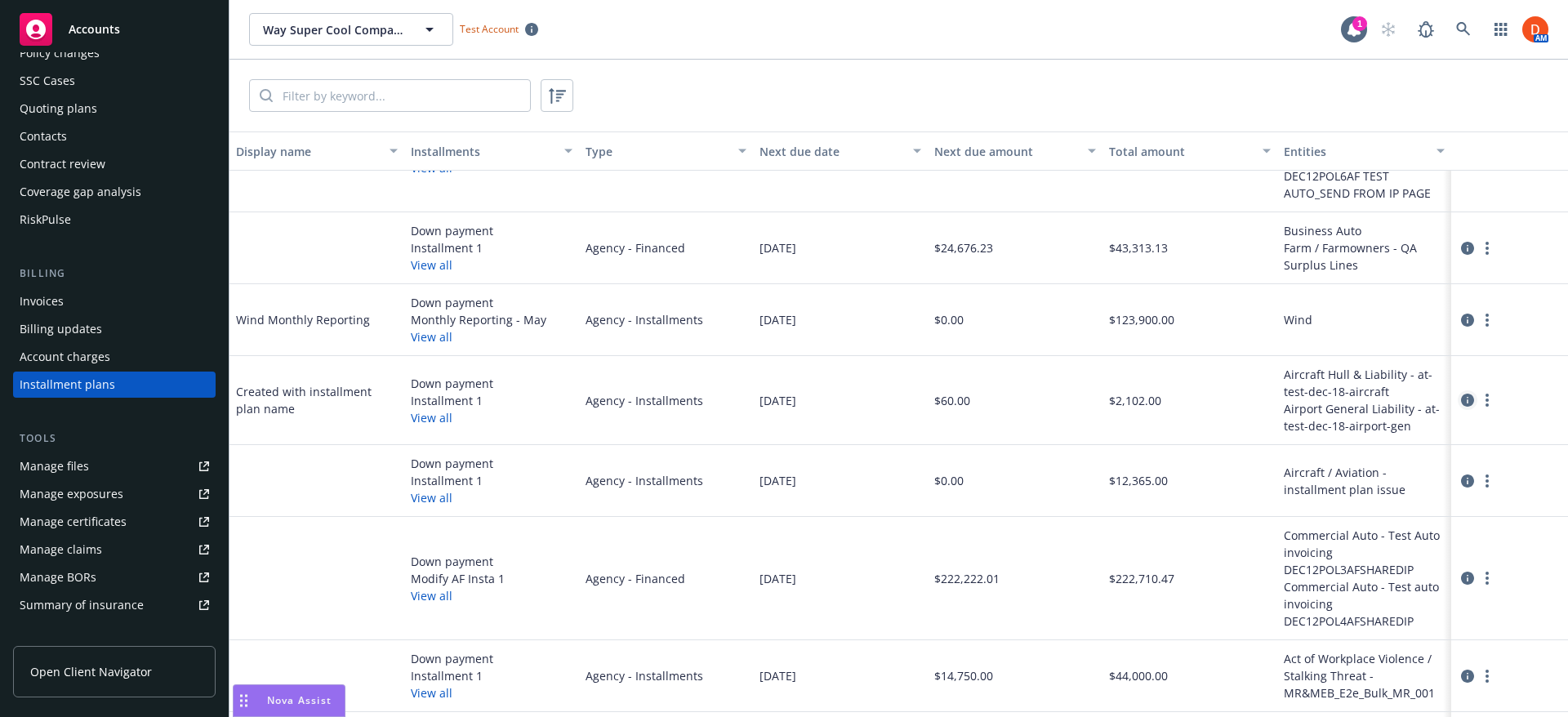
click at [1461, 395] on icon "circleInformation" at bounding box center [1468, 400] width 13 height 13
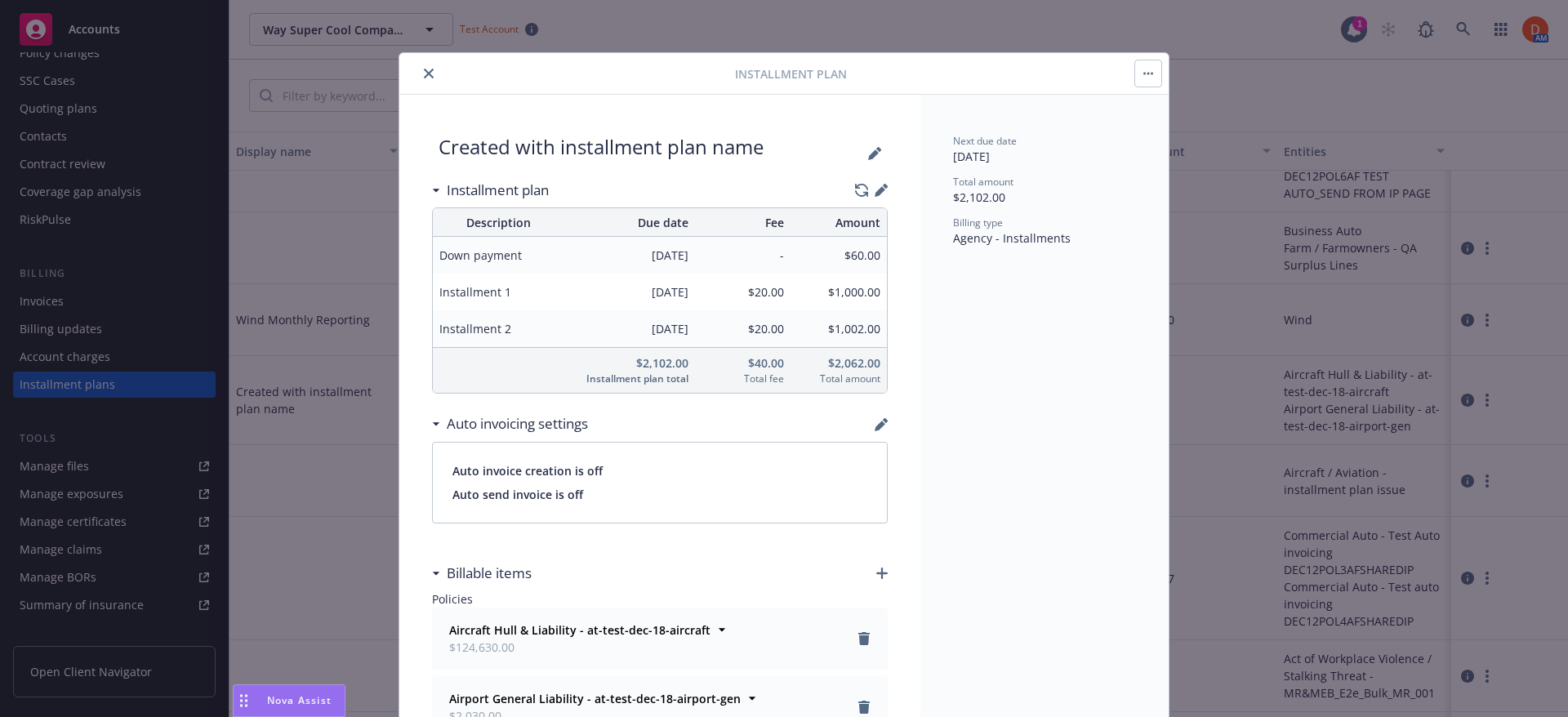
click at [428, 74] on button "close" at bounding box center [429, 73] width 19 height 19
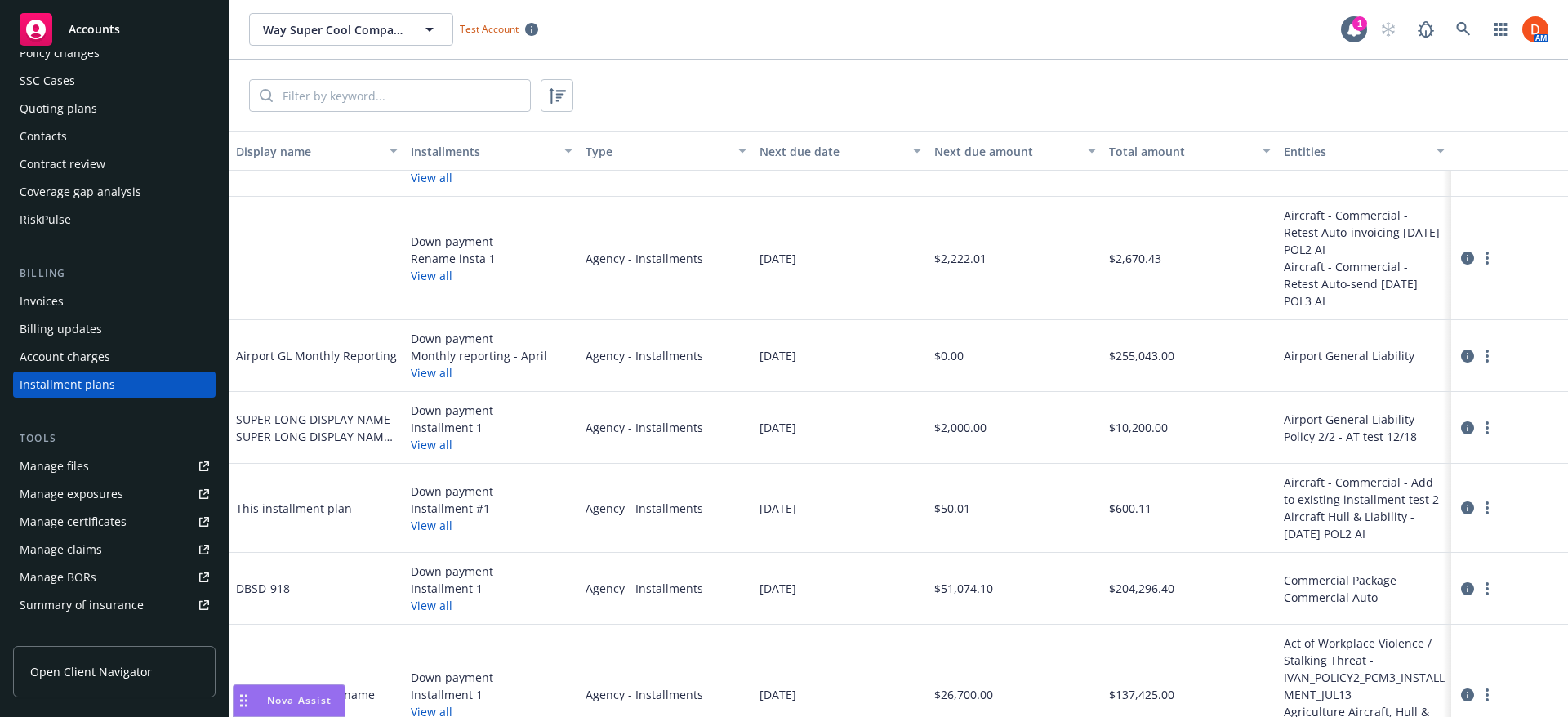
scroll to position [734, 0]
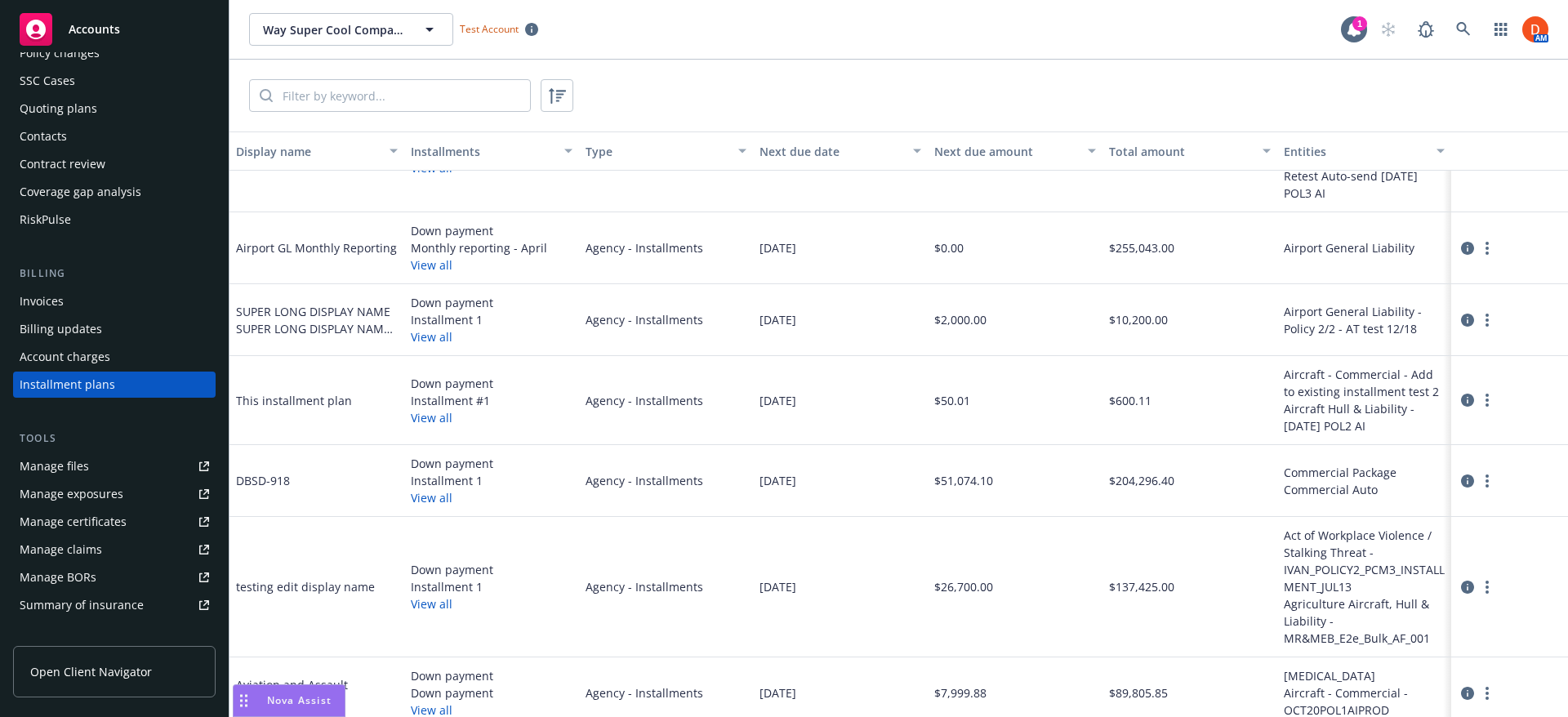
click at [97, 299] on div "Invoices" at bounding box center [114, 302] width 189 height 26
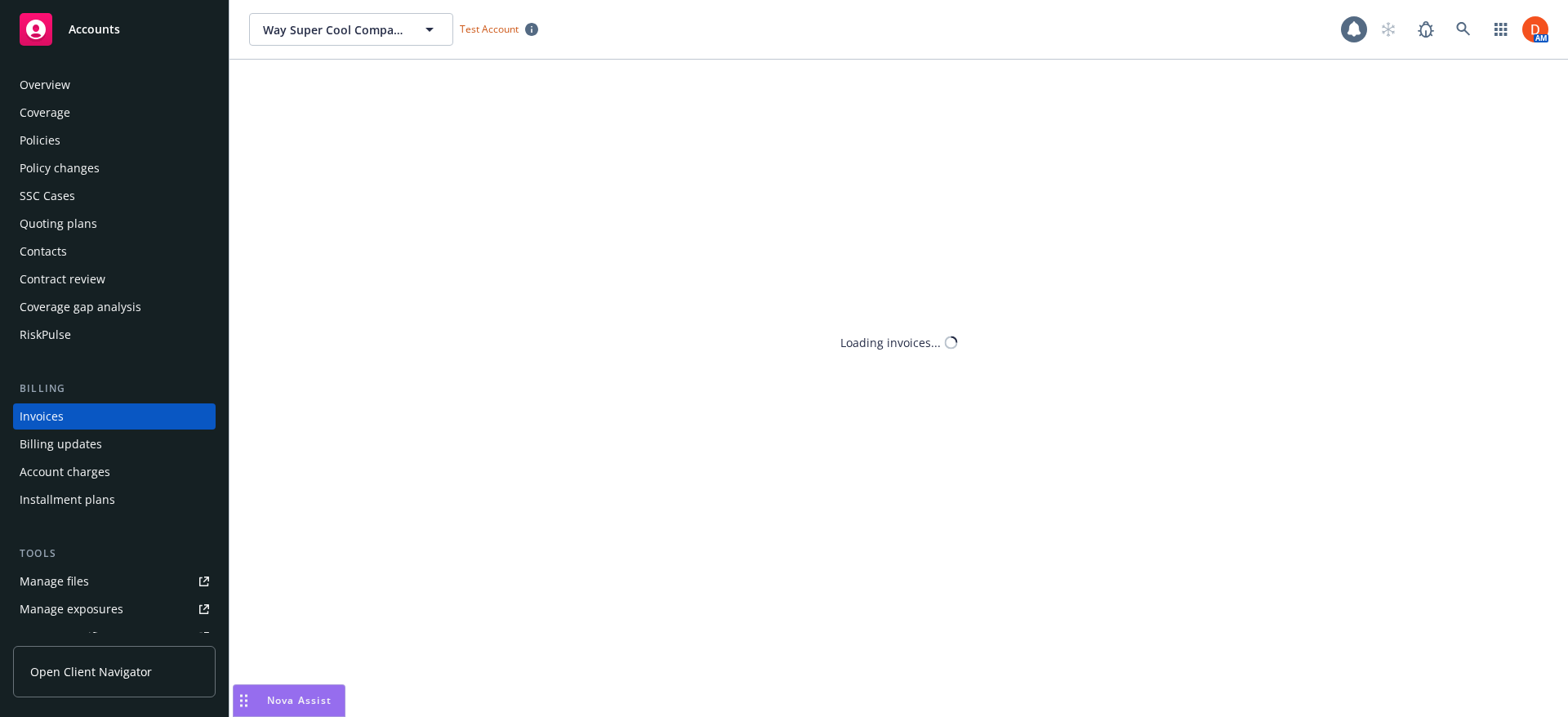
scroll to position [32, 0]
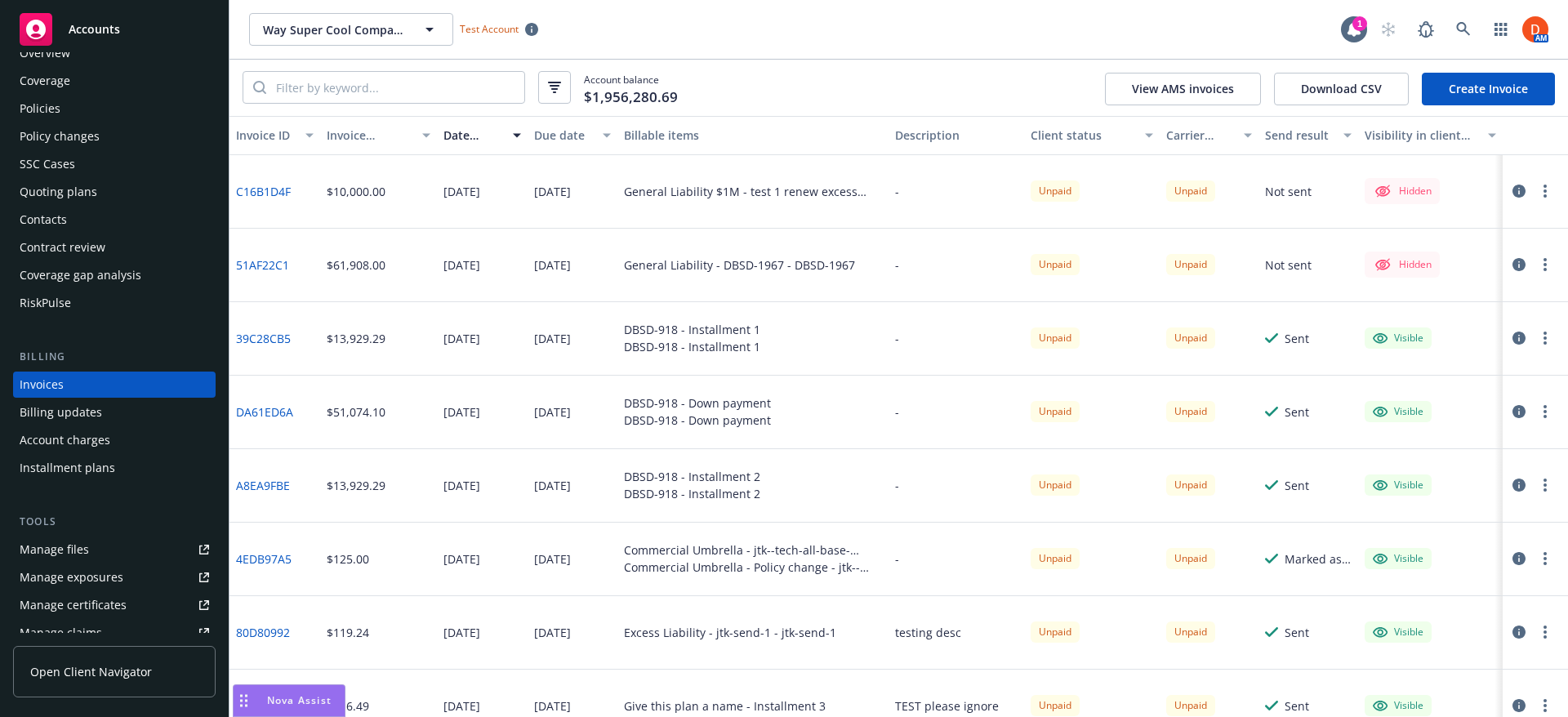
click at [563, 97] on button "button" at bounding box center [555, 87] width 33 height 33
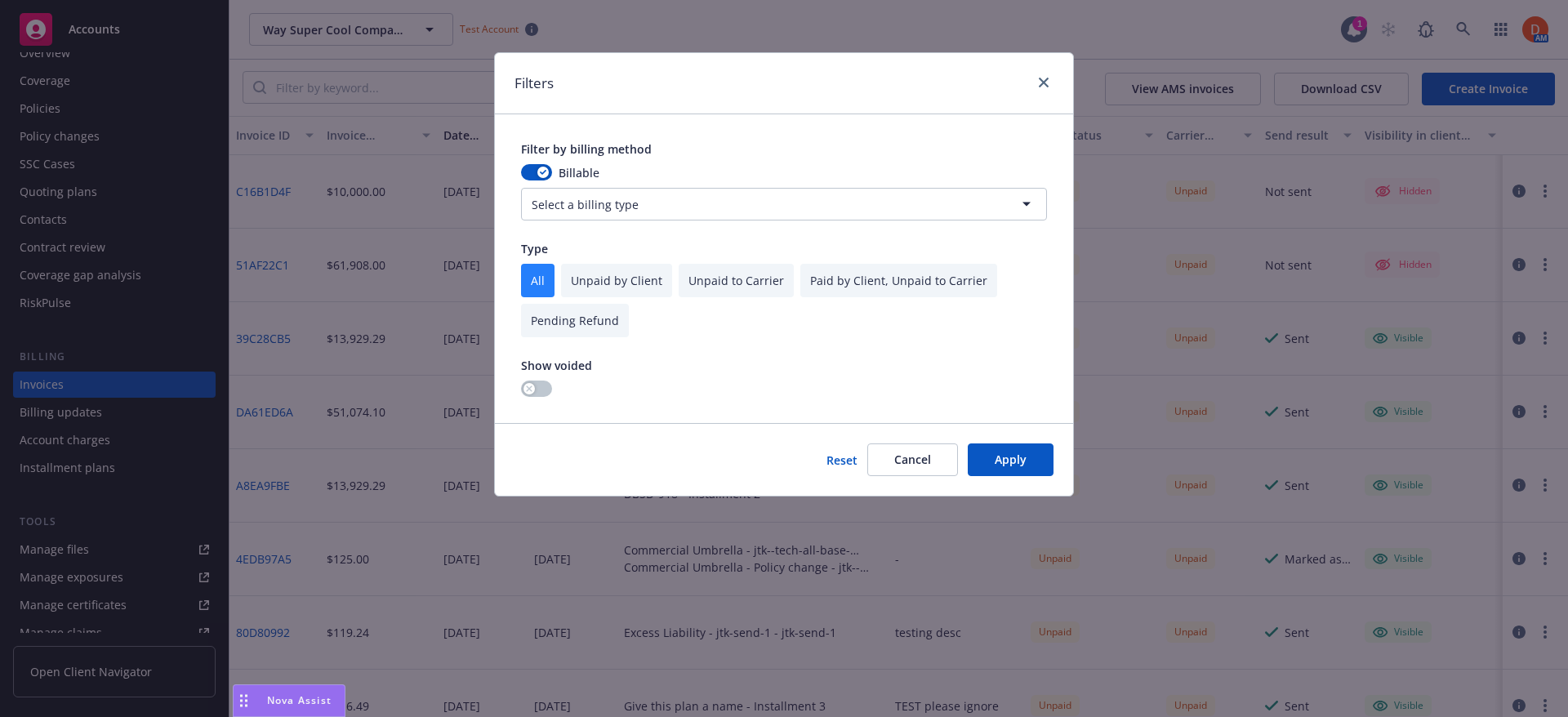
click at [862, 290] on input "checkbox" at bounding box center [898, 280] width 197 height 33
checkbox input "true"
checkbox input "false"
click at [1042, 82] on icon "close" at bounding box center [1044, 82] width 10 height 10
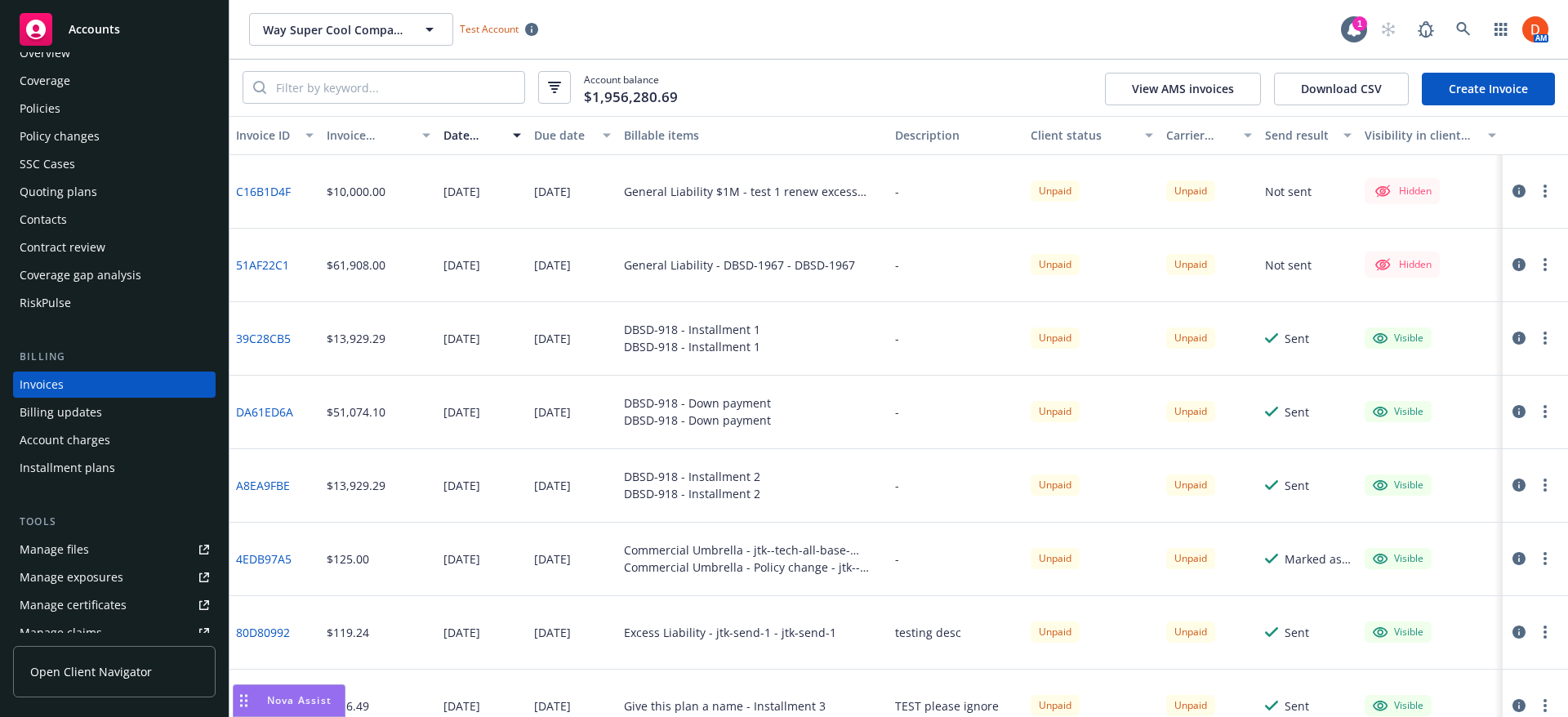
click at [1054, 141] on div "Client status" at bounding box center [1083, 135] width 105 height 17
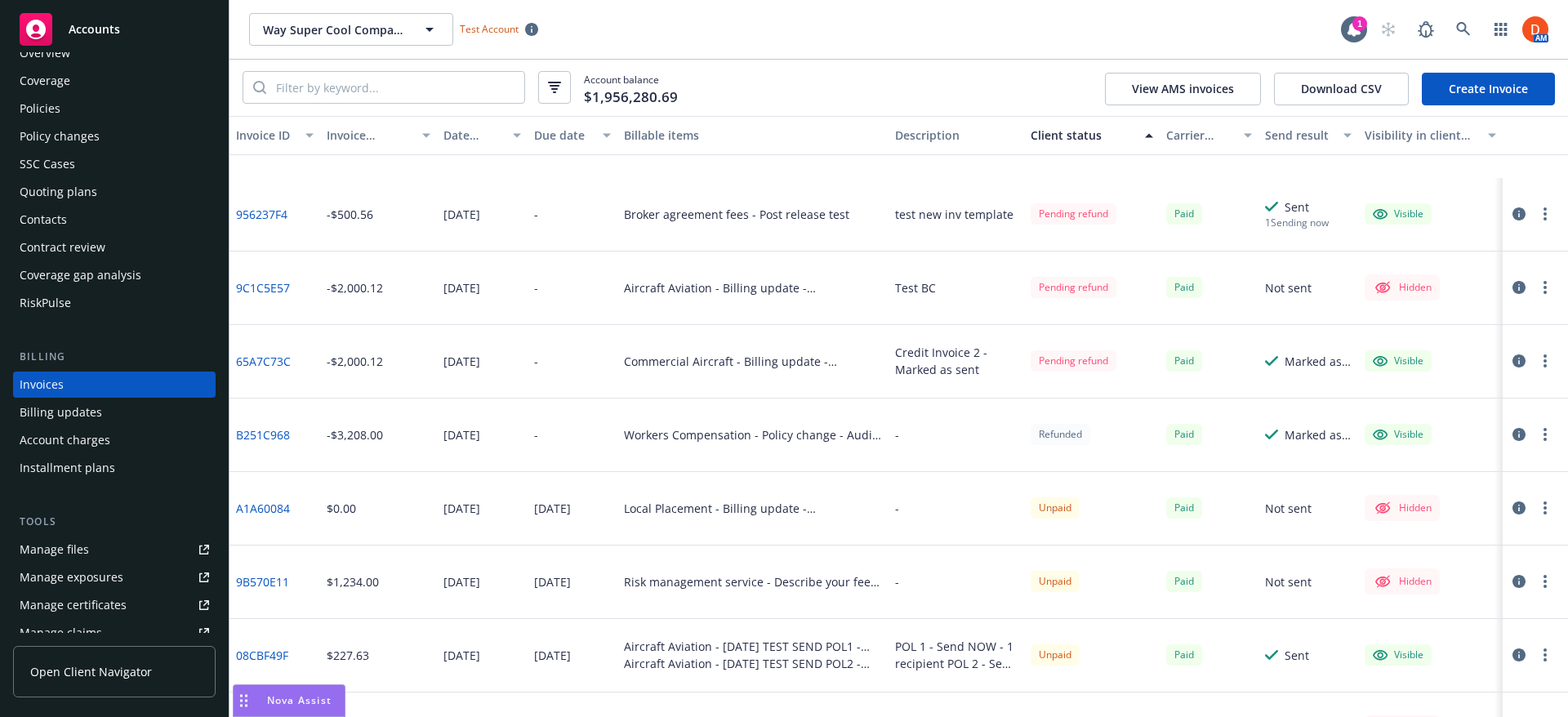
scroll to position [1224, 0]
click at [1463, 32] on icon at bounding box center [1464, 29] width 15 height 15
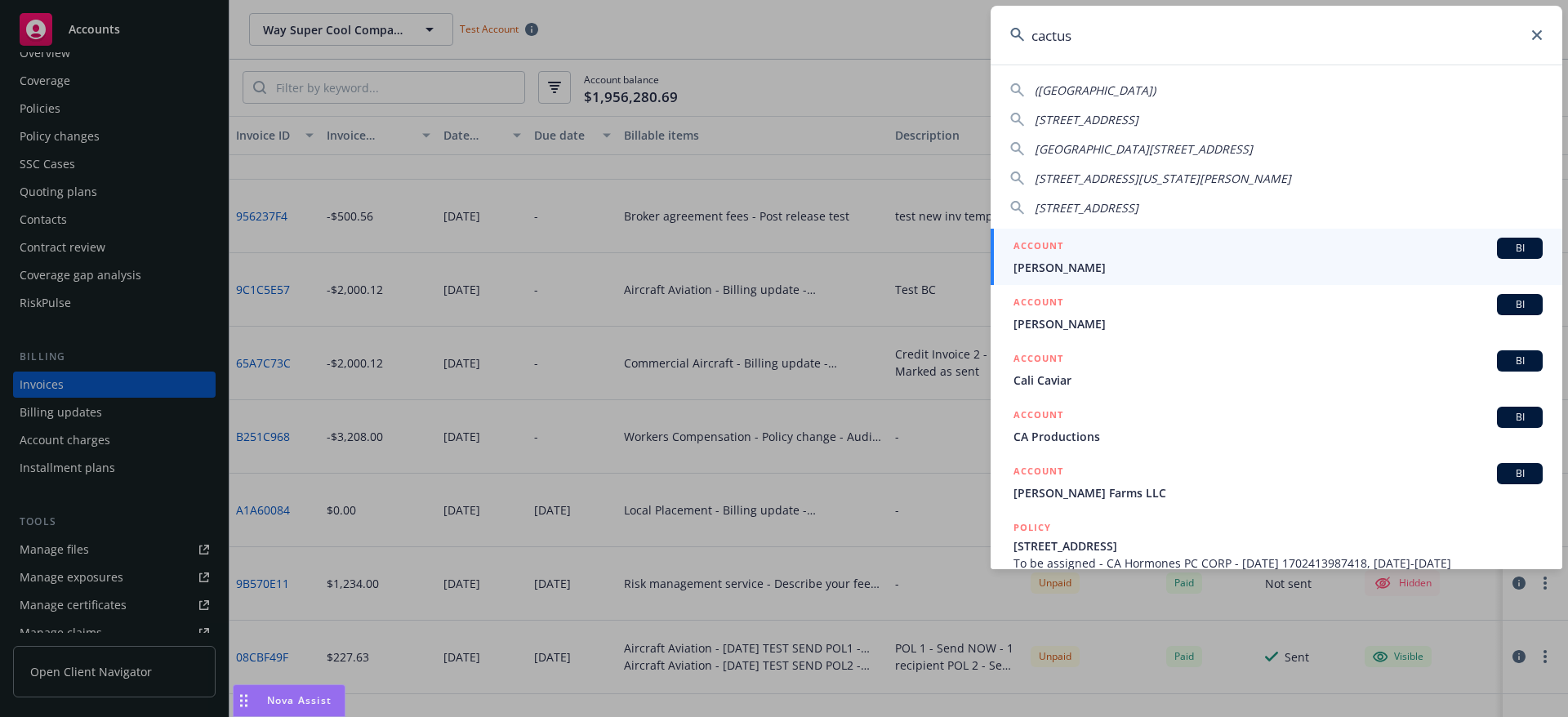
type input "cactus"
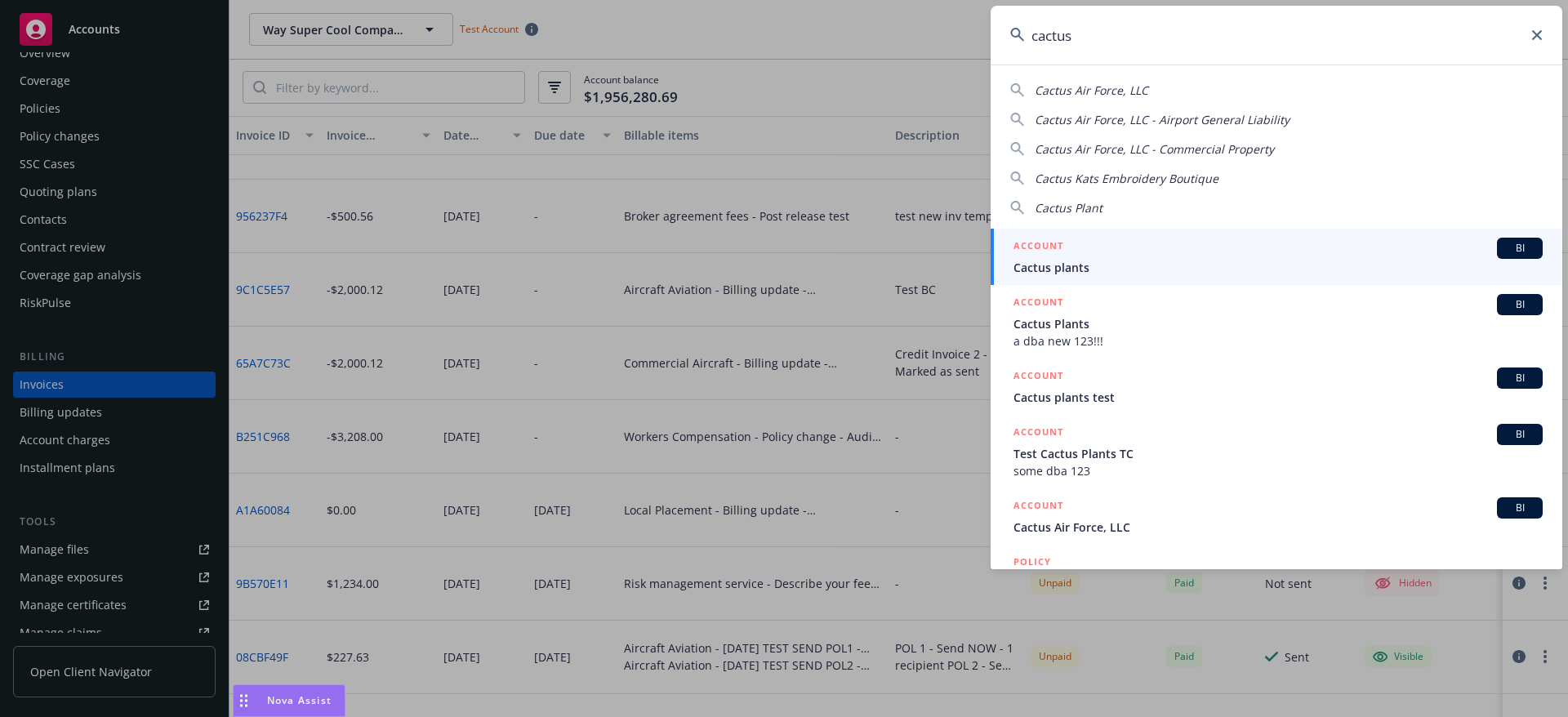
click at [1148, 254] on div "ACCOUNT BI" at bounding box center [1278, 247] width 530 height 21
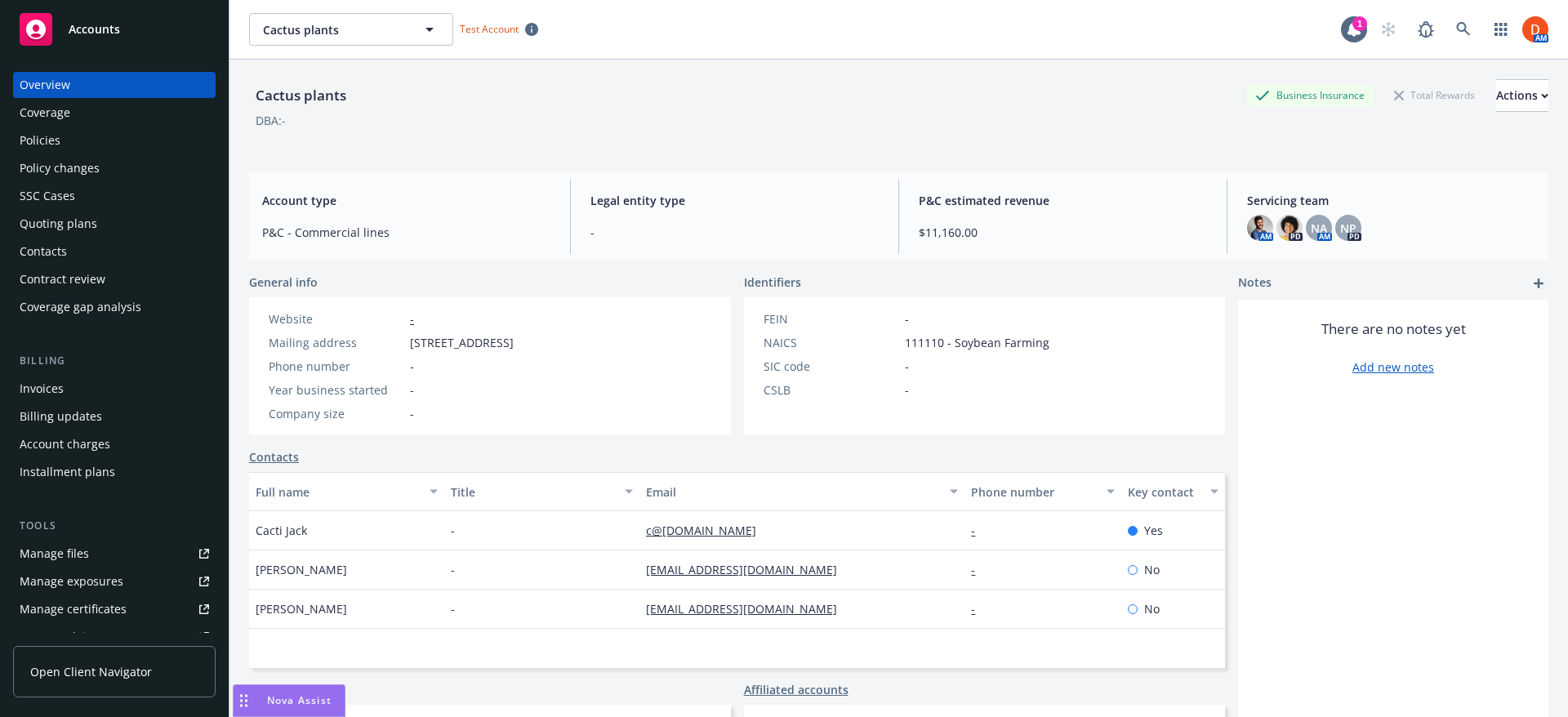
click at [109, 392] on div "Invoices" at bounding box center [114, 389] width 189 height 26
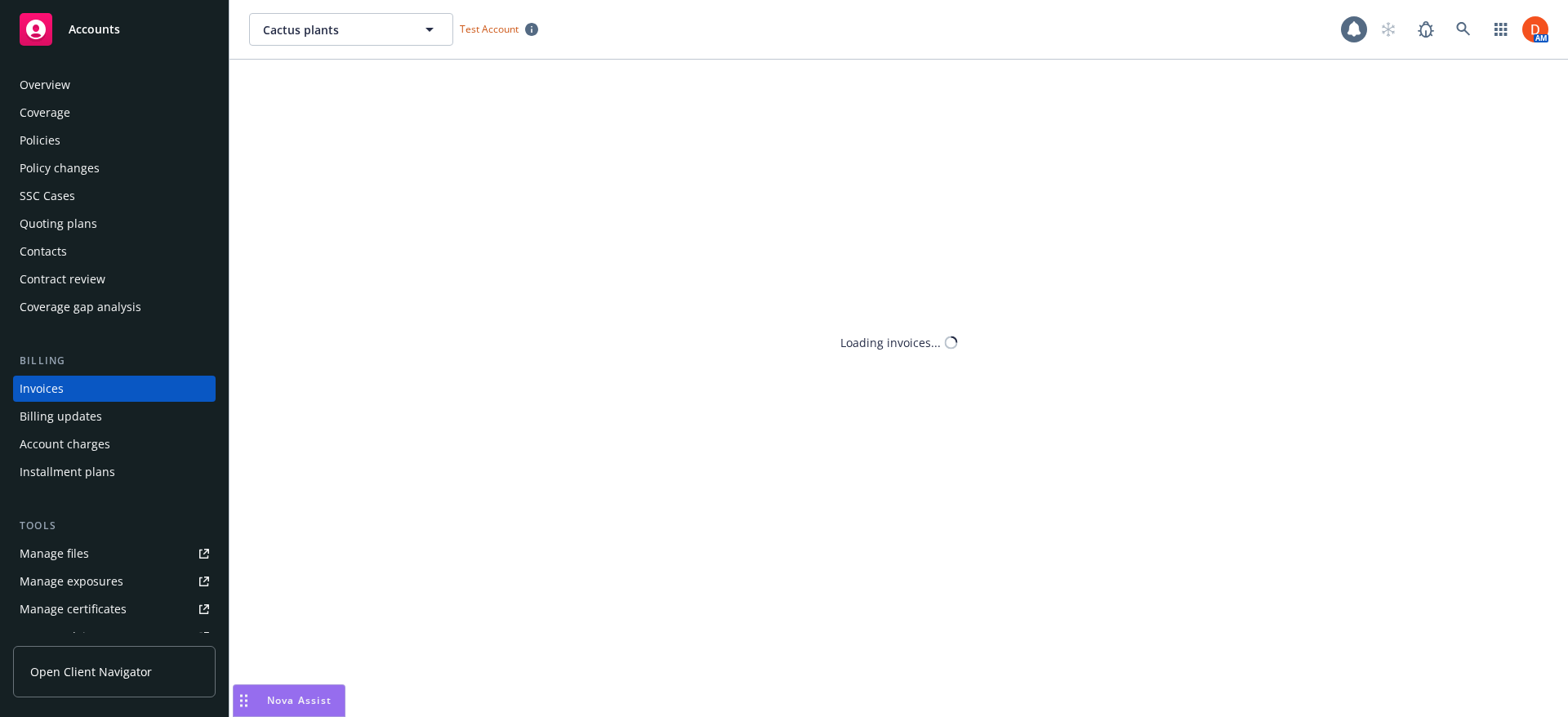
scroll to position [4, 0]
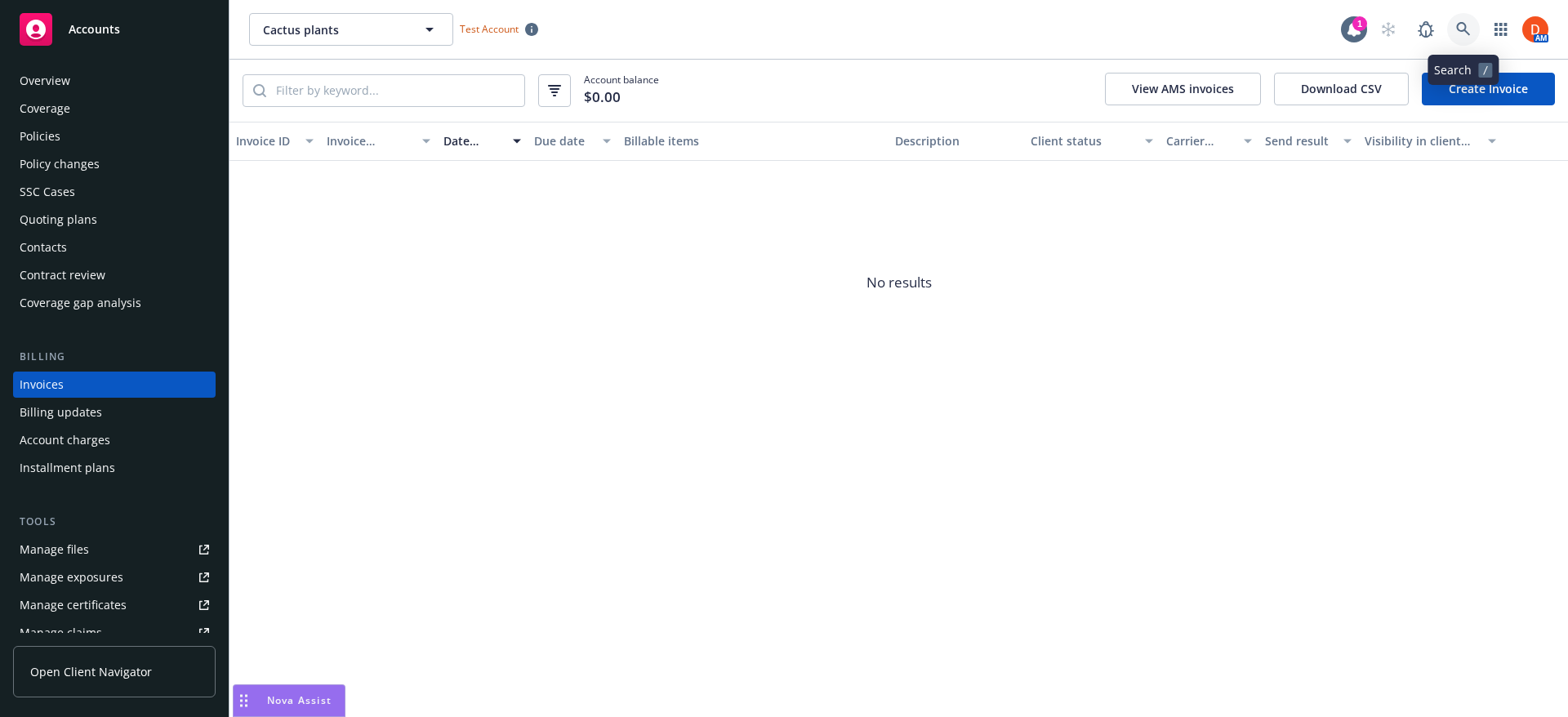
click at [1472, 29] on link at bounding box center [1464, 29] width 33 height 33
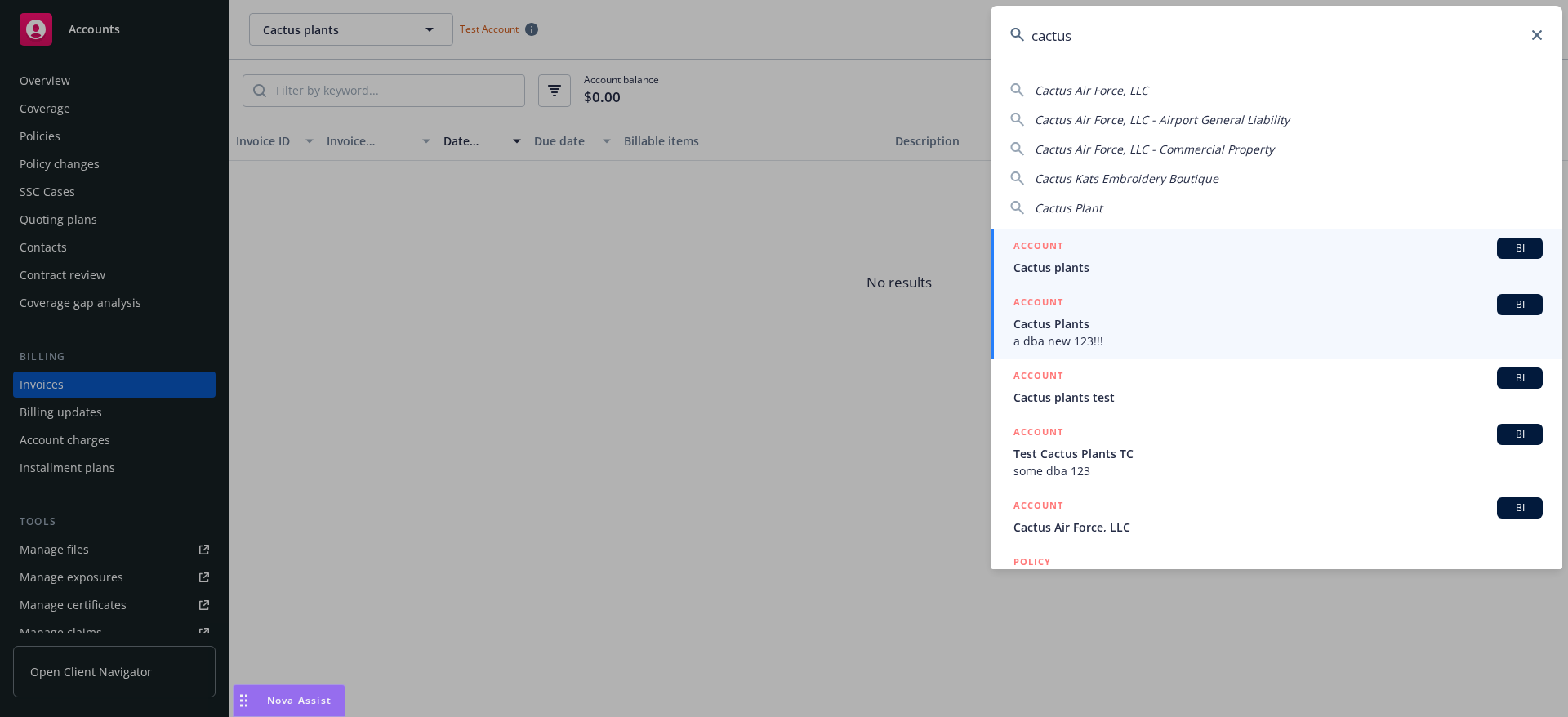
type input "cactus"
click at [1248, 325] on span "Cactus Plants" at bounding box center [1278, 324] width 530 height 17
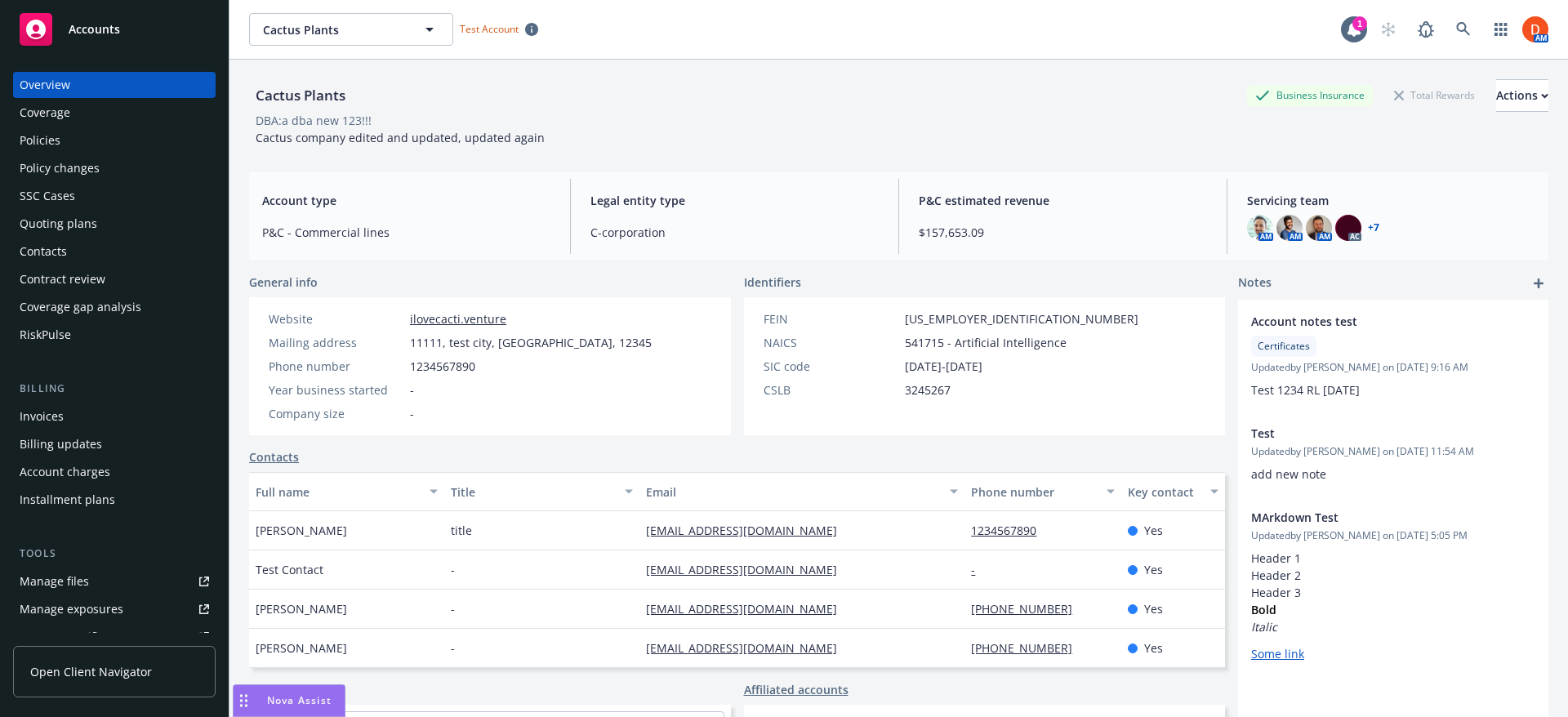
click at [80, 404] on div "Invoices" at bounding box center [114, 416] width 189 height 26
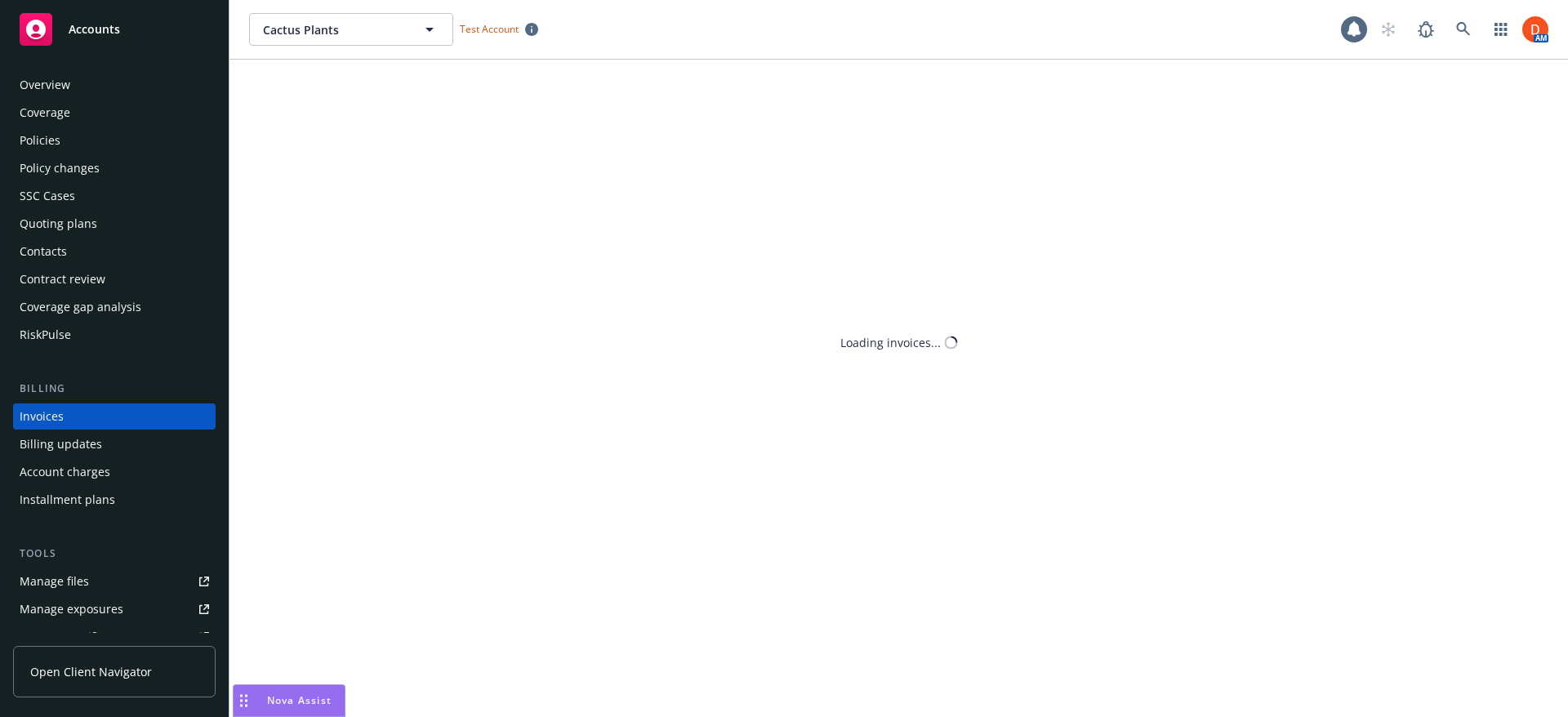
scroll to position [32, 0]
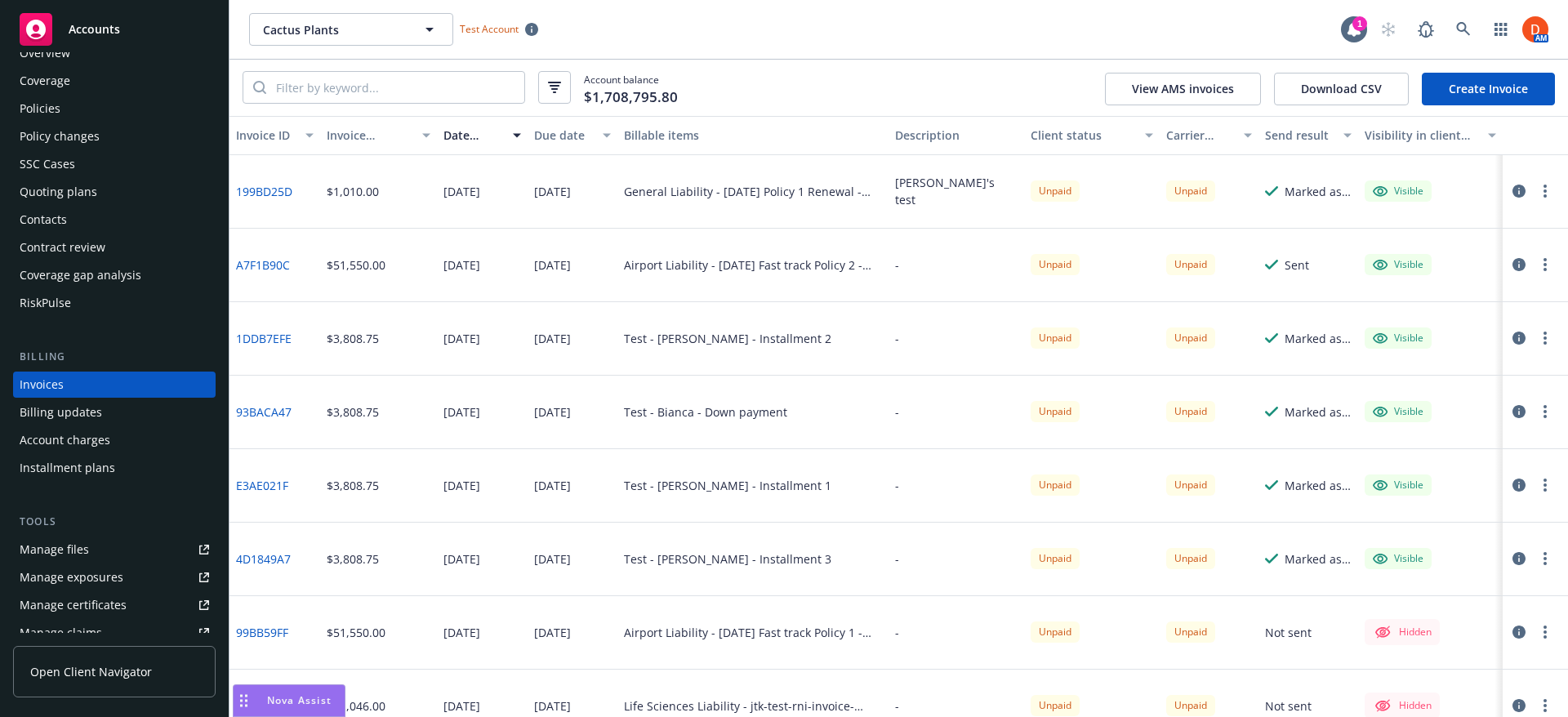
click at [1024, 137] on button "Client status" at bounding box center [1092, 135] width 135 height 40
click at [1039, 134] on div "Client status" at bounding box center [1083, 135] width 105 height 17
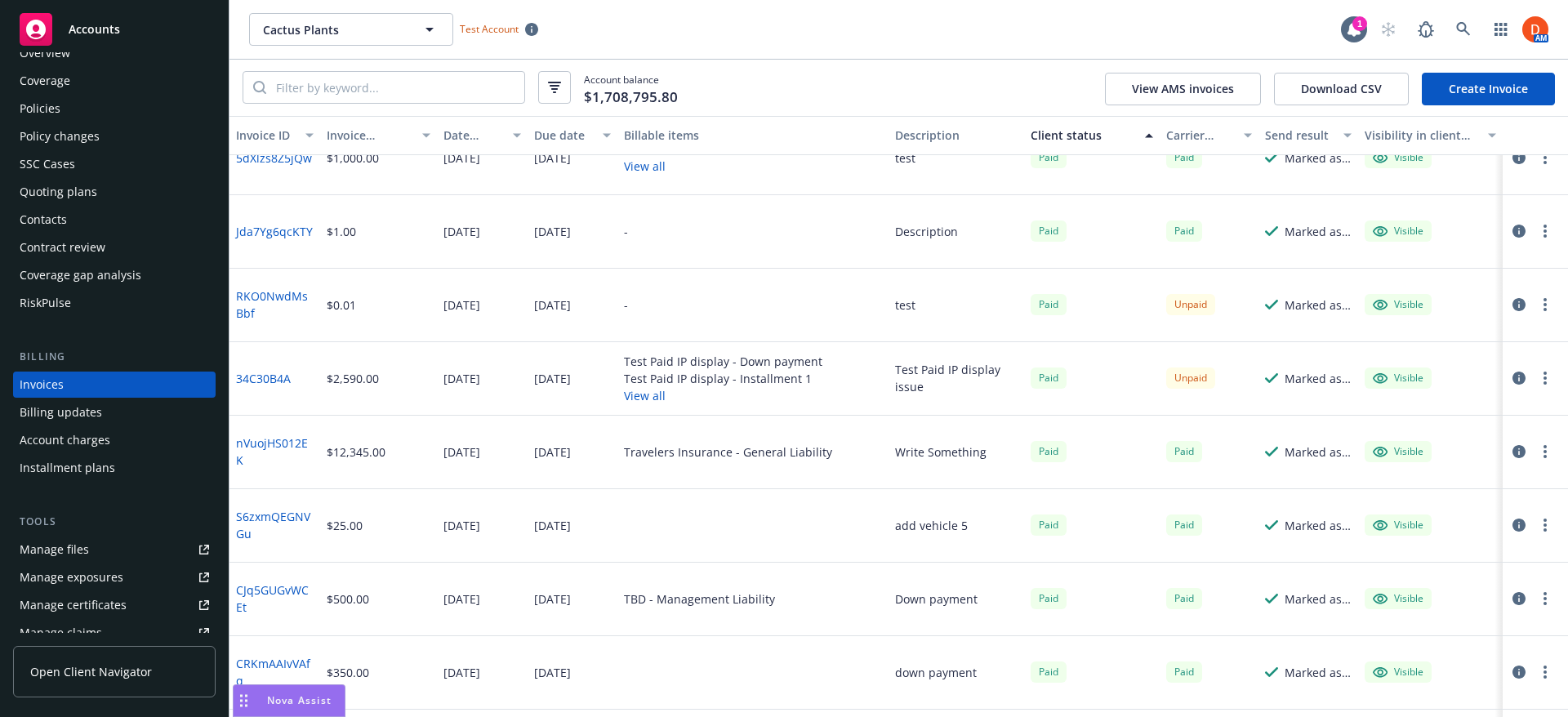
scroll to position [408, 0]
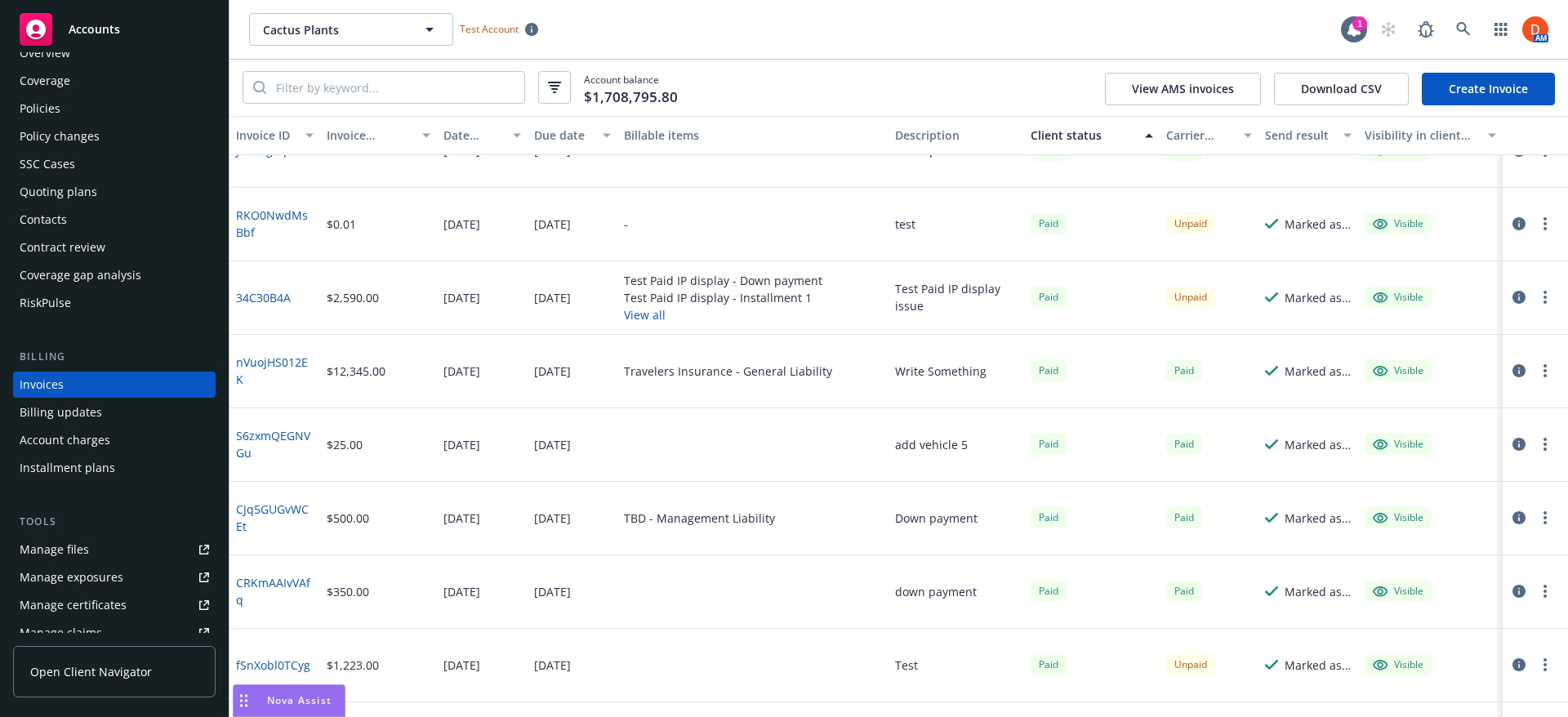
click at [637, 318] on button "View all" at bounding box center [724, 314] width 199 height 17
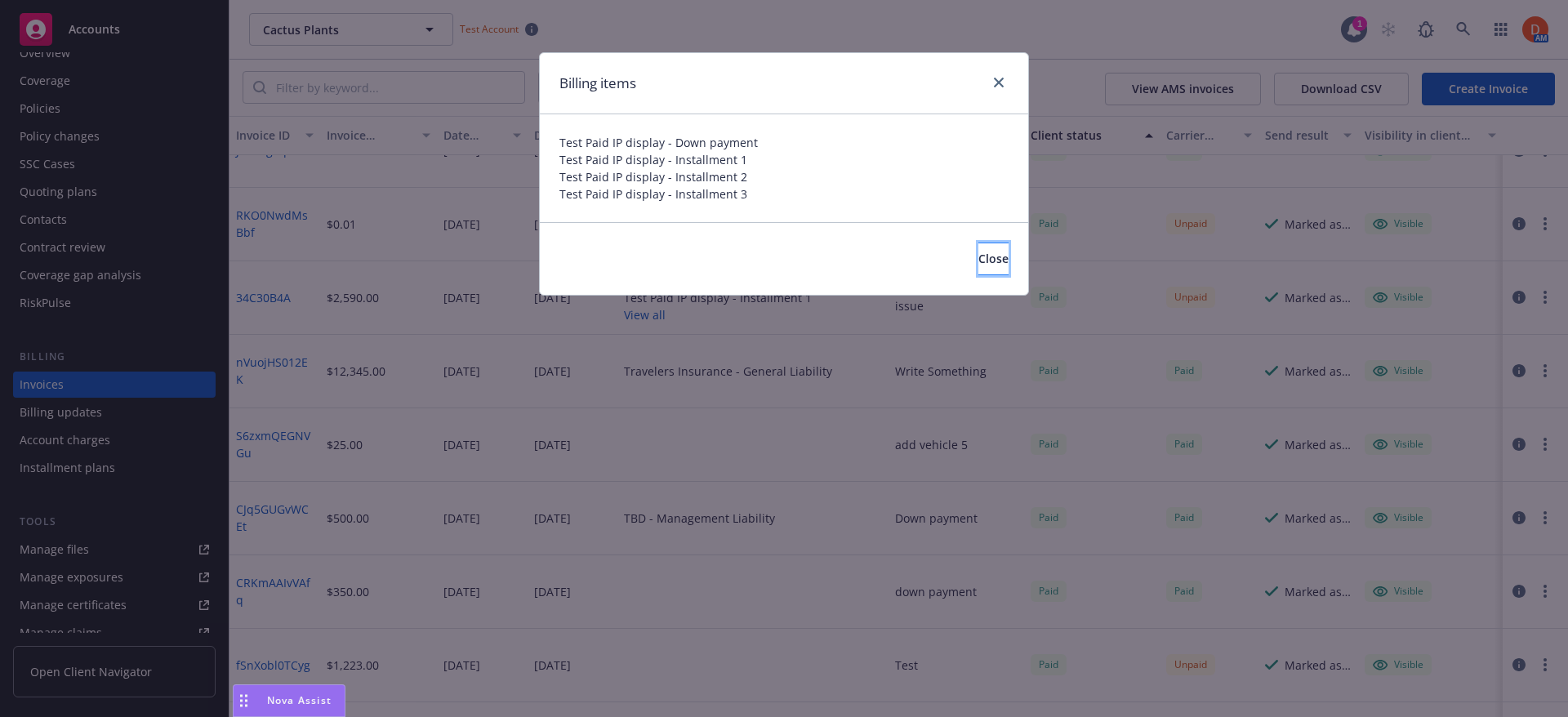
click at [979, 267] on button "Close" at bounding box center [993, 259] width 30 height 33
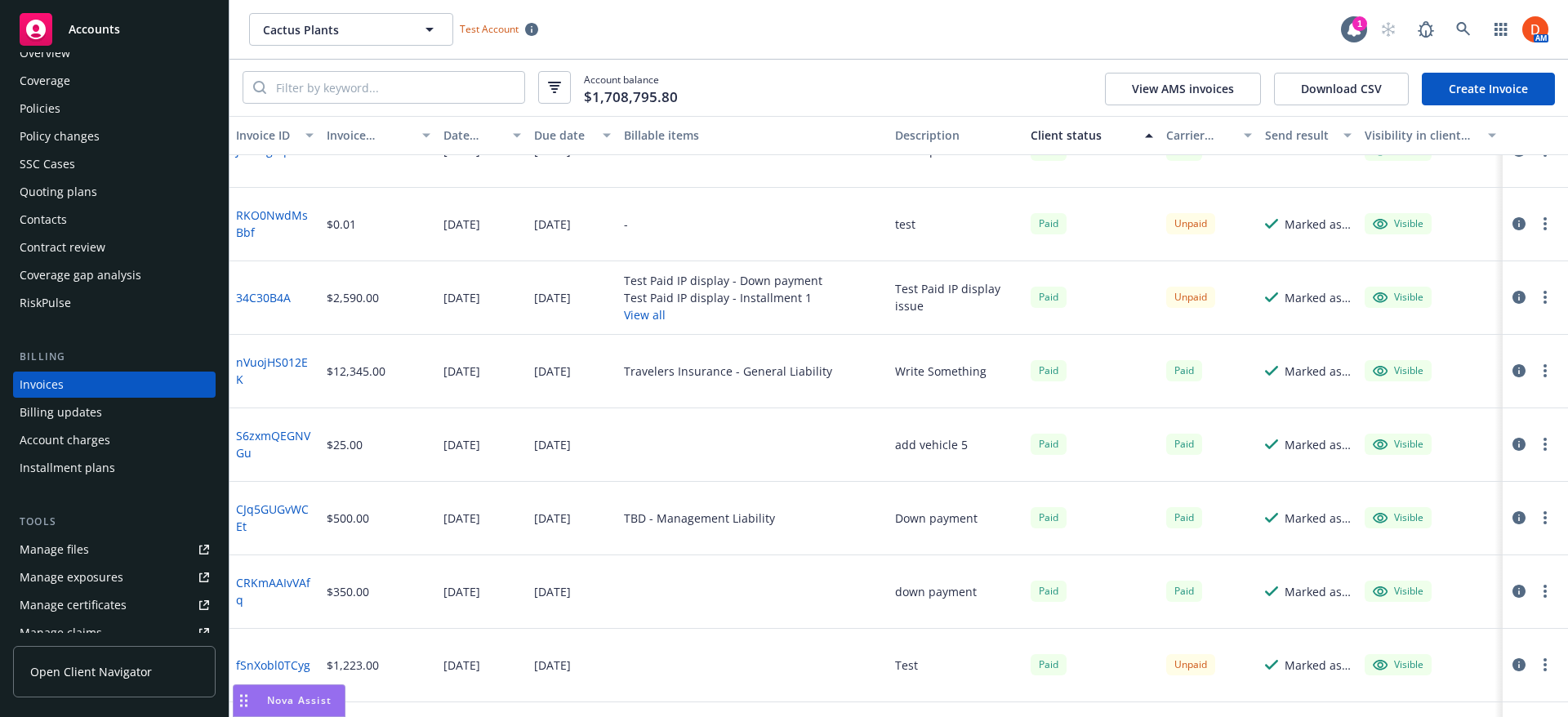
click at [259, 299] on link "34C30B4A" at bounding box center [264, 297] width 55 height 17
click at [90, 459] on div "Installment plans" at bounding box center [67, 468] width 96 height 26
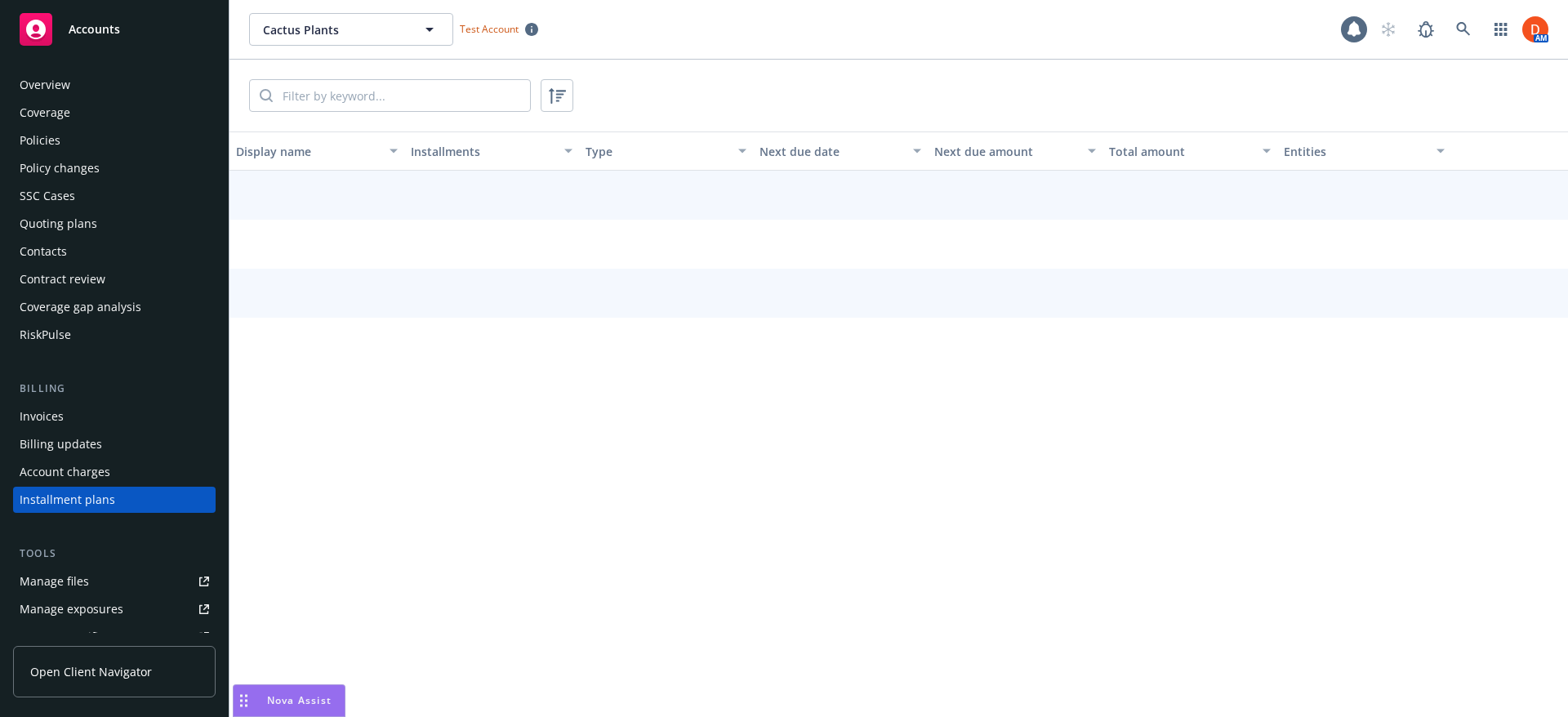
scroll to position [115, 0]
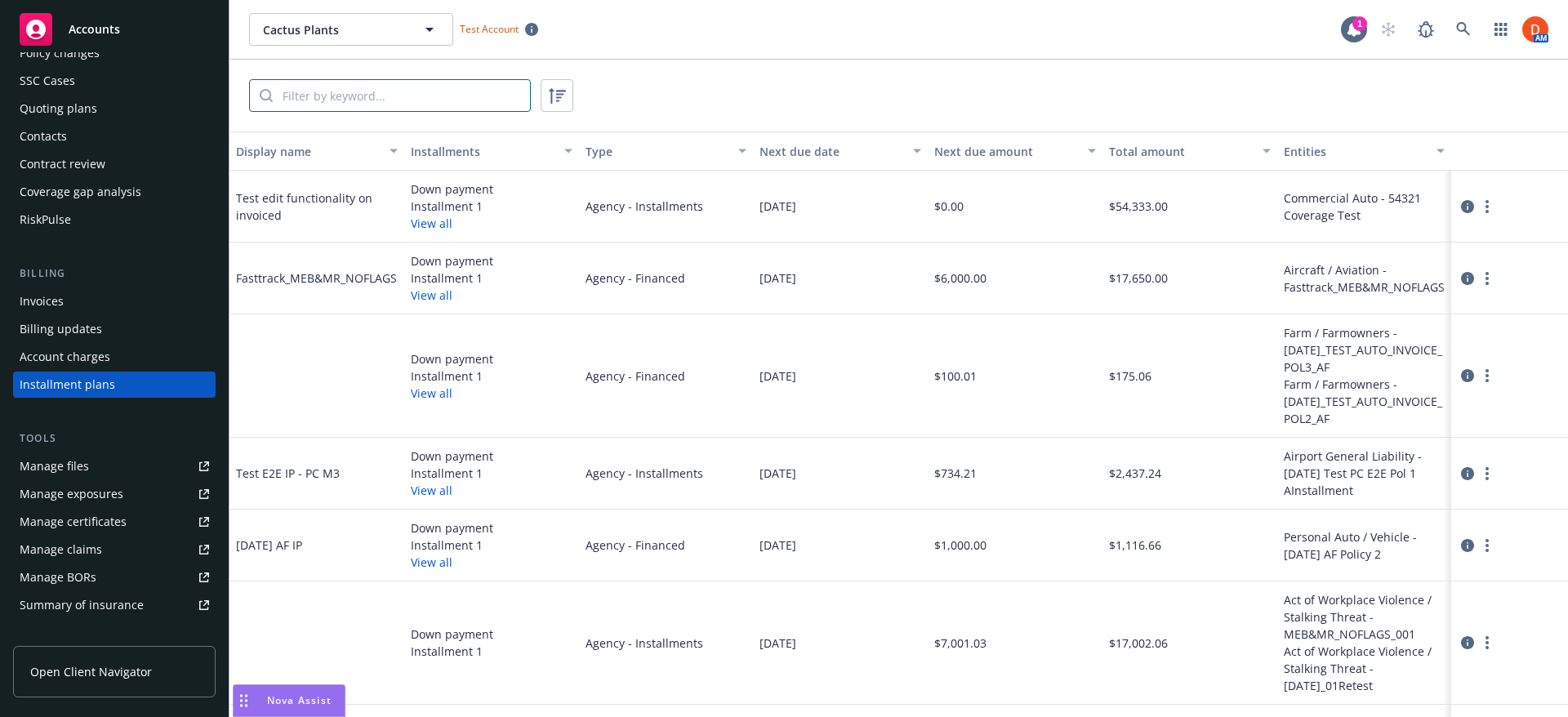
click at [316, 92] on input "search" at bounding box center [402, 96] width 258 height 31
paste input "#[DATE]_TEST_M0_POL2 - [DATE]-[DATE]"
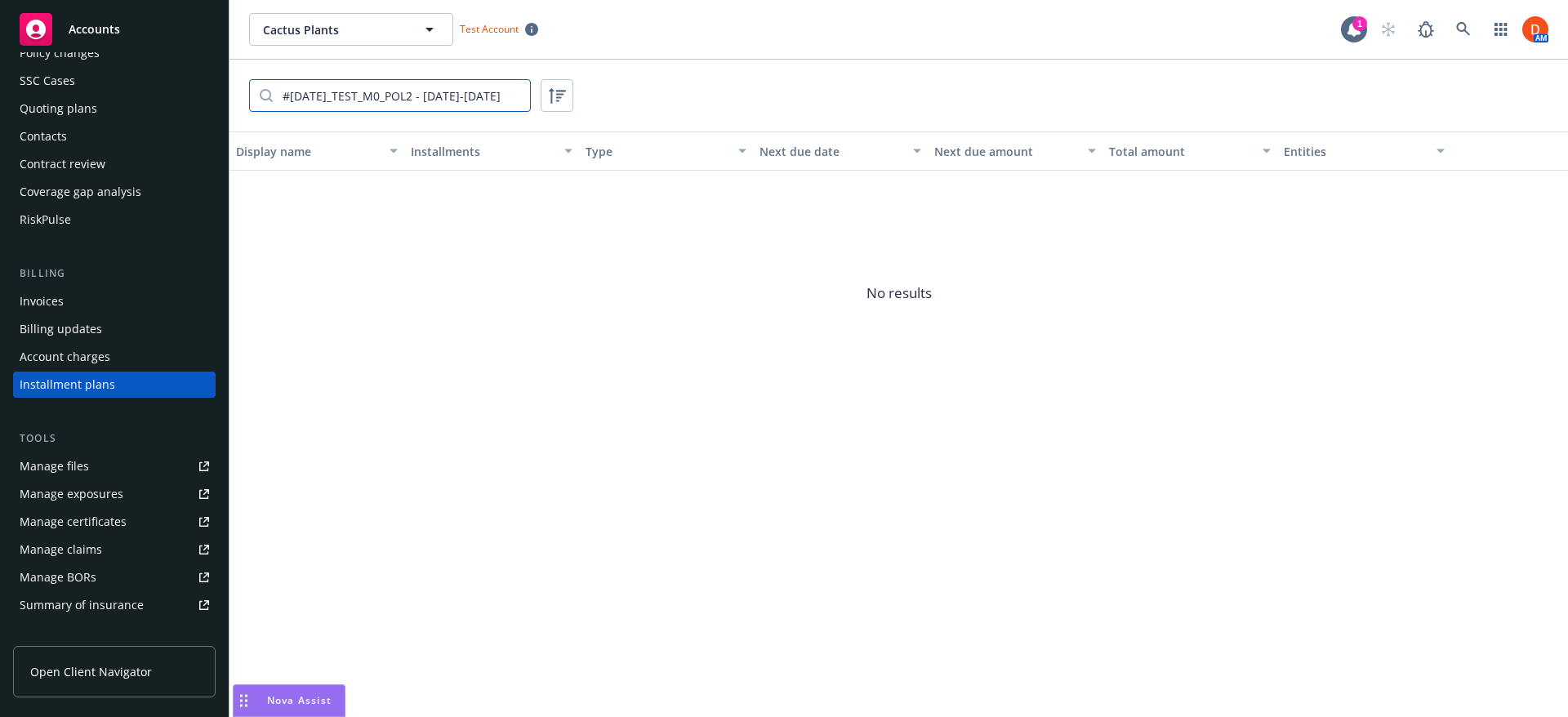
scroll to position [0, 33]
drag, startPoint x: 374, startPoint y: 95, endPoint x: 648, endPoint y: 81, distance: 274.4
click at [648, 81] on div "#[DATE]_TEST_M0_POL2 - [DATE]-[DATE]" at bounding box center [899, 96] width 1339 height 72
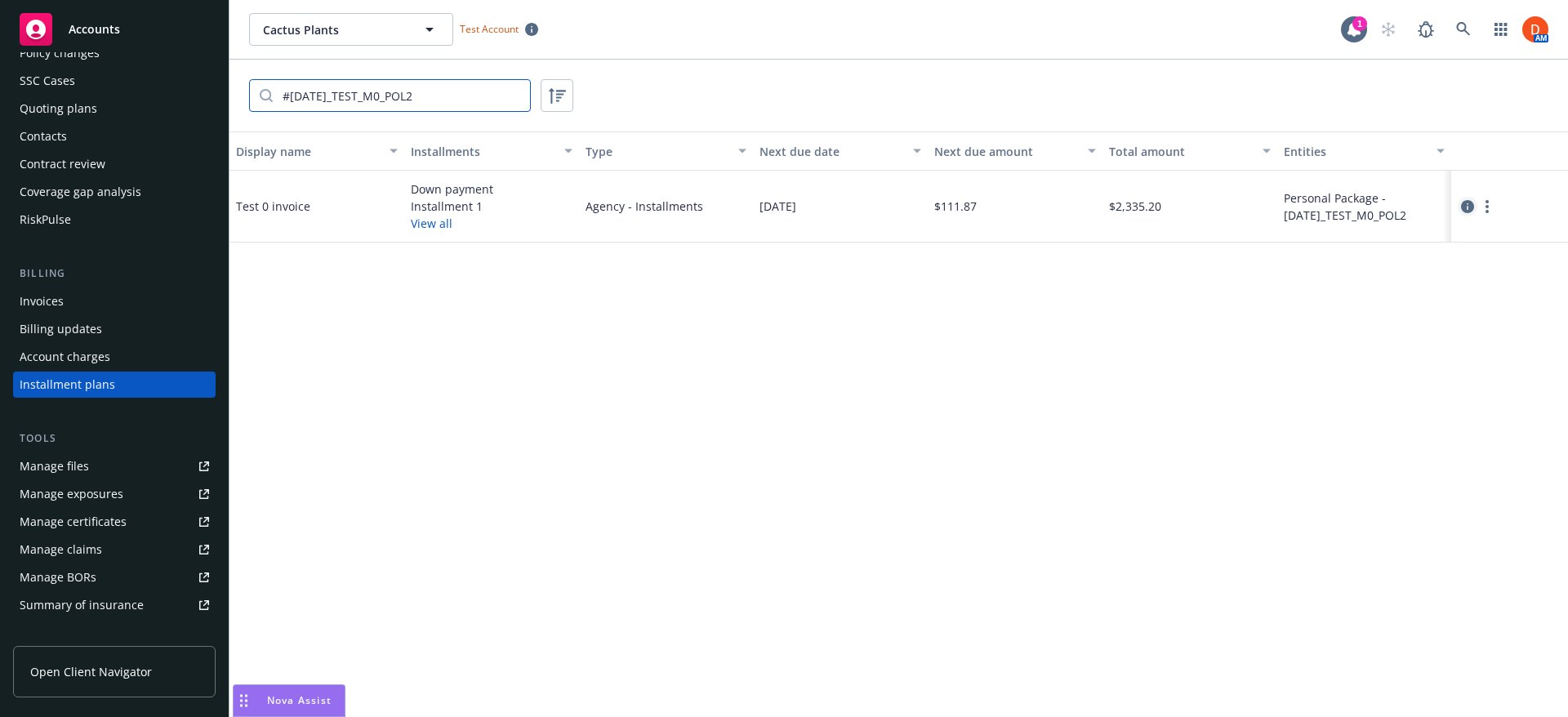
type input "#[DATE]_TEST_M0_POL2"
click at [1464, 205] on icon "circleInformation" at bounding box center [1468, 207] width 13 height 13
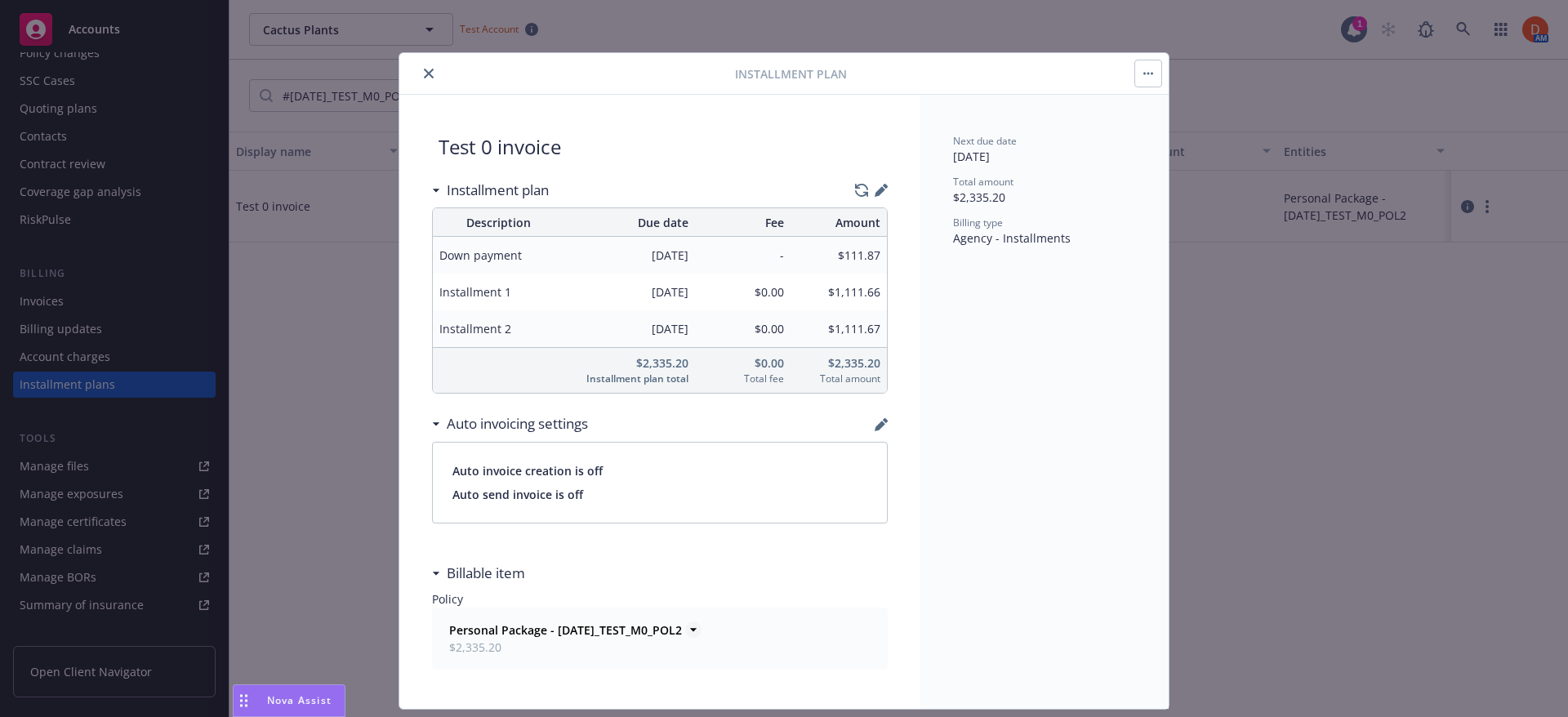
click at [685, 625] on icon at bounding box center [693, 630] width 17 height 17
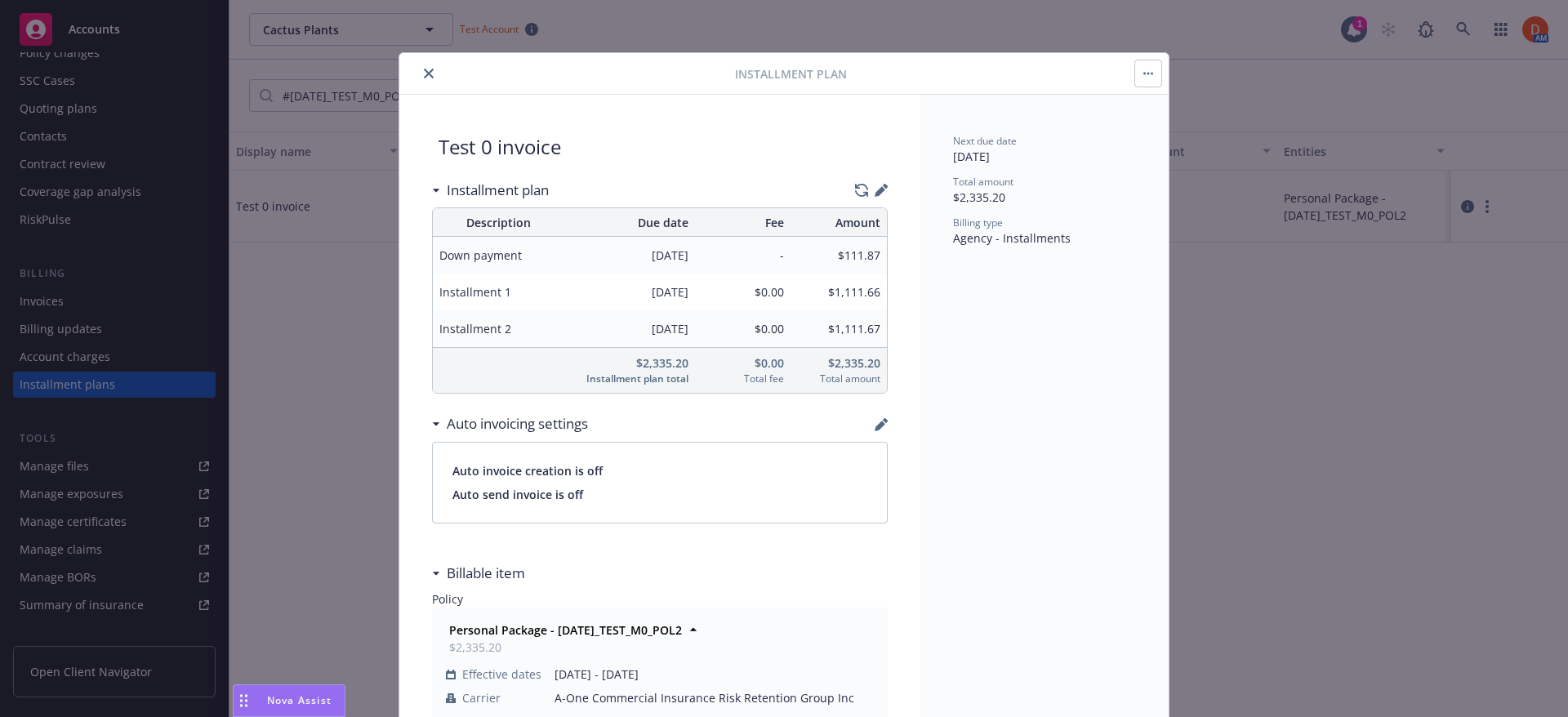
click at [431, 82] on div at bounding box center [570, 73] width 329 height 19
click at [424, 69] on icon "close" at bounding box center [429, 74] width 10 height 10
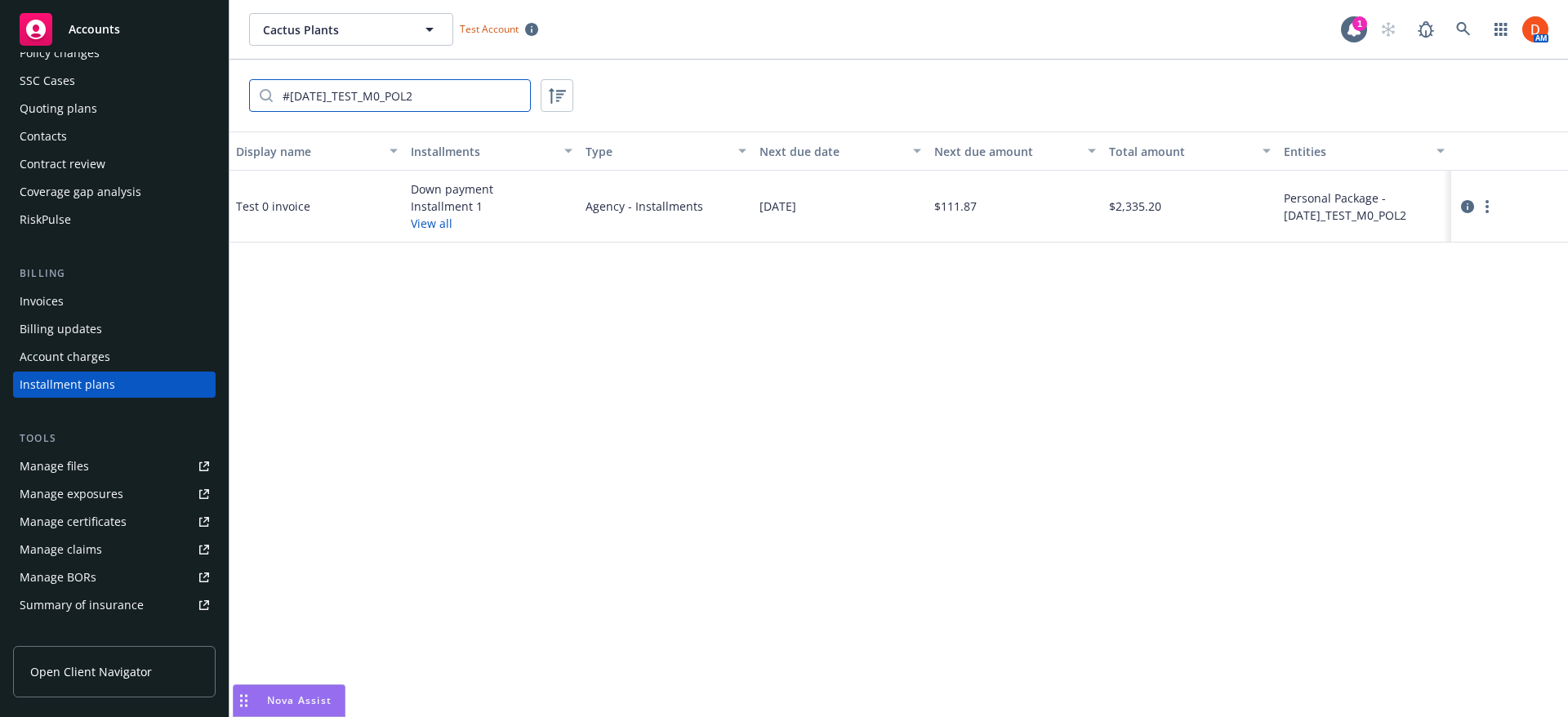
click at [514, 95] on input "#[DATE]_TEST_M0_POL2" at bounding box center [402, 96] width 258 height 31
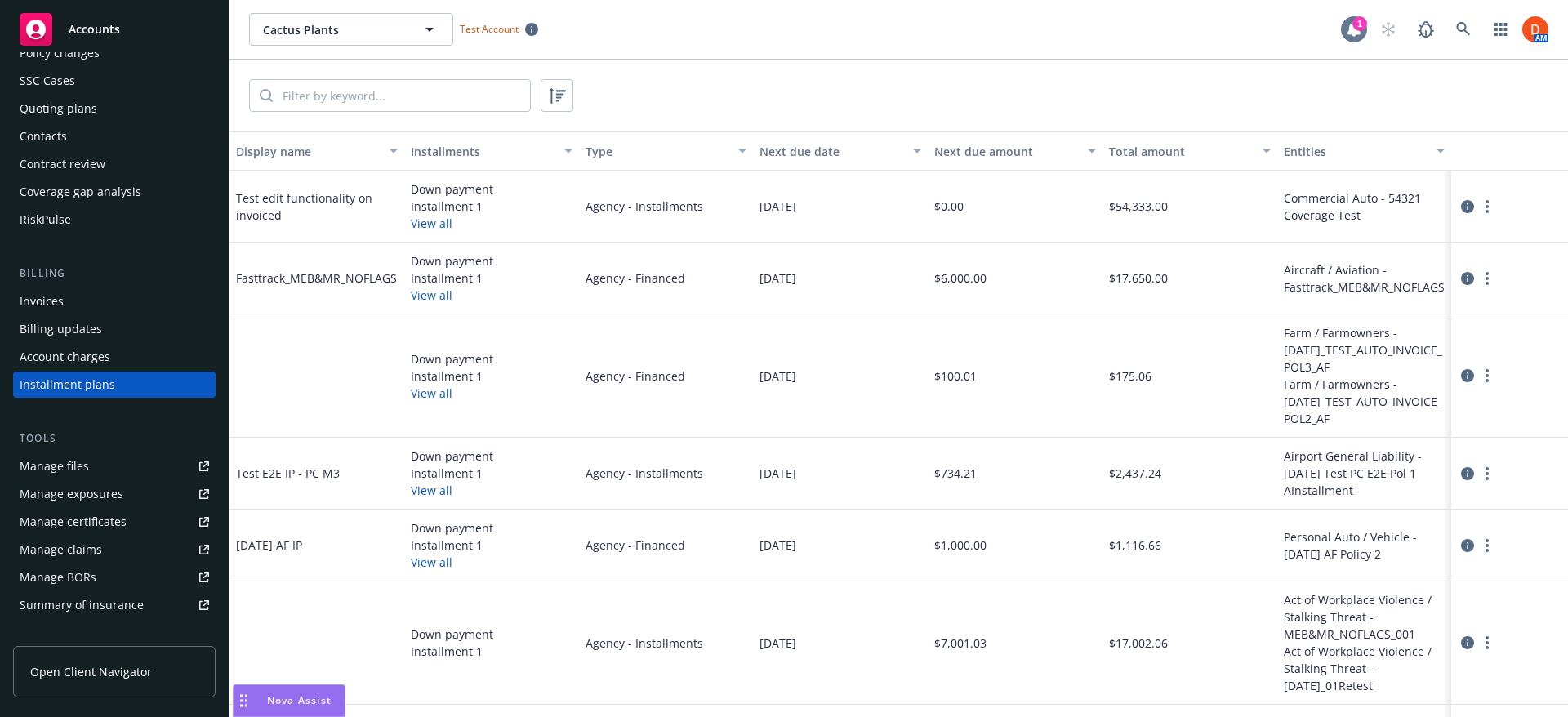
click at [1349, 29] on icon at bounding box center [1354, 29] width 13 height 15
